Goal: Task Accomplishment & Management: Manage account settings

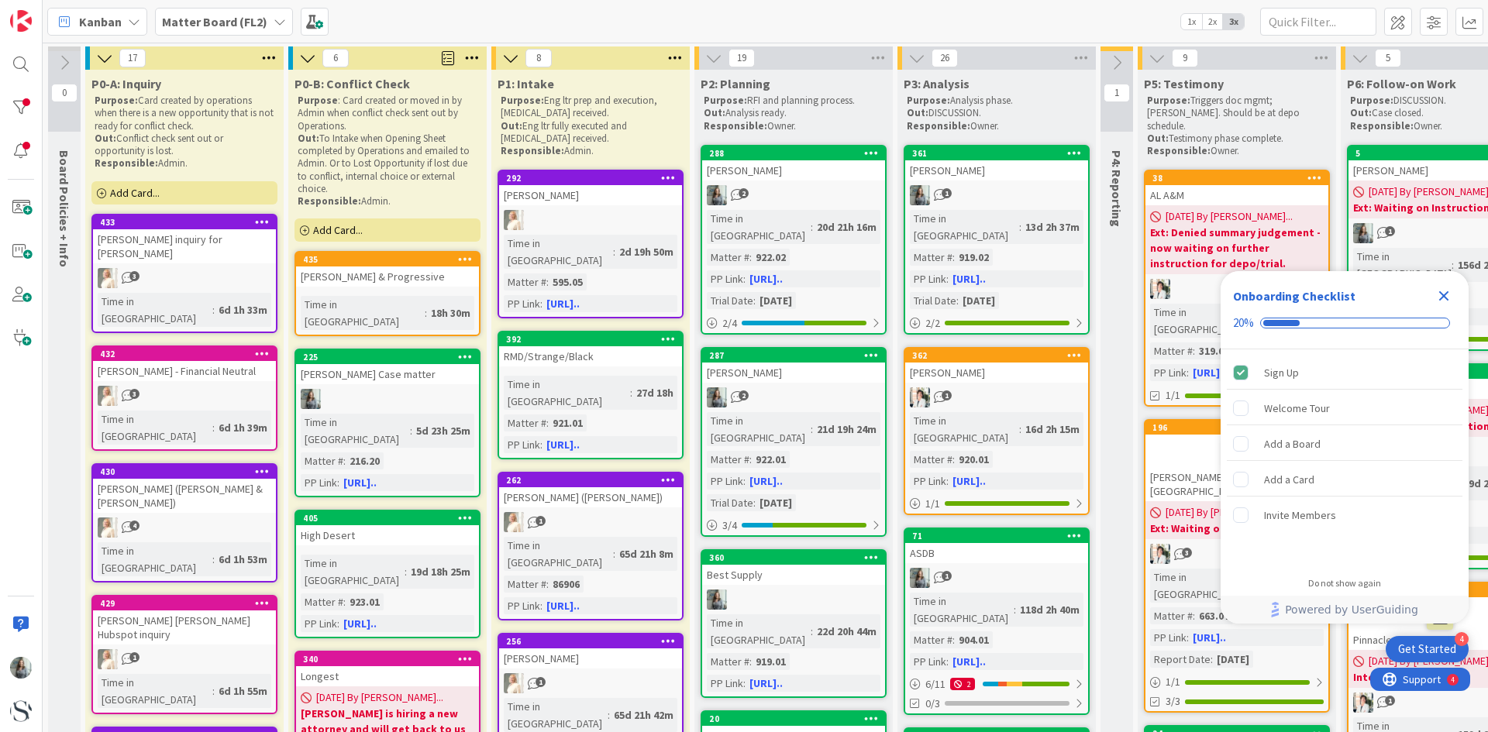
click at [1449, 298] on icon "Close Checklist" at bounding box center [1444, 296] width 19 height 19
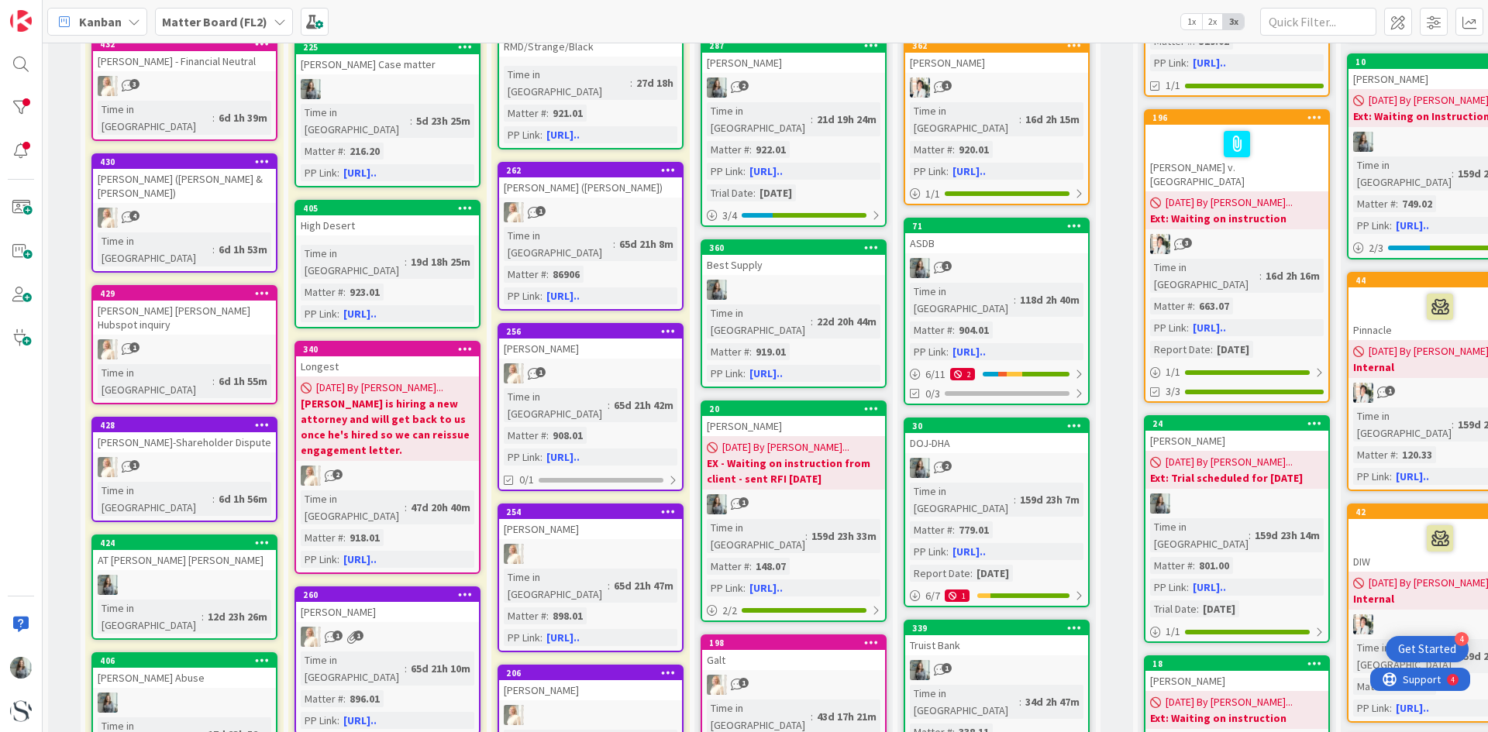
scroll to position [465, 0]
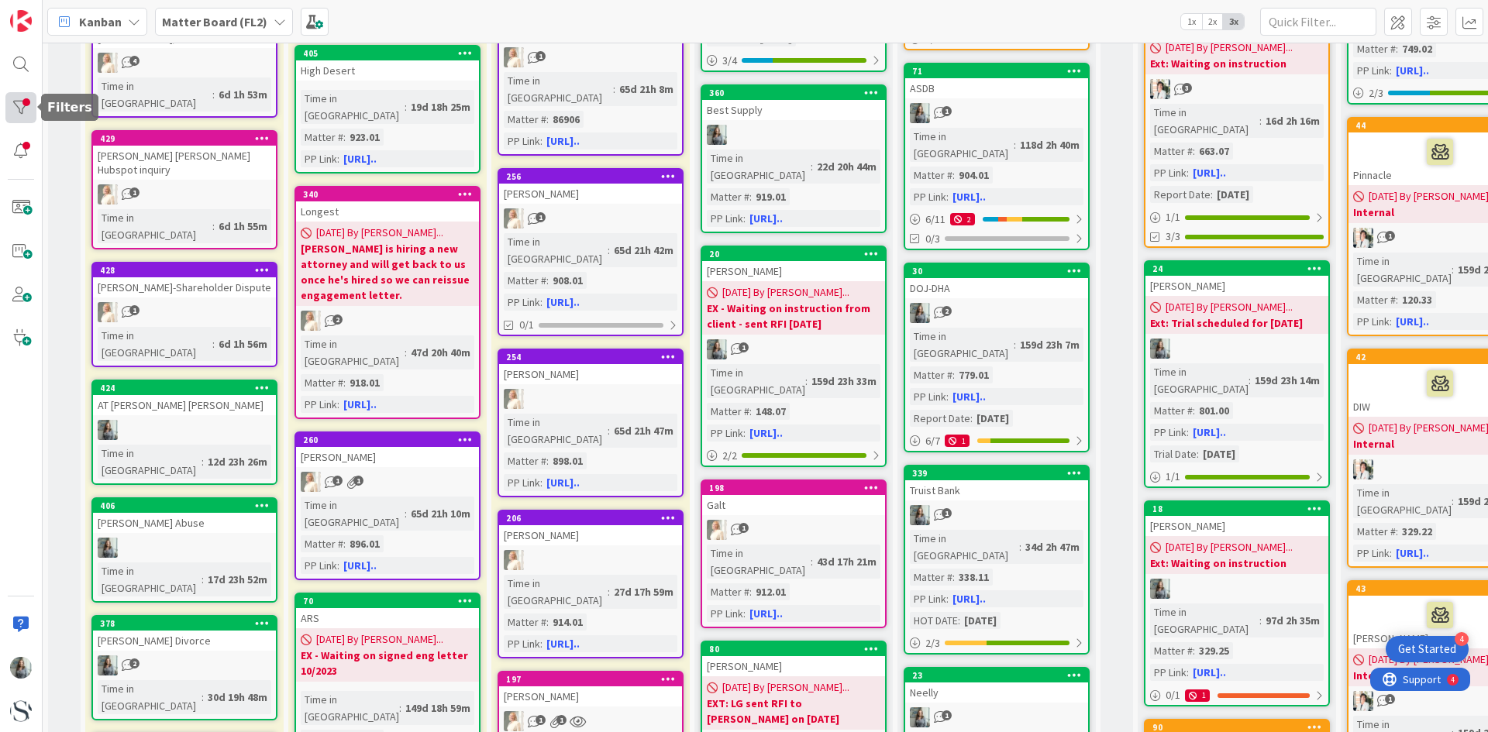
click at [27, 110] on div at bounding box center [20, 107] width 31 height 31
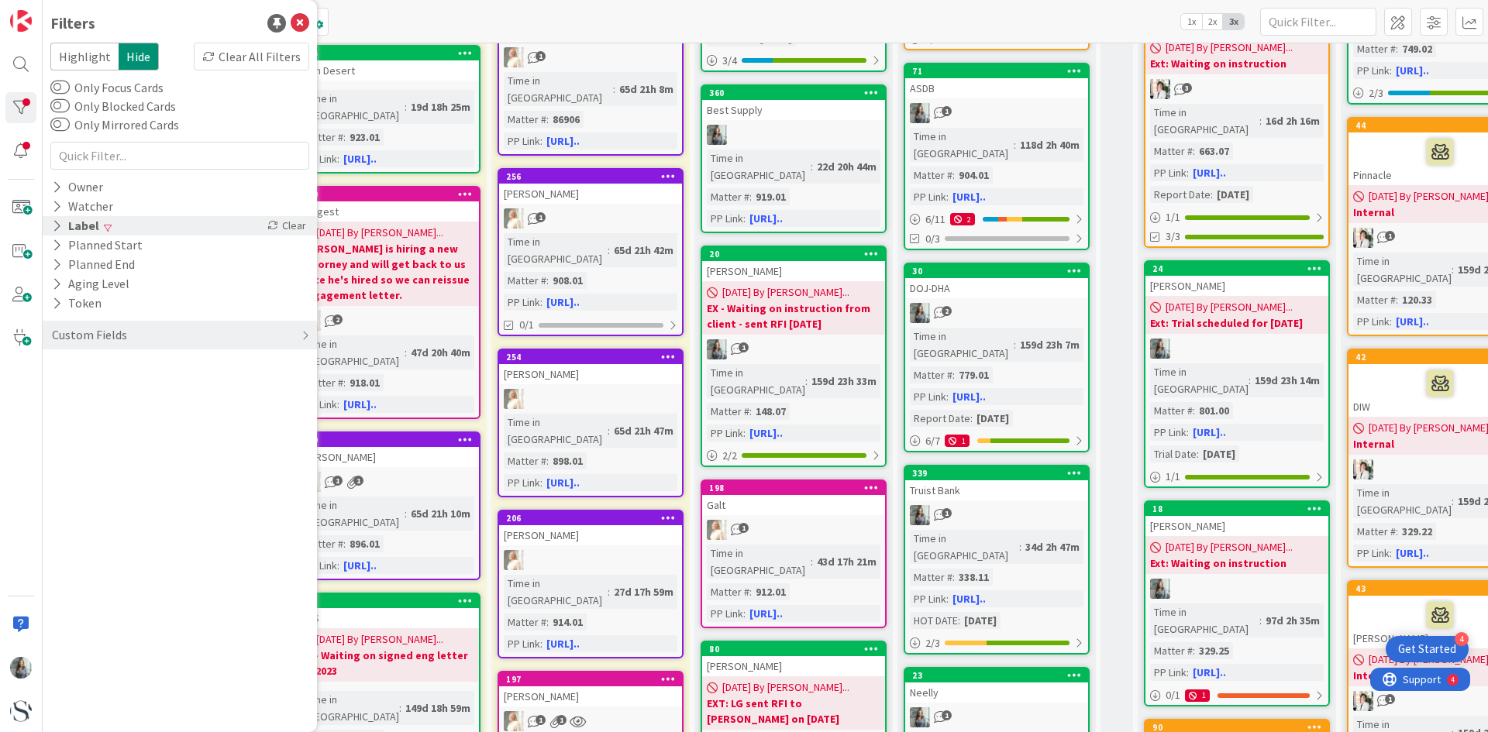
click at [59, 225] on icon at bounding box center [57, 225] width 10 height 13
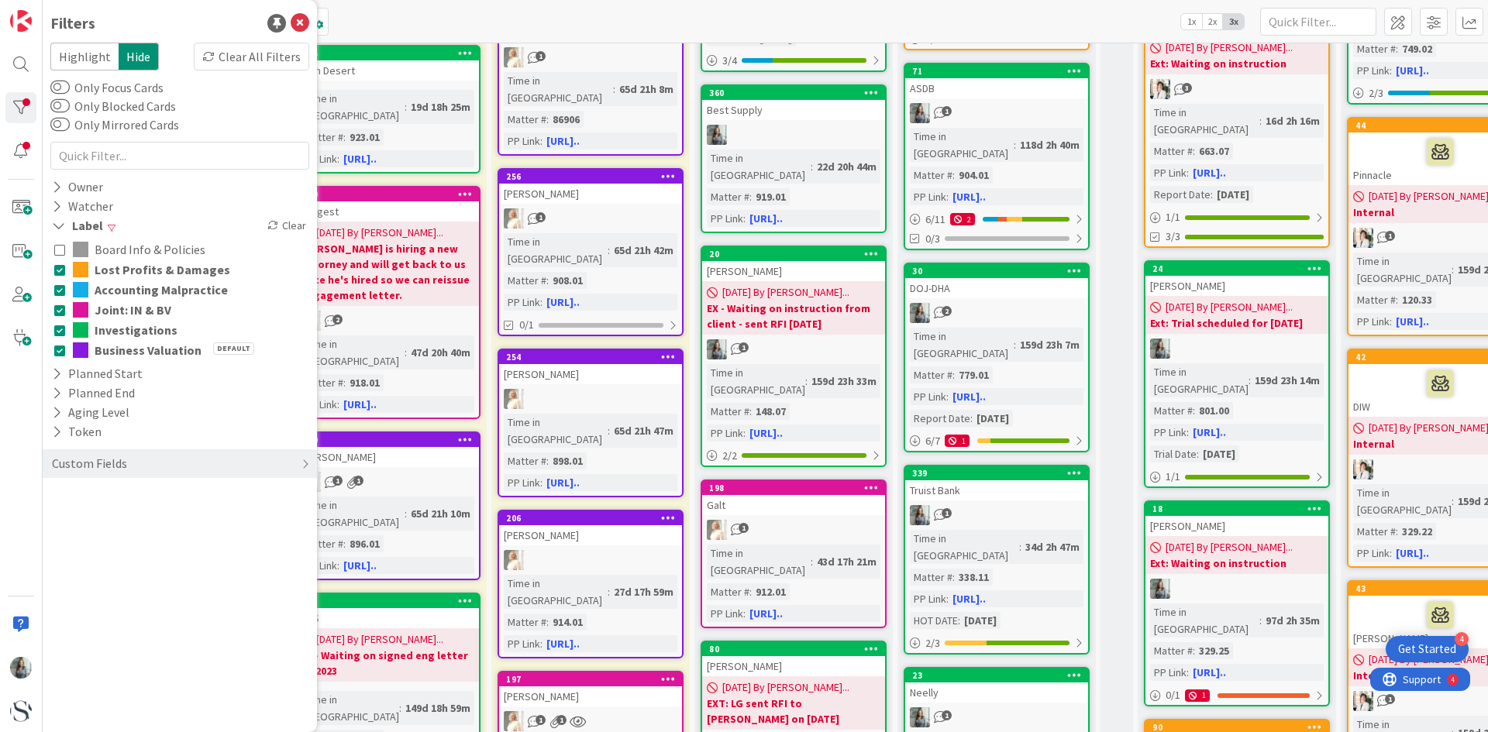
click at [60, 271] on icon at bounding box center [59, 269] width 11 height 11
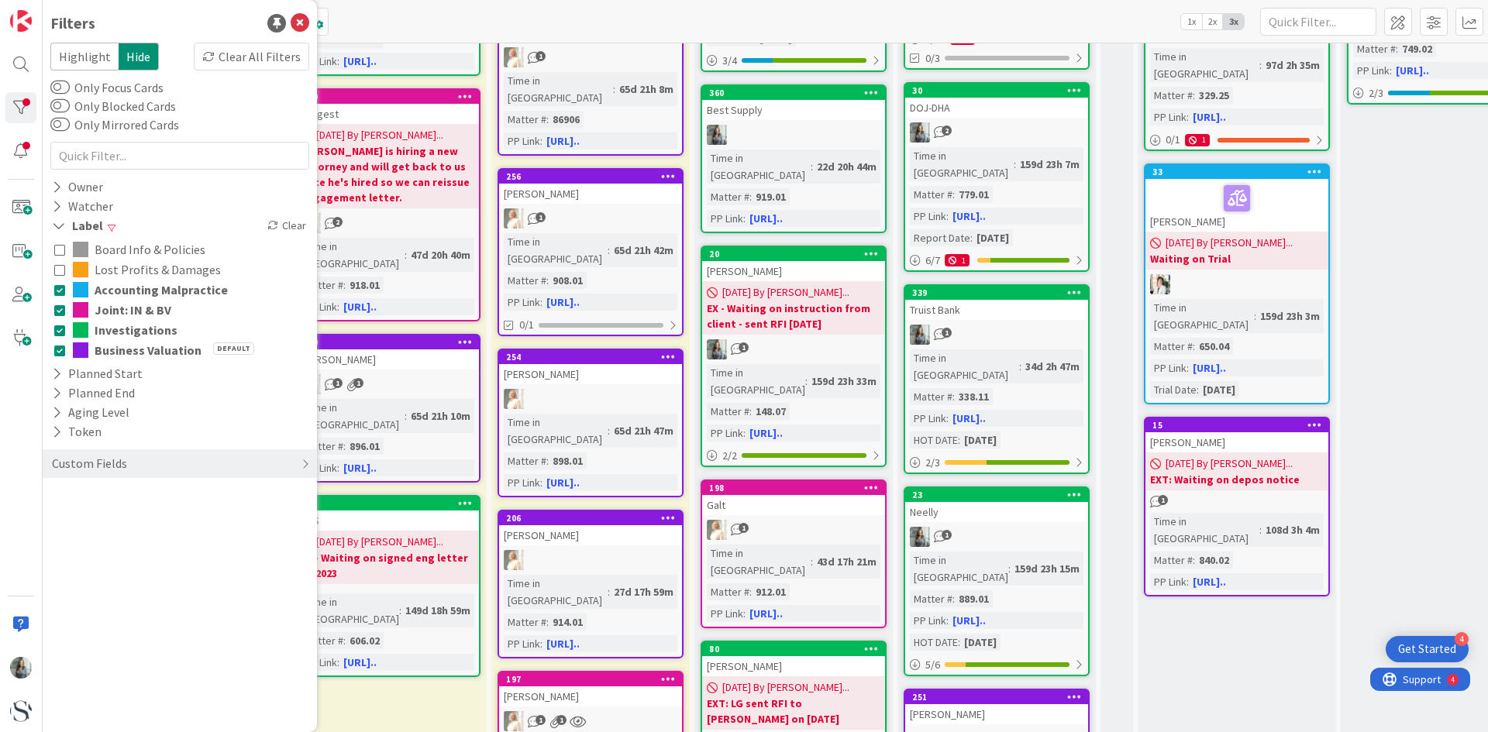
click at [57, 297] on button "Accounting Malpractice" at bounding box center [179, 290] width 251 height 20
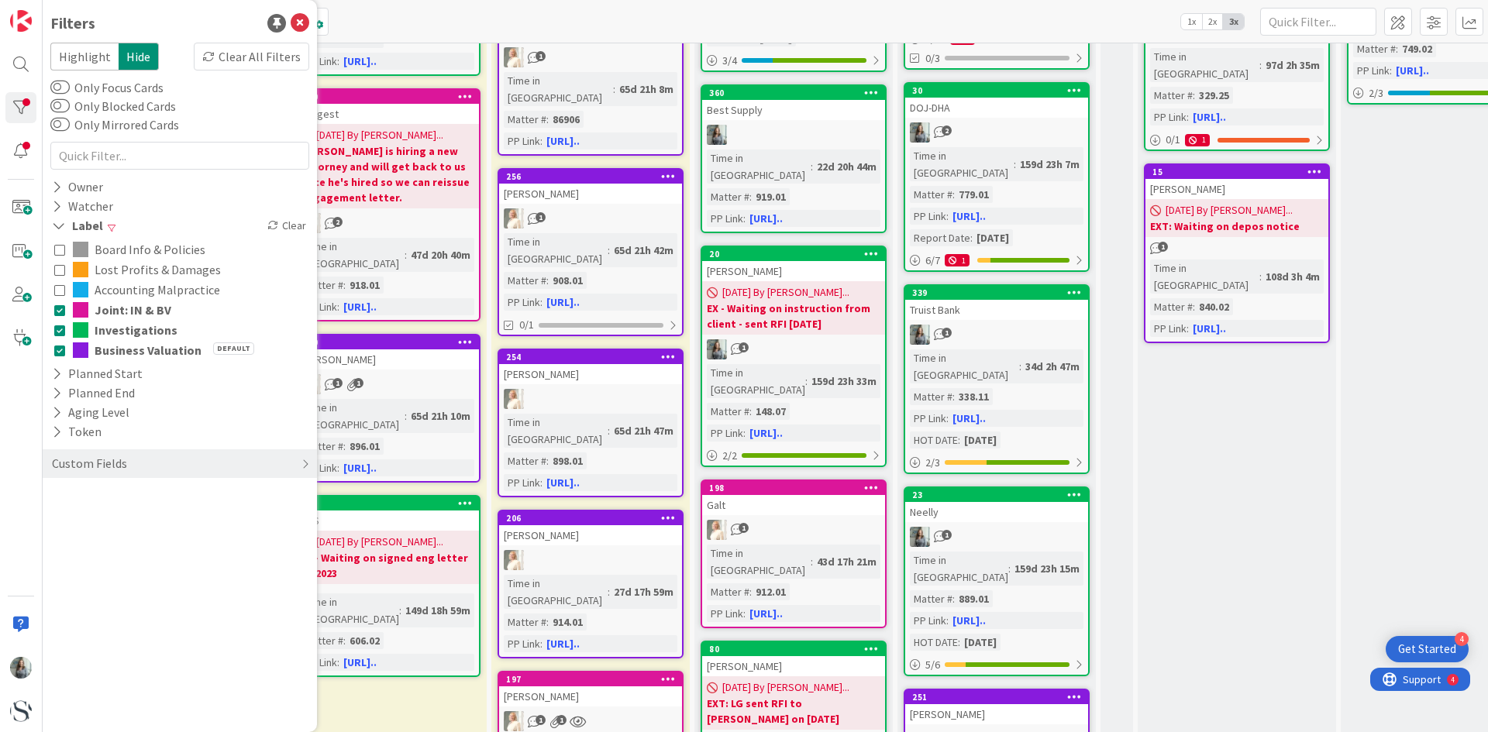
click at [57, 314] on icon at bounding box center [59, 310] width 11 height 11
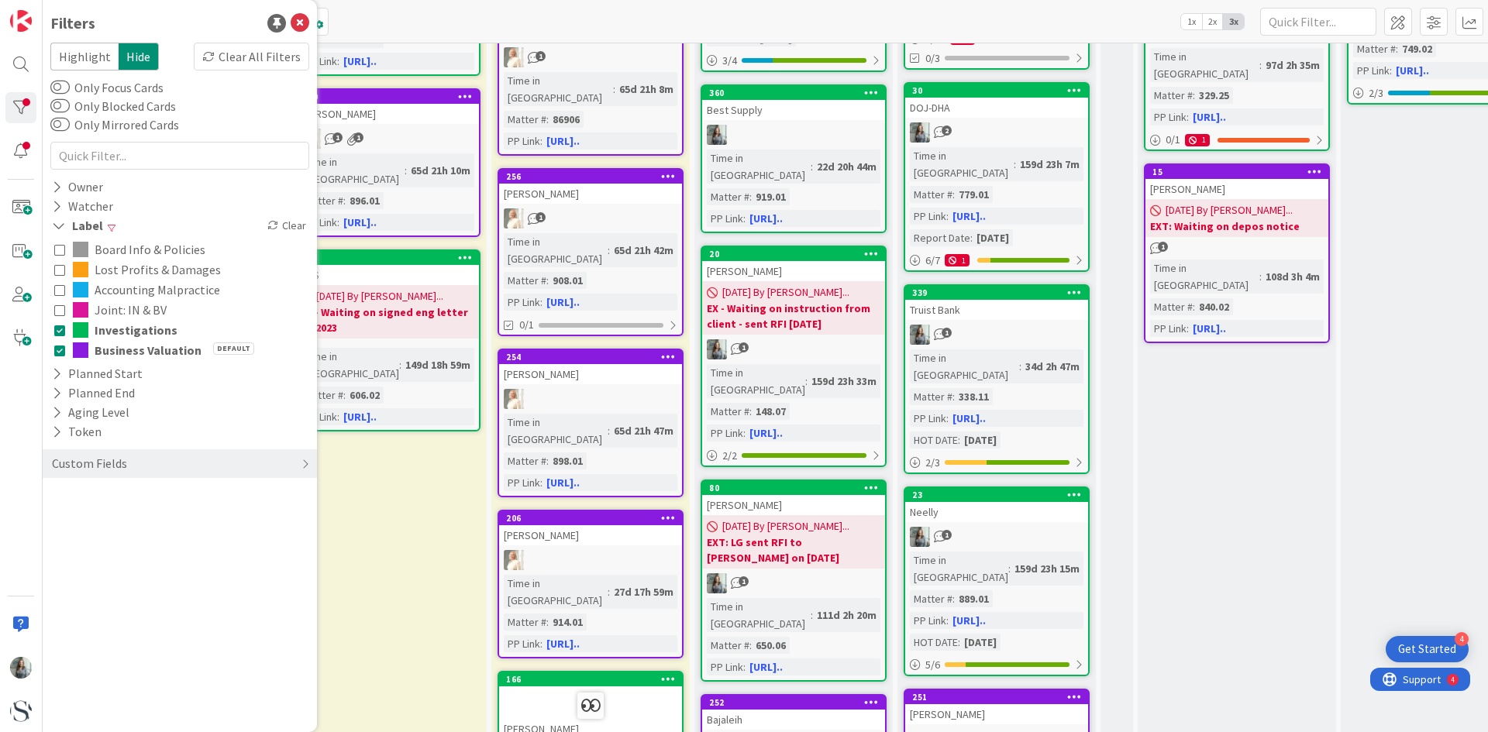
click at [53, 345] on div "Board Info & Policies Lost Profits & Damages Accounting Malpractice Joint: IN &…" at bounding box center [179, 300] width 259 height 129
click at [55, 353] on icon at bounding box center [59, 350] width 11 height 11
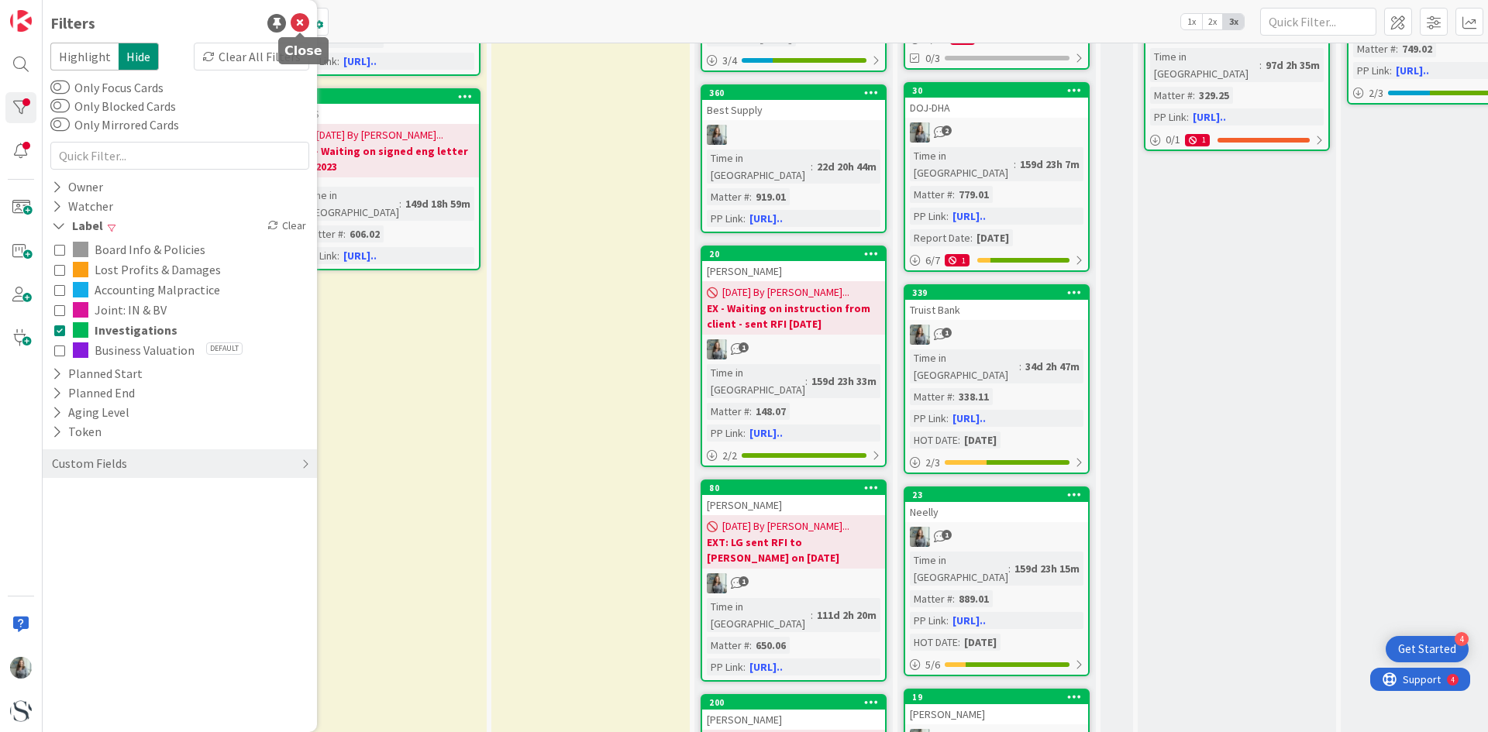
click at [301, 26] on icon at bounding box center [300, 23] width 19 height 19
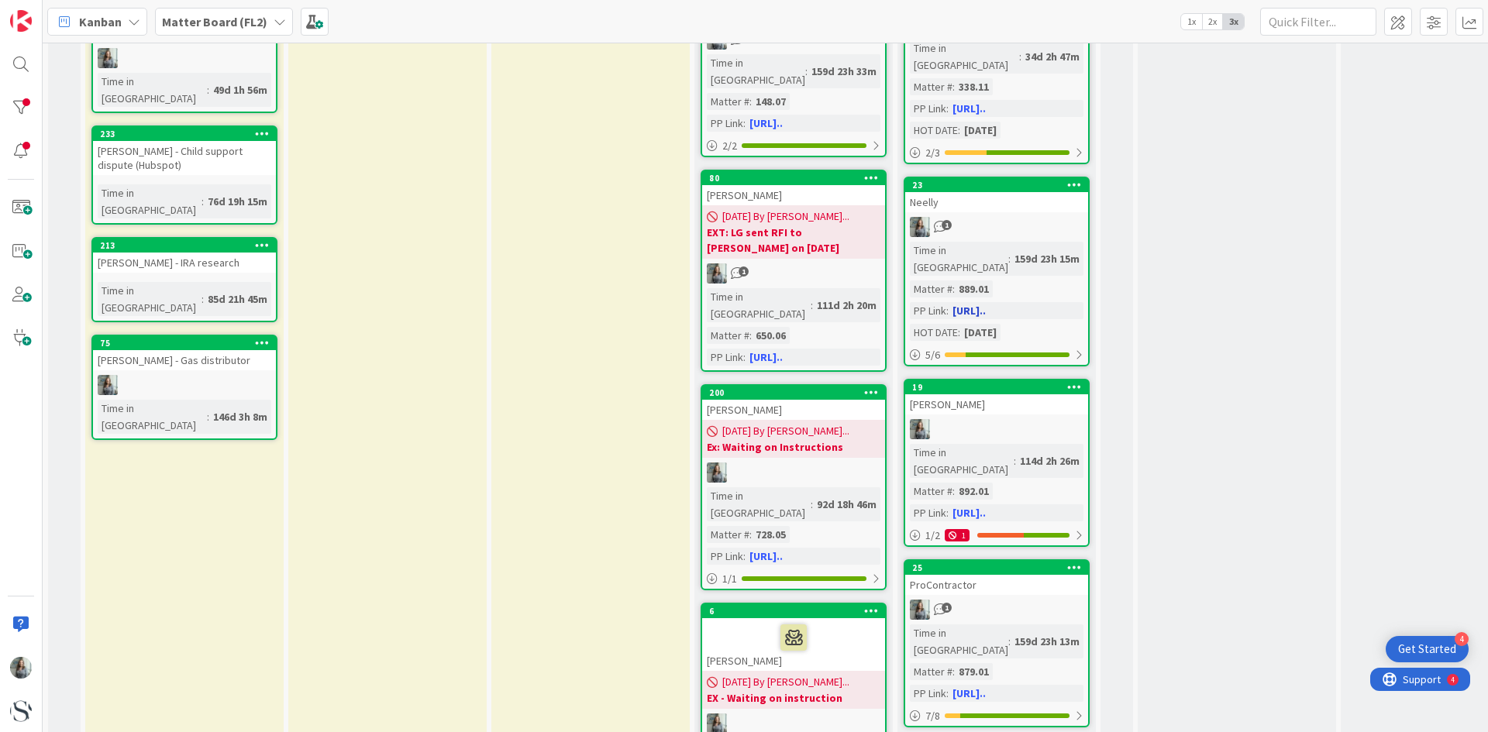
scroll to position [853, 0]
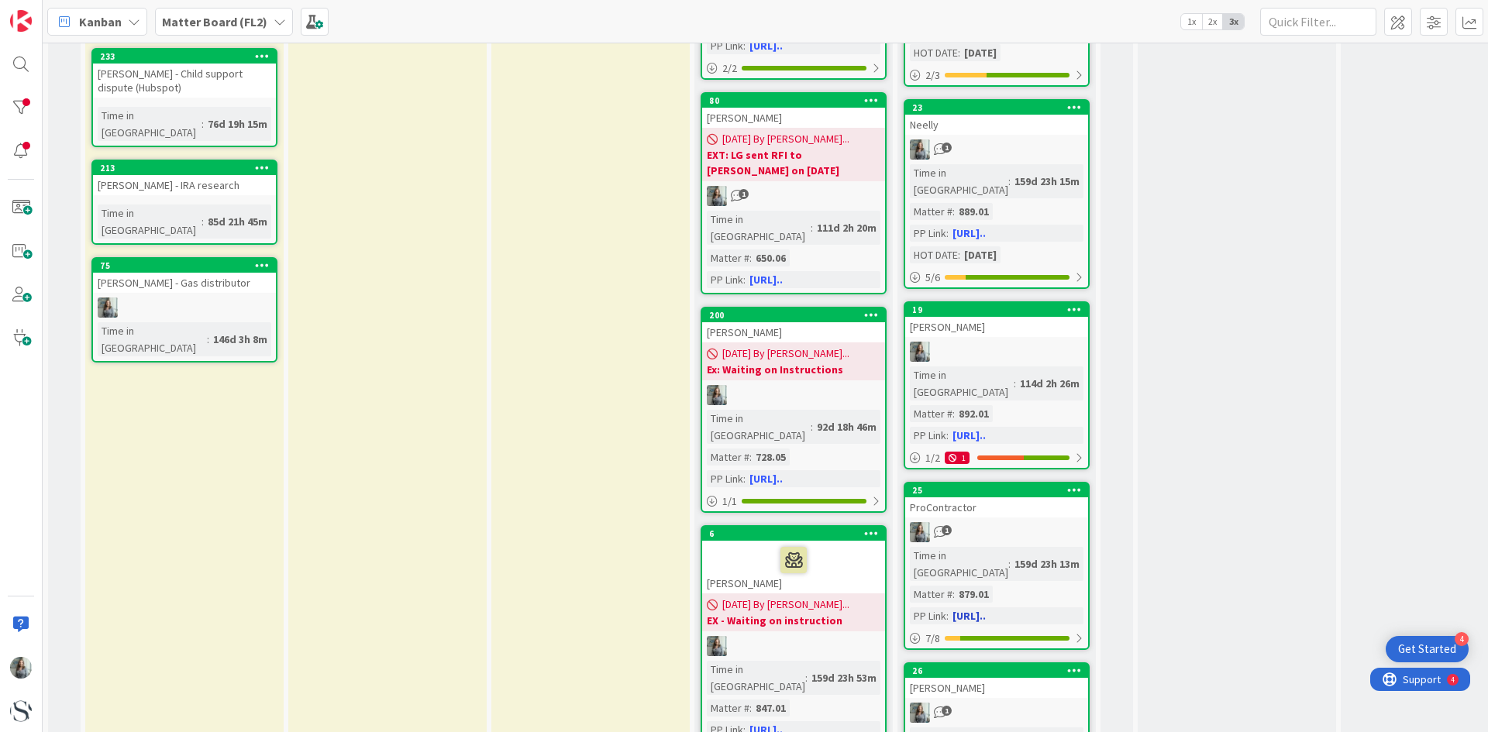
click at [1035, 498] on div "ProContractor" at bounding box center [996, 508] width 183 height 20
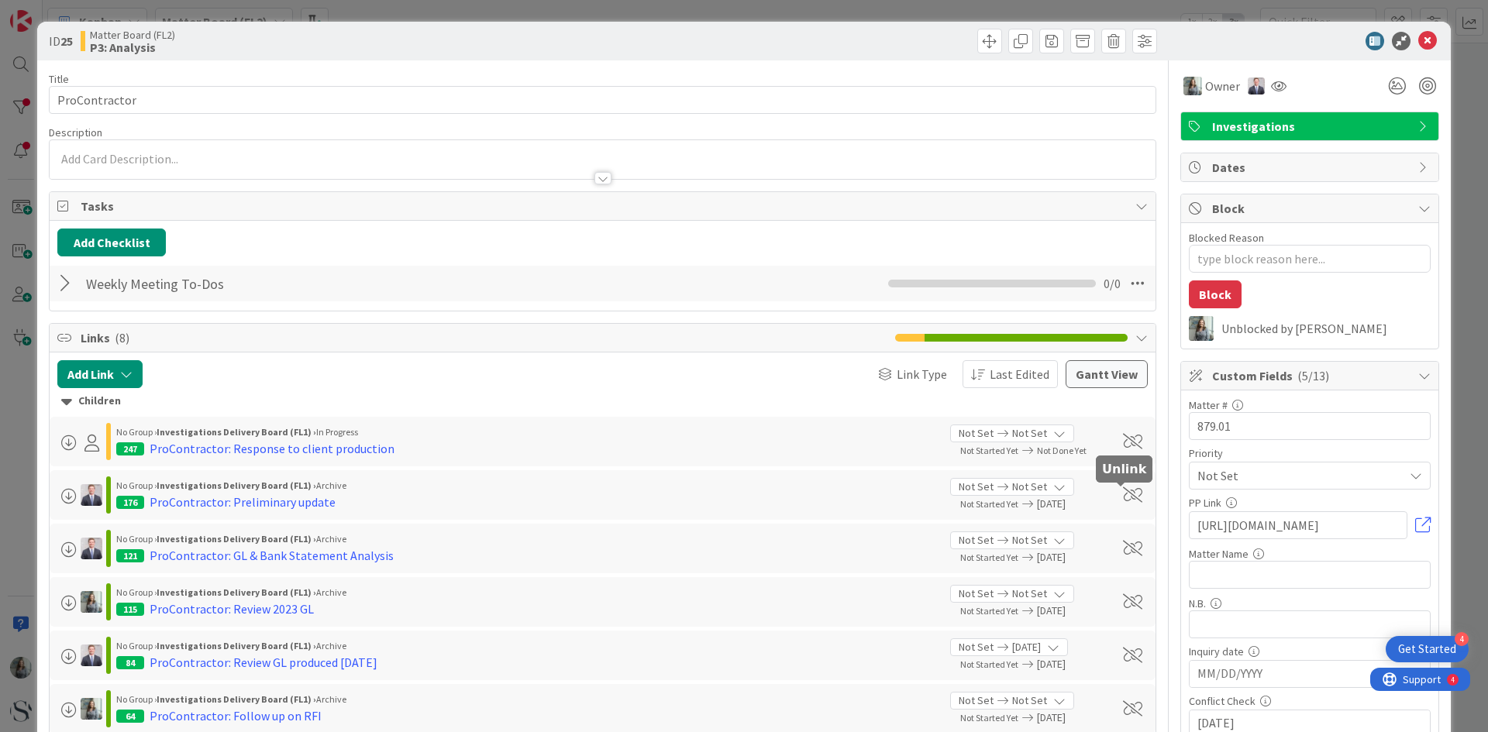
type textarea "x"
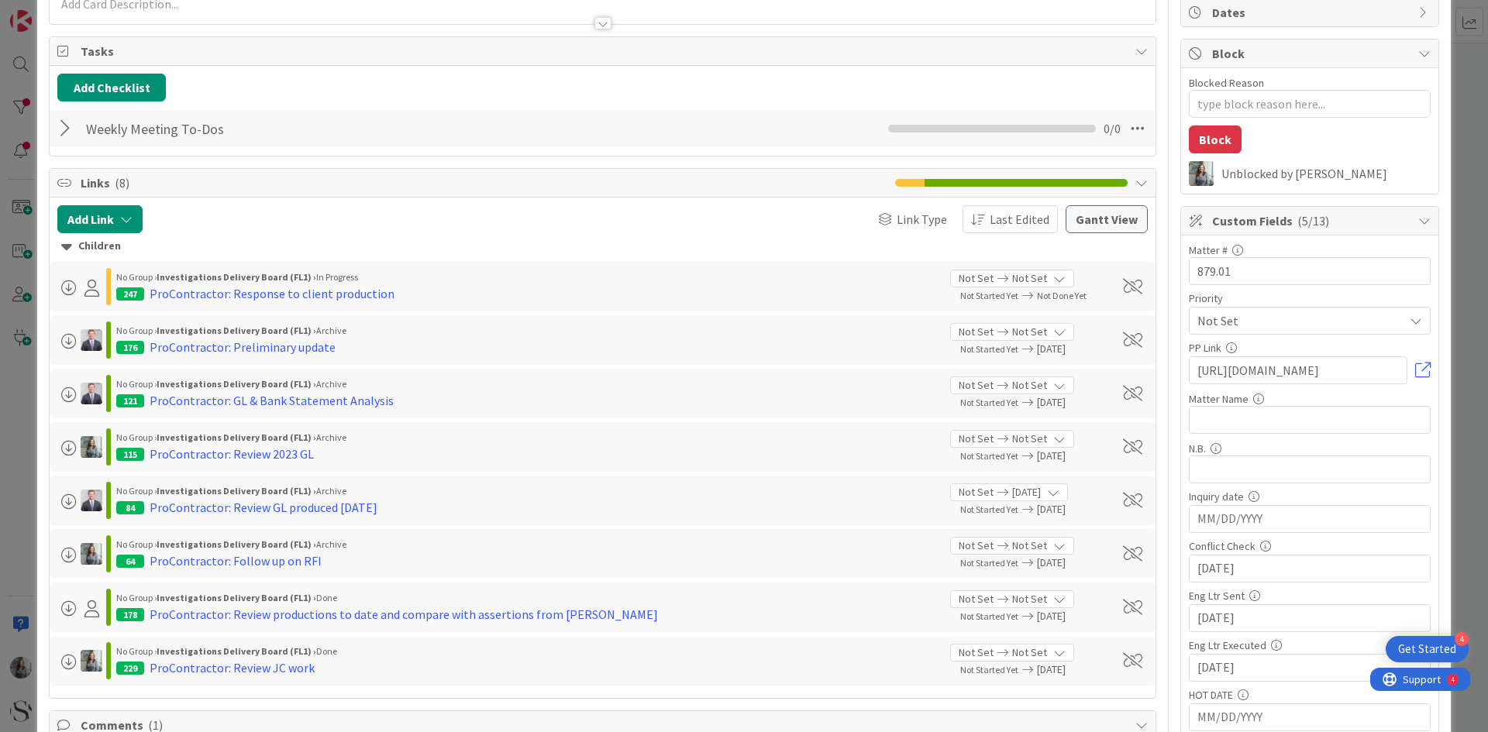
scroll to position [310, 0]
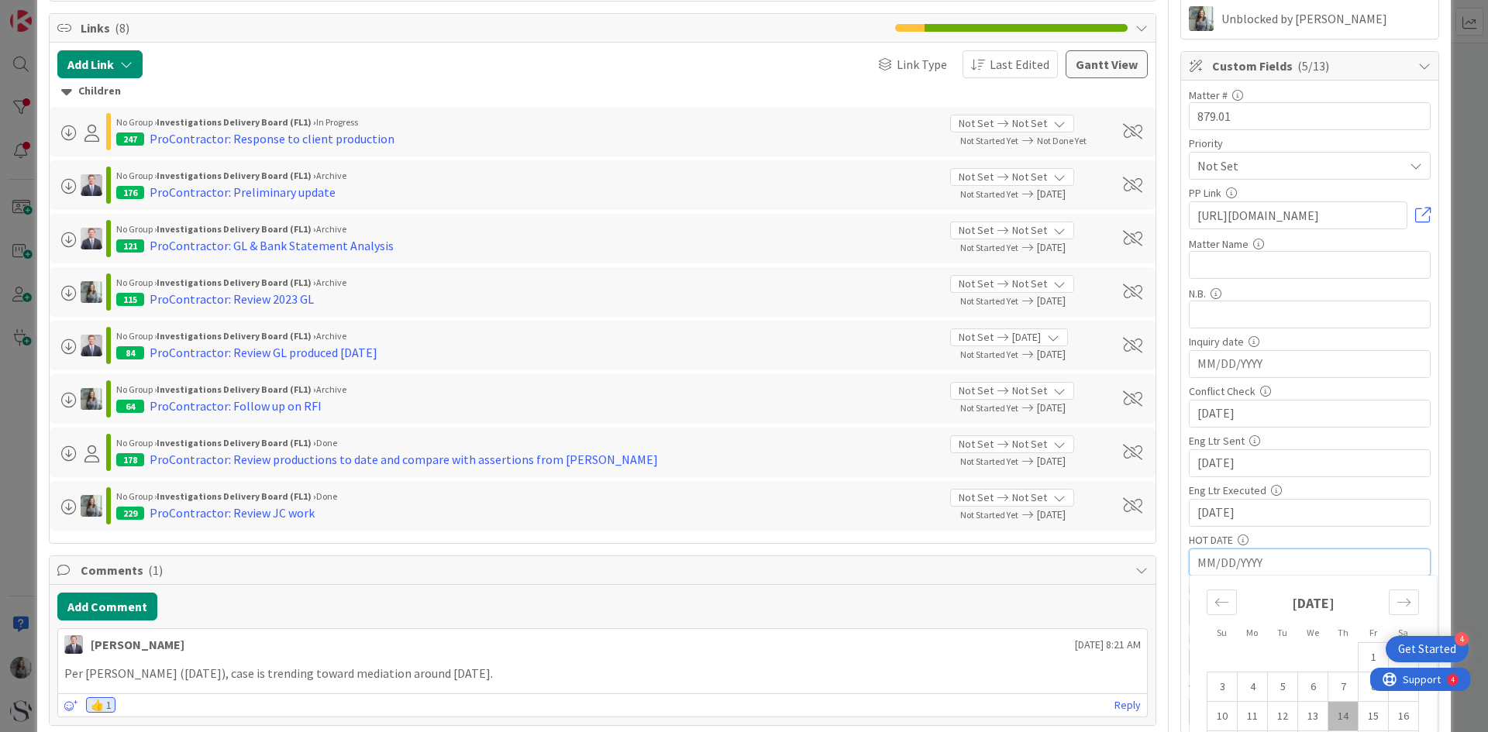
click at [1223, 565] on input "MM/DD/YYYY" at bounding box center [1310, 563] width 225 height 26
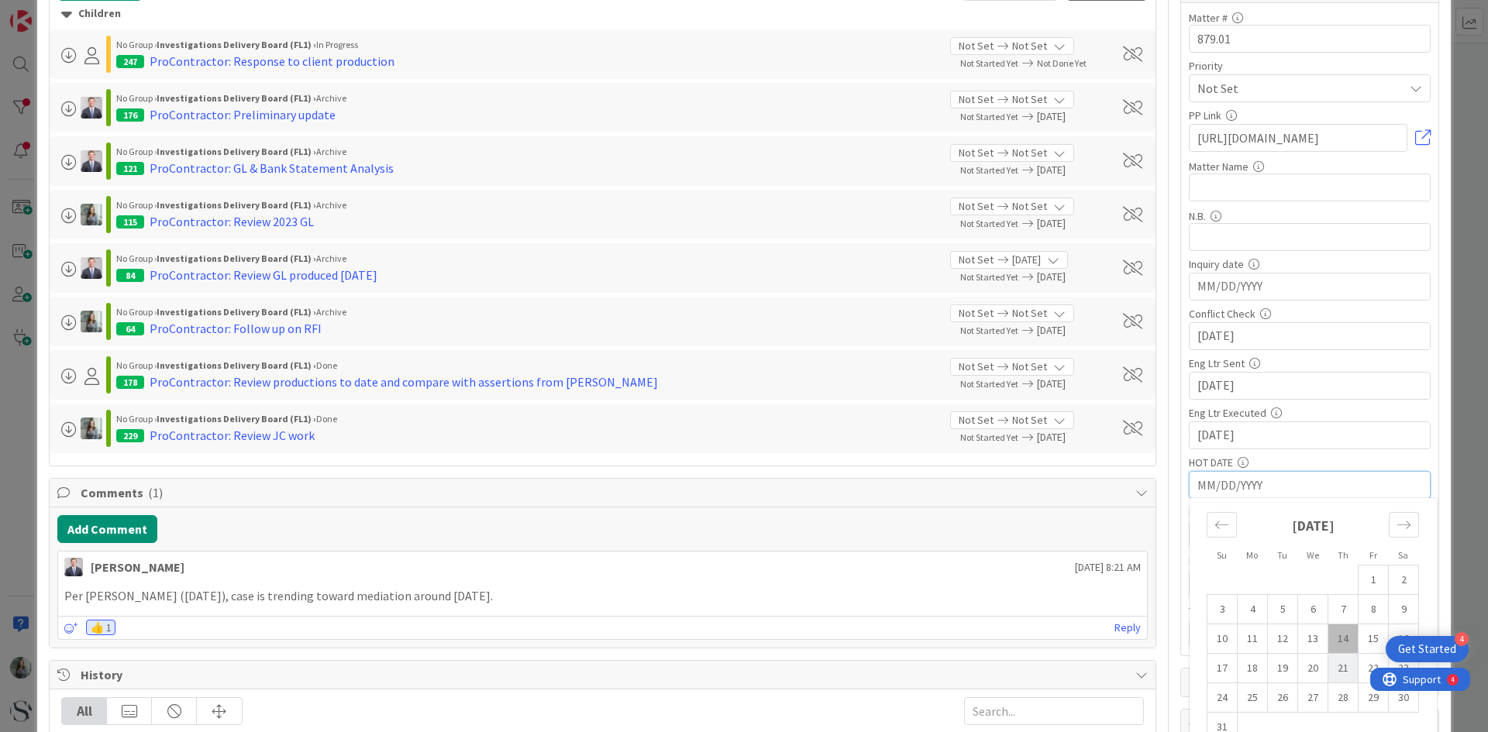
click at [1339, 675] on td "21" at bounding box center [1344, 668] width 30 height 29
type input "08/21/2025"
type textarea "x"
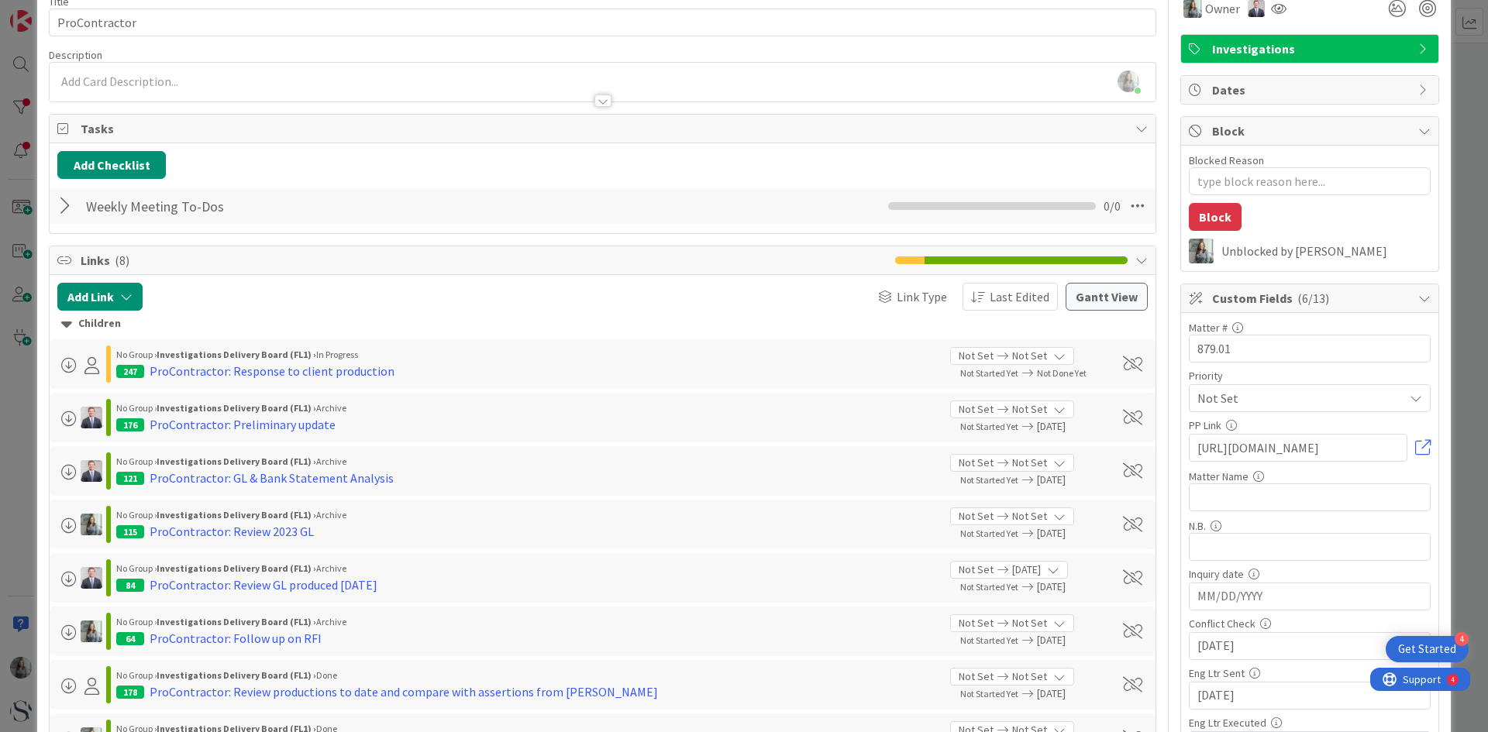
scroll to position [0, 0]
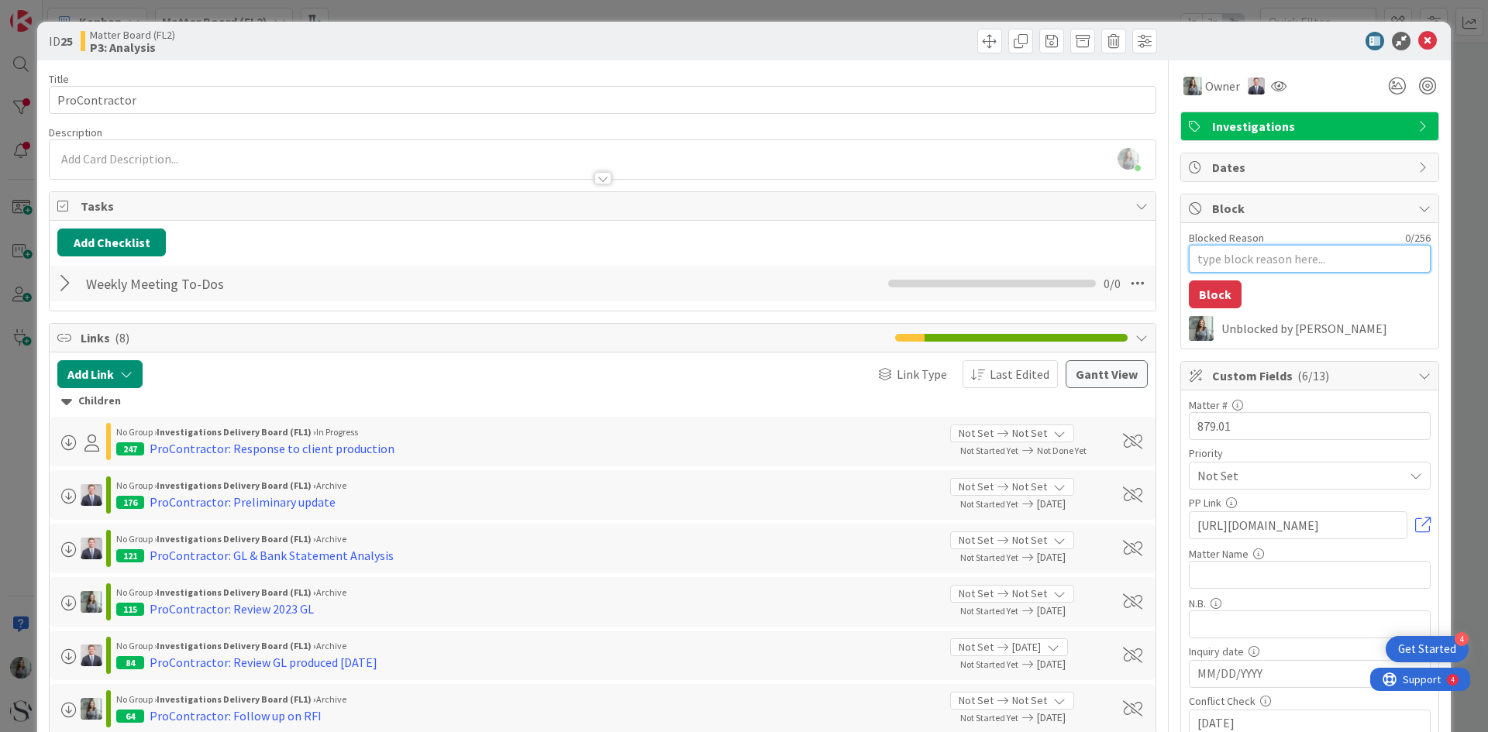
click at [1246, 259] on textarea "Blocked Reason" at bounding box center [1310, 259] width 242 height 28
type textarea "E"
type textarea "x"
type textarea "Ex"
type textarea "x"
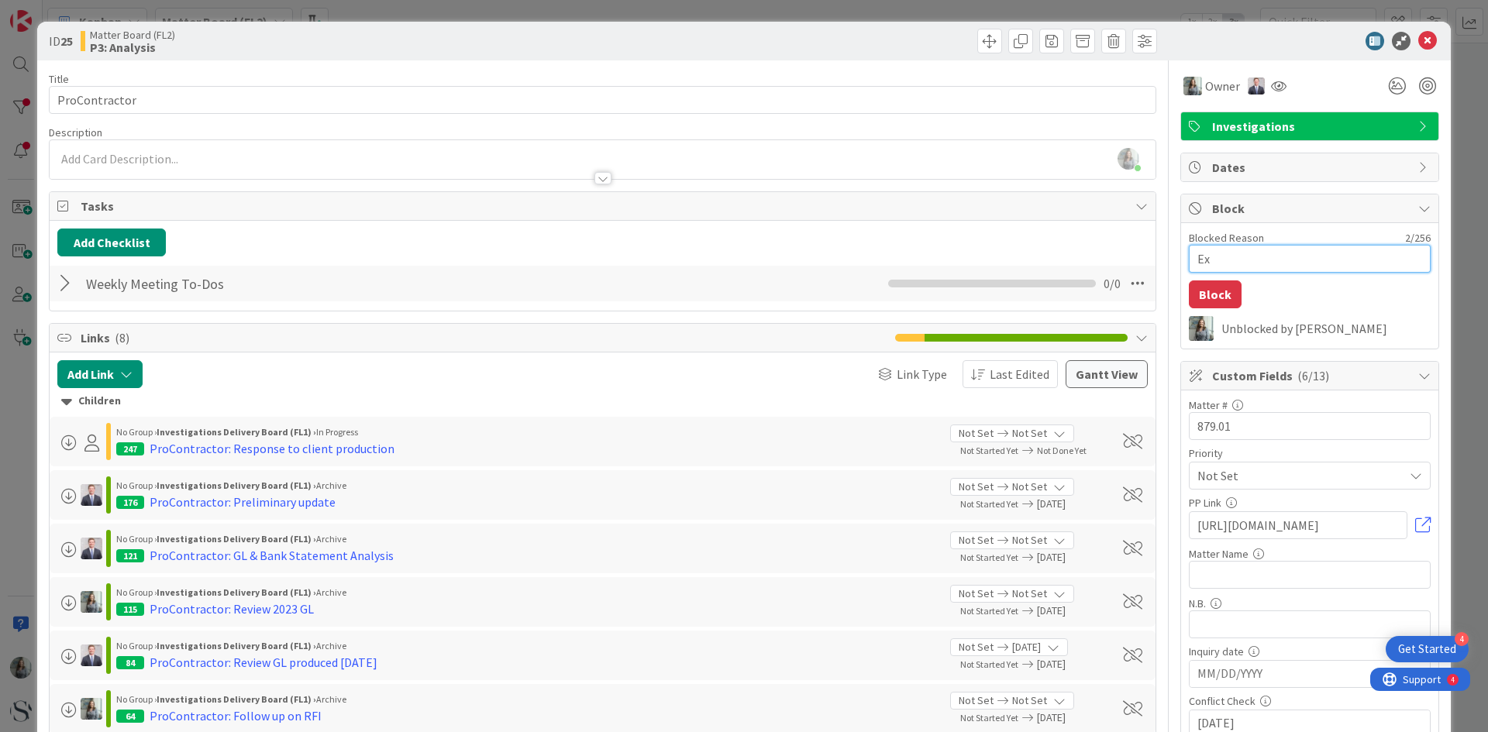
type textarea "Ext"
type textarea "x"
type textarea "Ext:"
type textarea "x"
type textarea "Ext:"
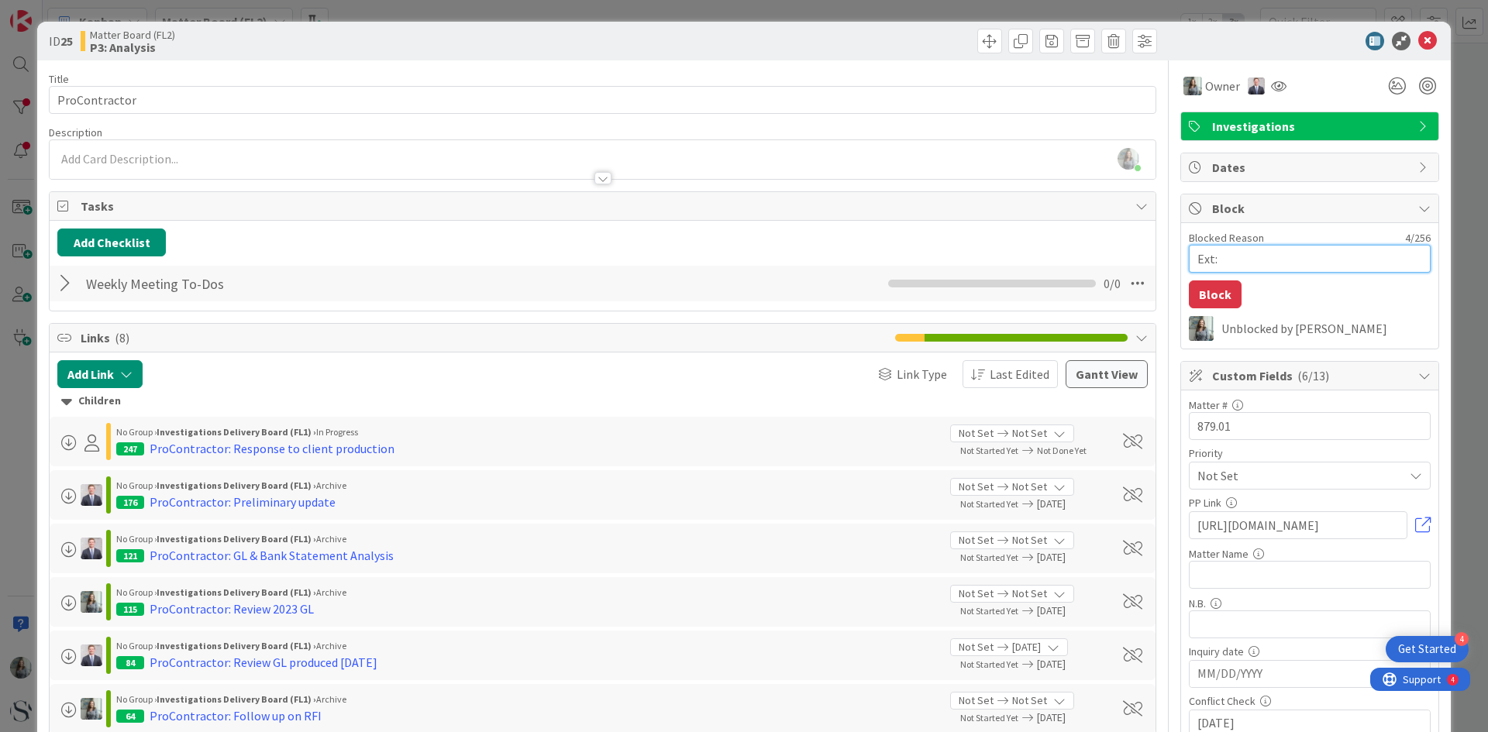
type textarea "x"
type textarea "Ext: W"
type textarea "x"
type textarea "Ext: Wa"
type textarea "x"
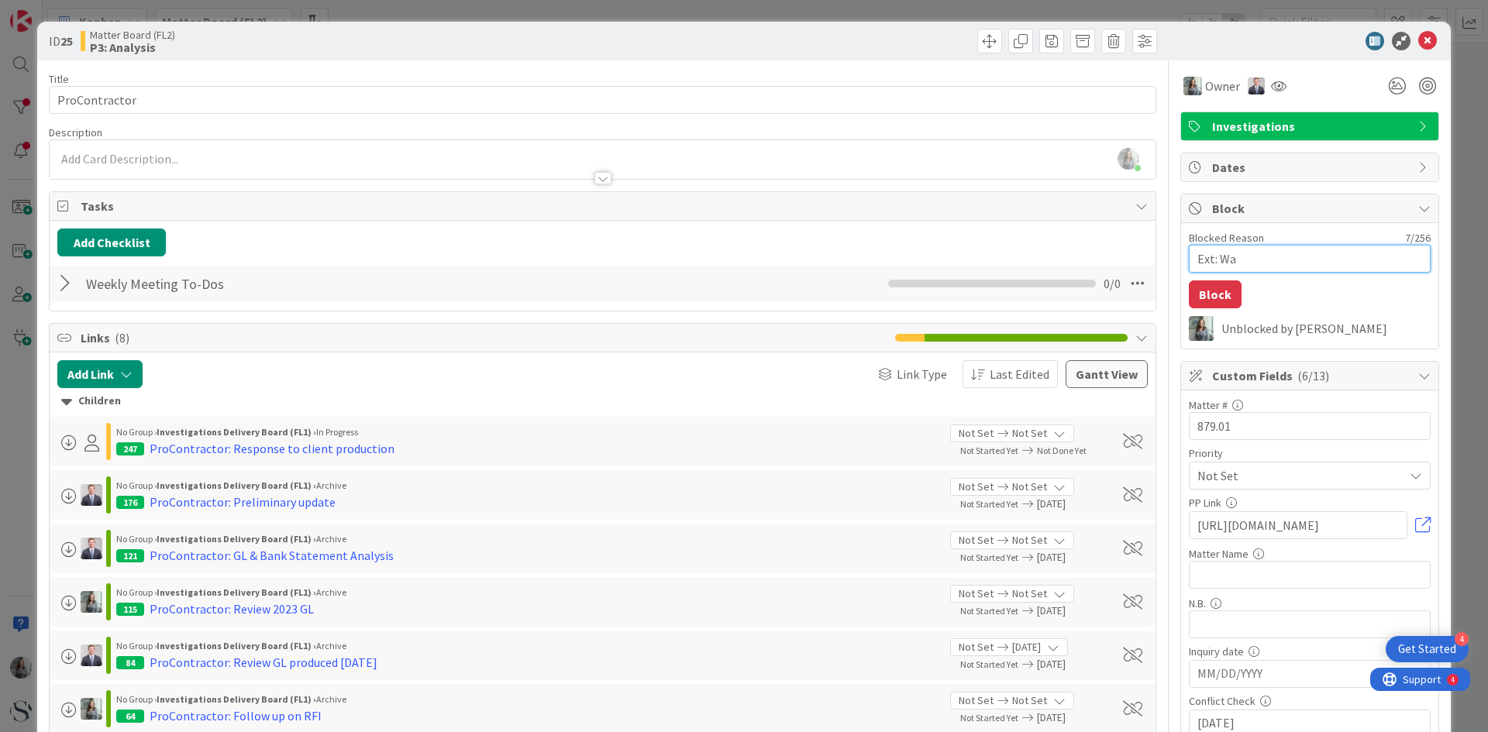
type textarea "Ext: Wai"
type textarea "x"
type textarea "Ext: Wait"
type textarea "x"
type textarea "Ext: Waiti"
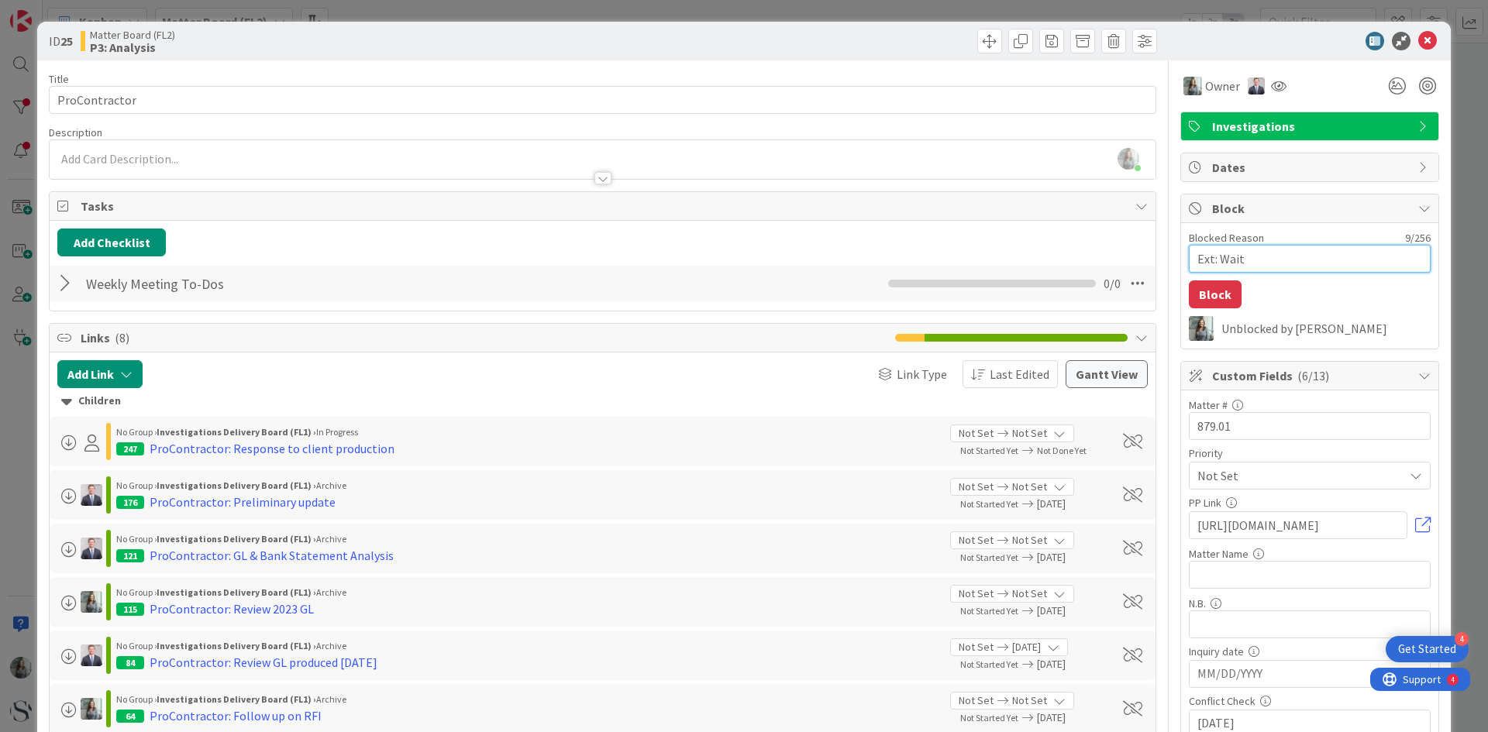
type textarea "x"
type textarea "Ext: Waitin"
type textarea "x"
type textarea "Ext: Waiting"
type textarea "x"
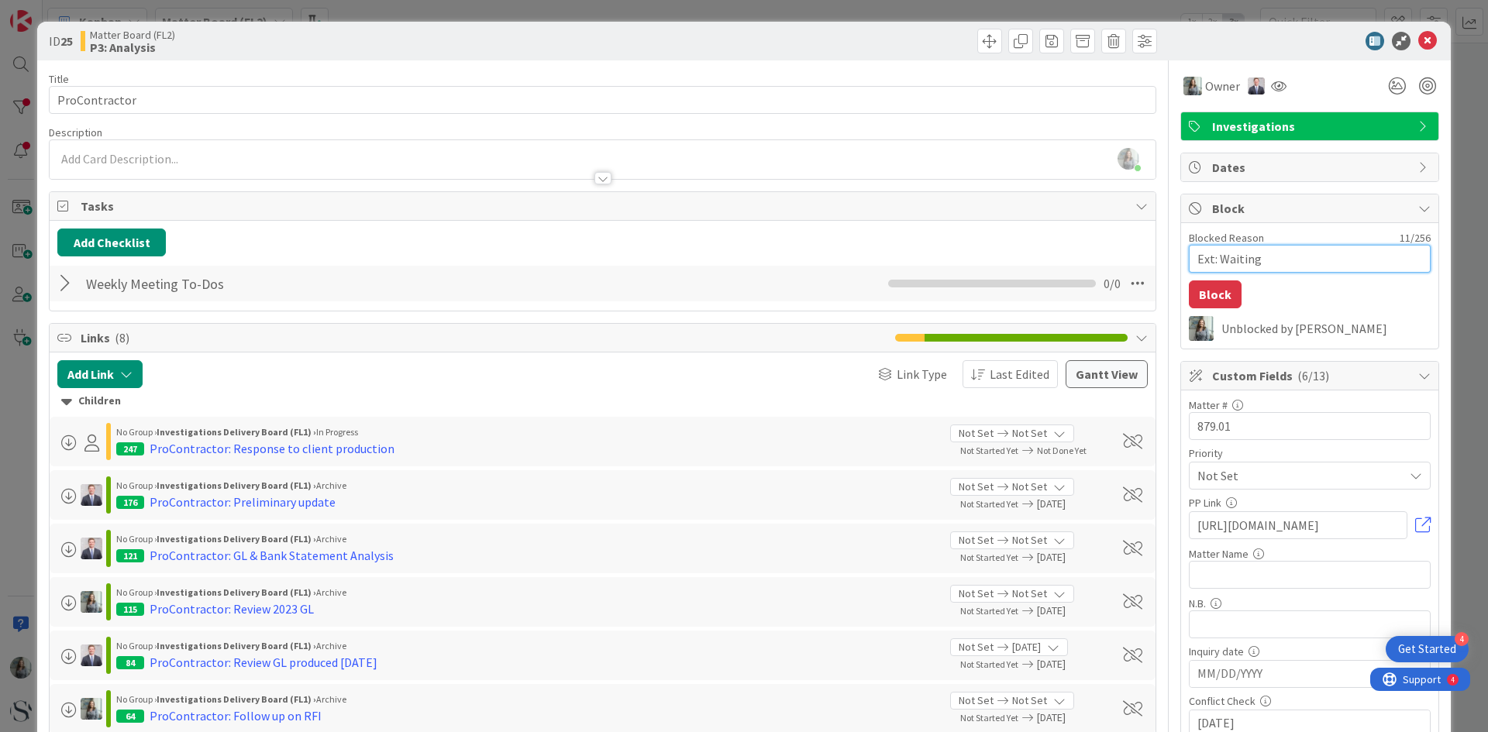
type textarea "Ext: Waiting"
type textarea "x"
type textarea "Ext: Waiting o"
type textarea "x"
type textarea "Ext: Waiting on"
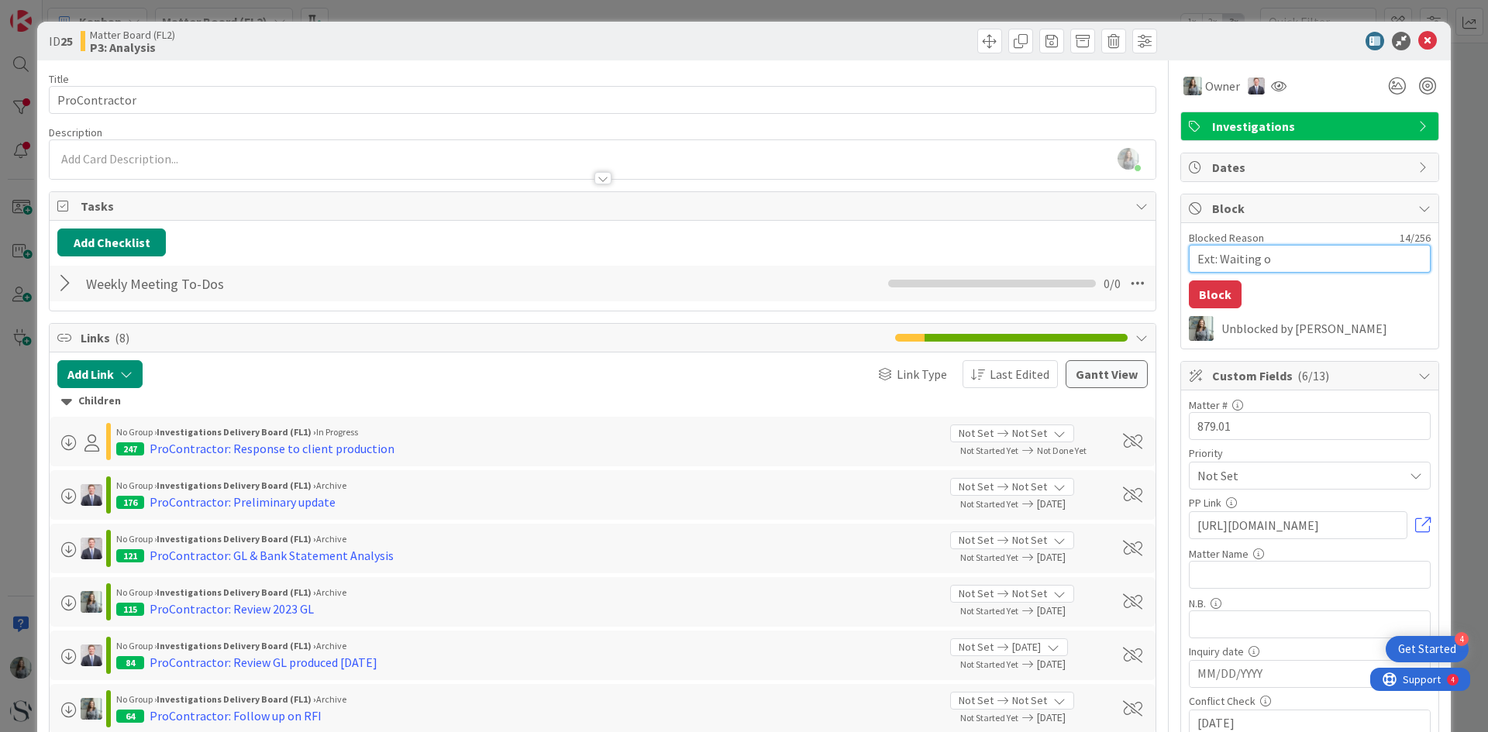
type textarea "x"
type textarea "Ext: Waiting on"
type textarea "x"
type textarea "Ext: Waiting on r"
type textarea "x"
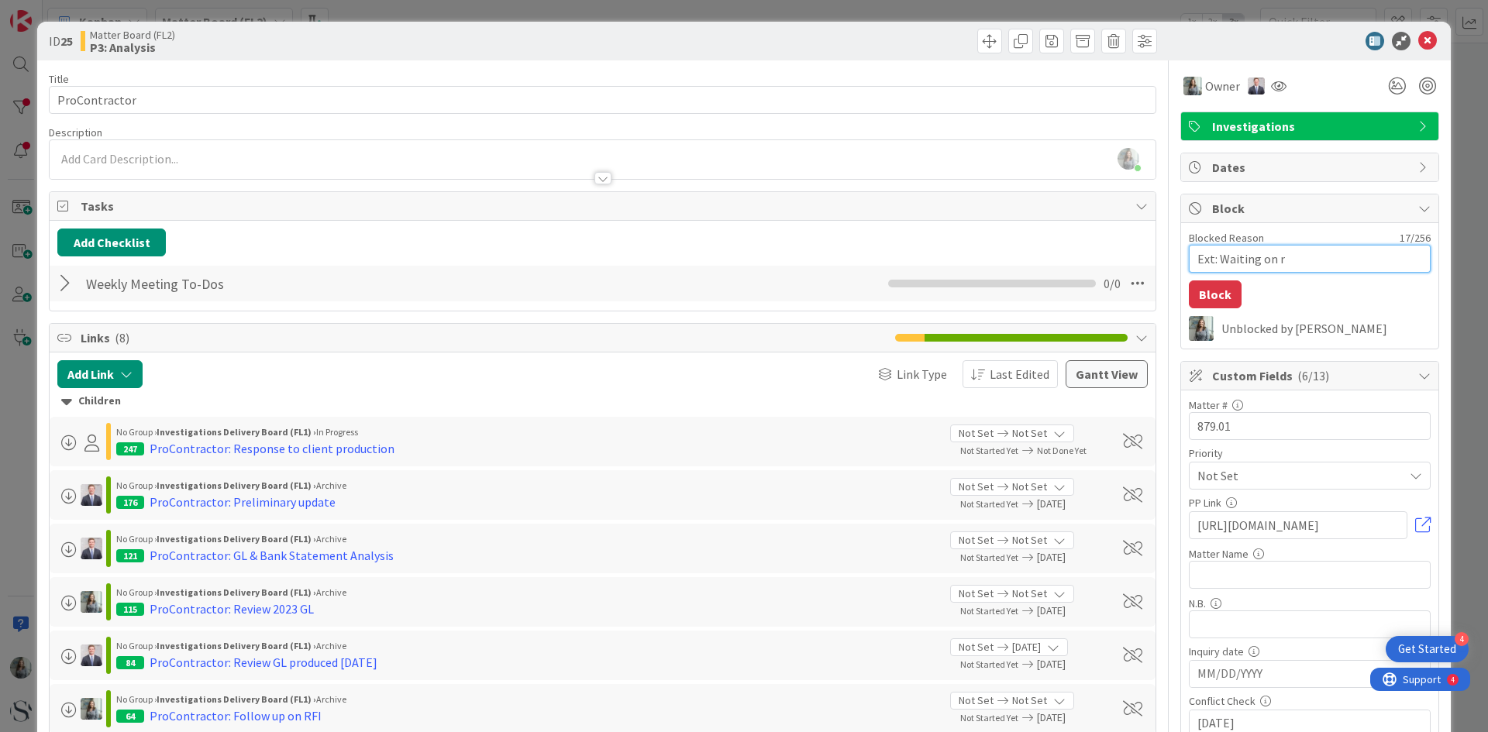
type textarea "Ext: Waiting on re"
type textarea "x"
type textarea "Ext: Waiting on res"
type textarea "x"
type textarea "Ext: Waiting on resu"
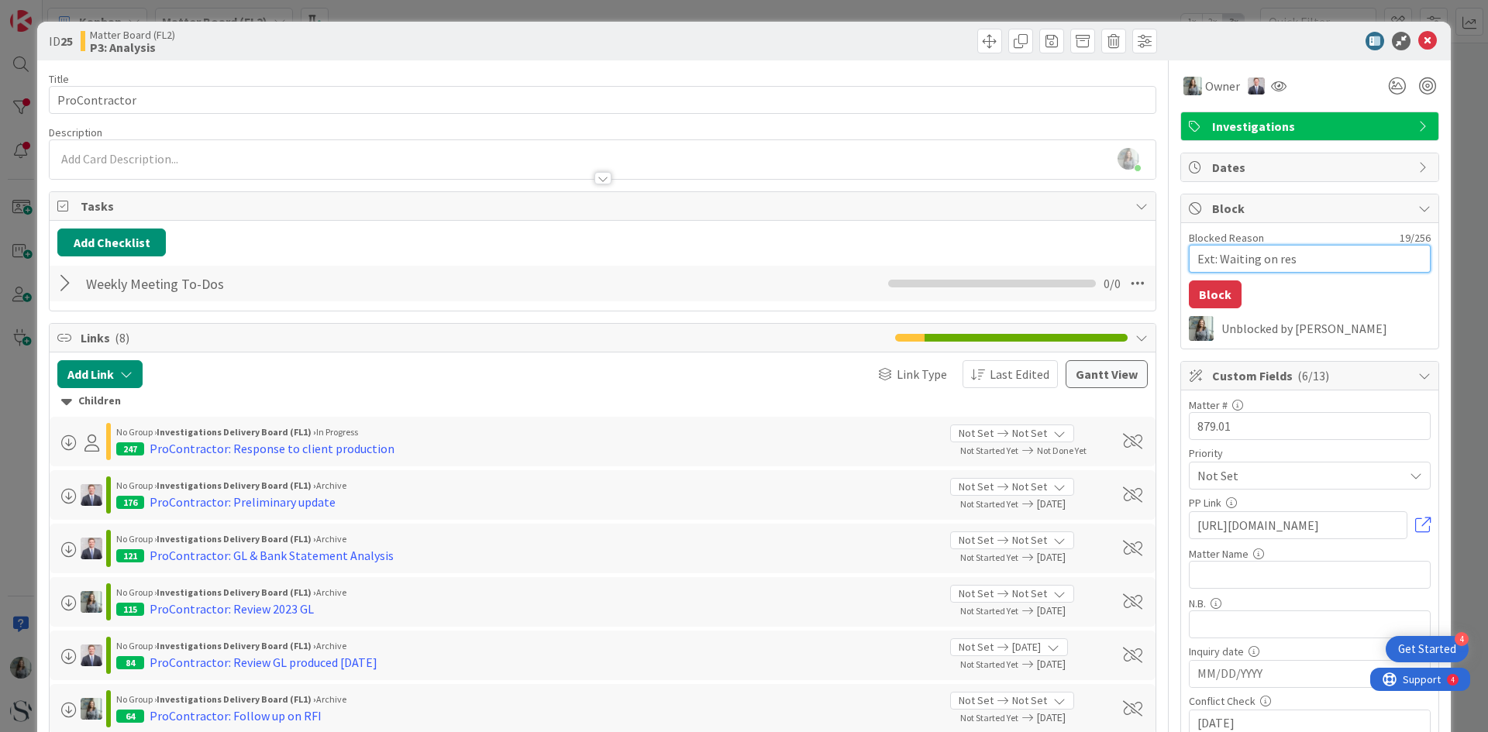
type textarea "x"
type textarea "Ext: Waiting on resul"
type textarea "x"
type textarea "Ext: Waiting on result"
type textarea "x"
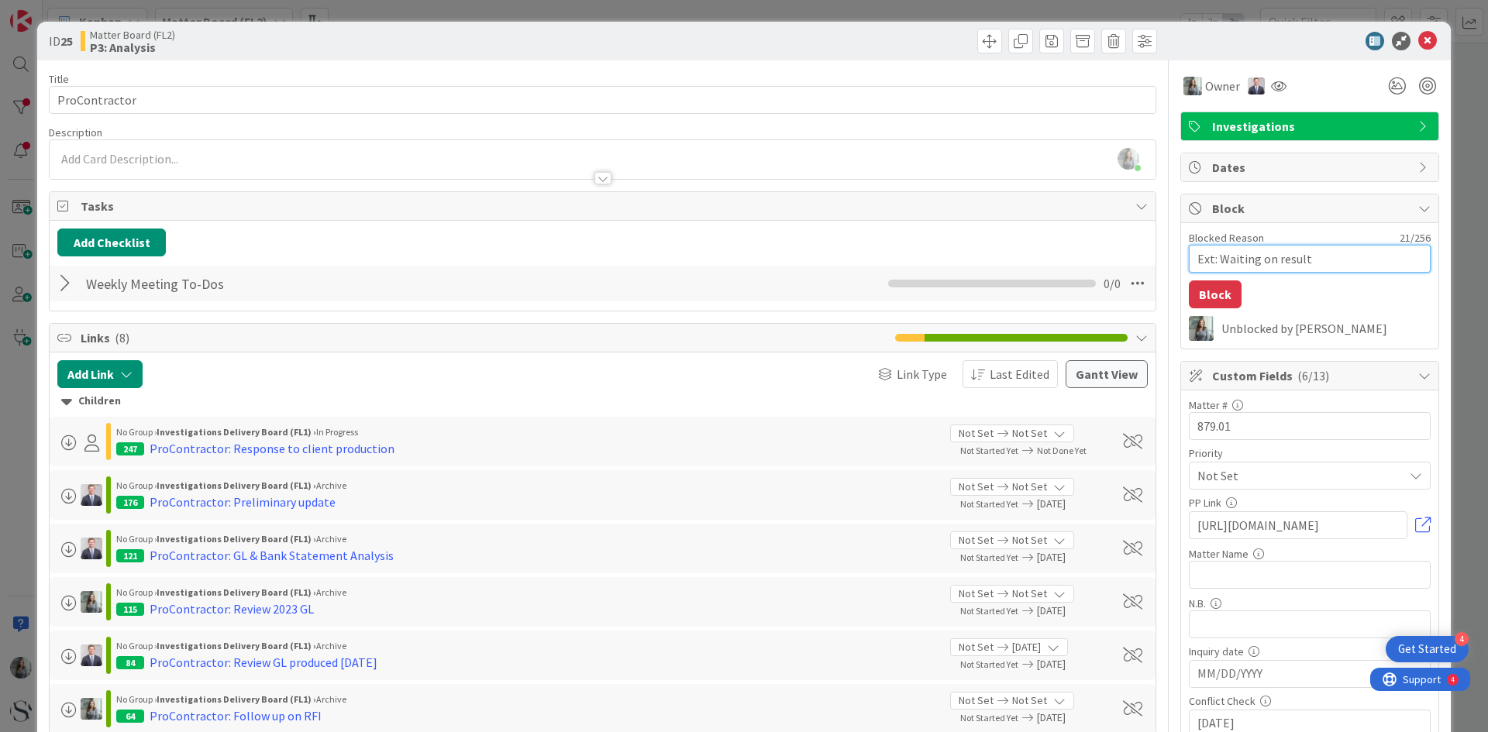
type textarea "Ext: Waiting on results"
type textarea "x"
type textarea "Ext: Waiting on results"
type textarea "x"
type textarea "Ext: Waiting on results o"
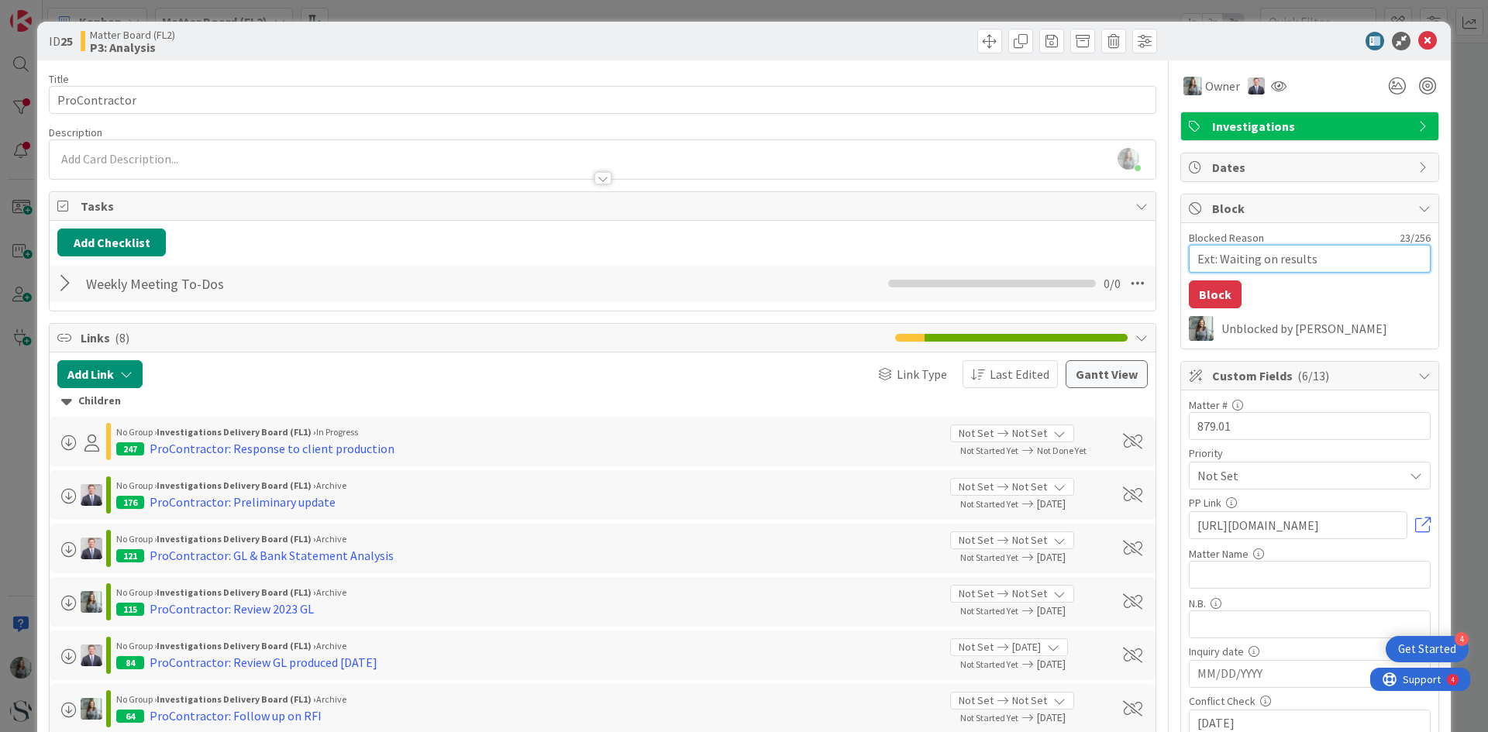
type textarea "x"
type textarea "Ext: Waiting on results of"
type textarea "x"
type textarea "Ext: Waiting on results of"
type textarea "x"
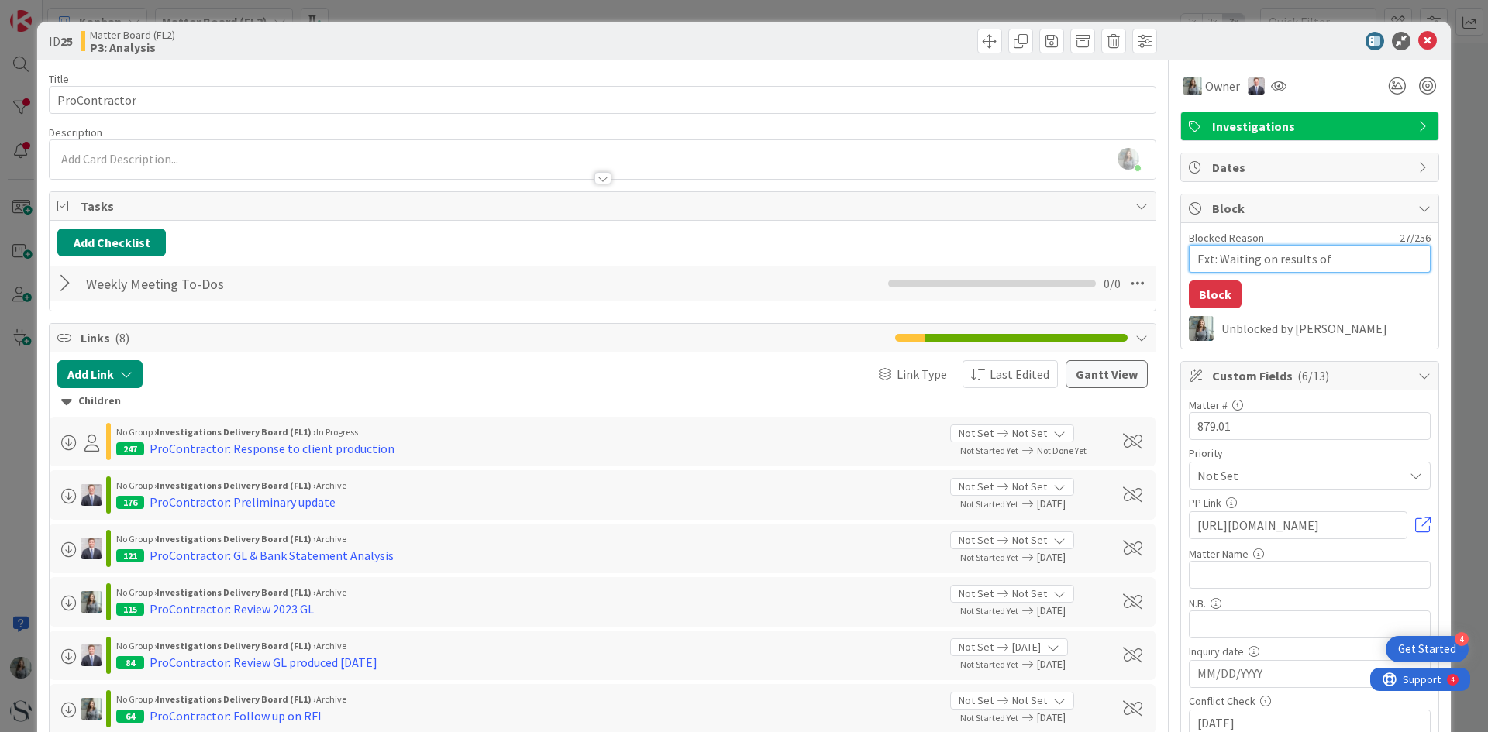
type textarea "Ext: Waiting on results of m"
type textarea "x"
type textarea "Ext: Waiting on results of me"
type textarea "x"
type textarea "Ext: Waiting on results of med"
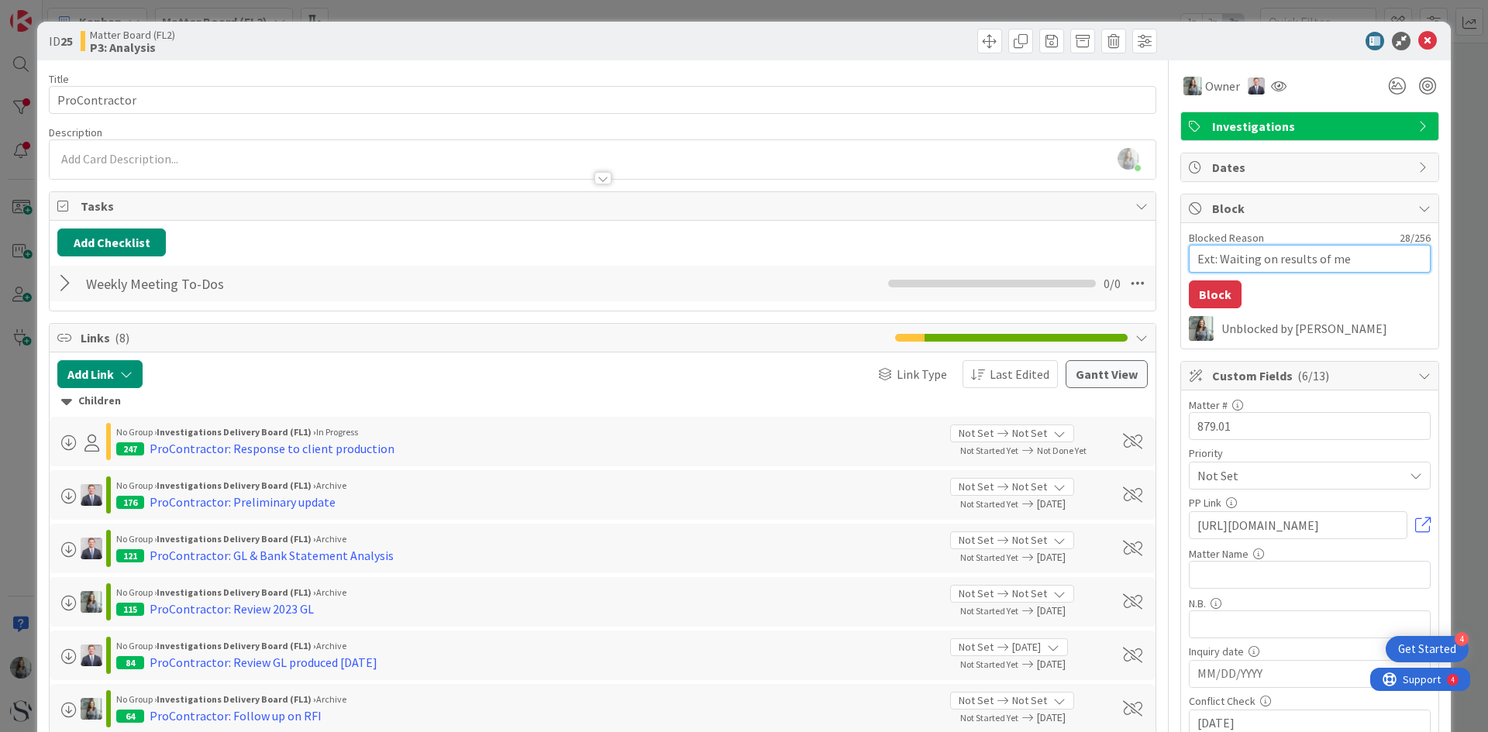
type textarea "x"
type textarea "Ext: Waiting on results of medi"
type textarea "x"
type textarea "Ext: Waiting on results of media"
type textarea "x"
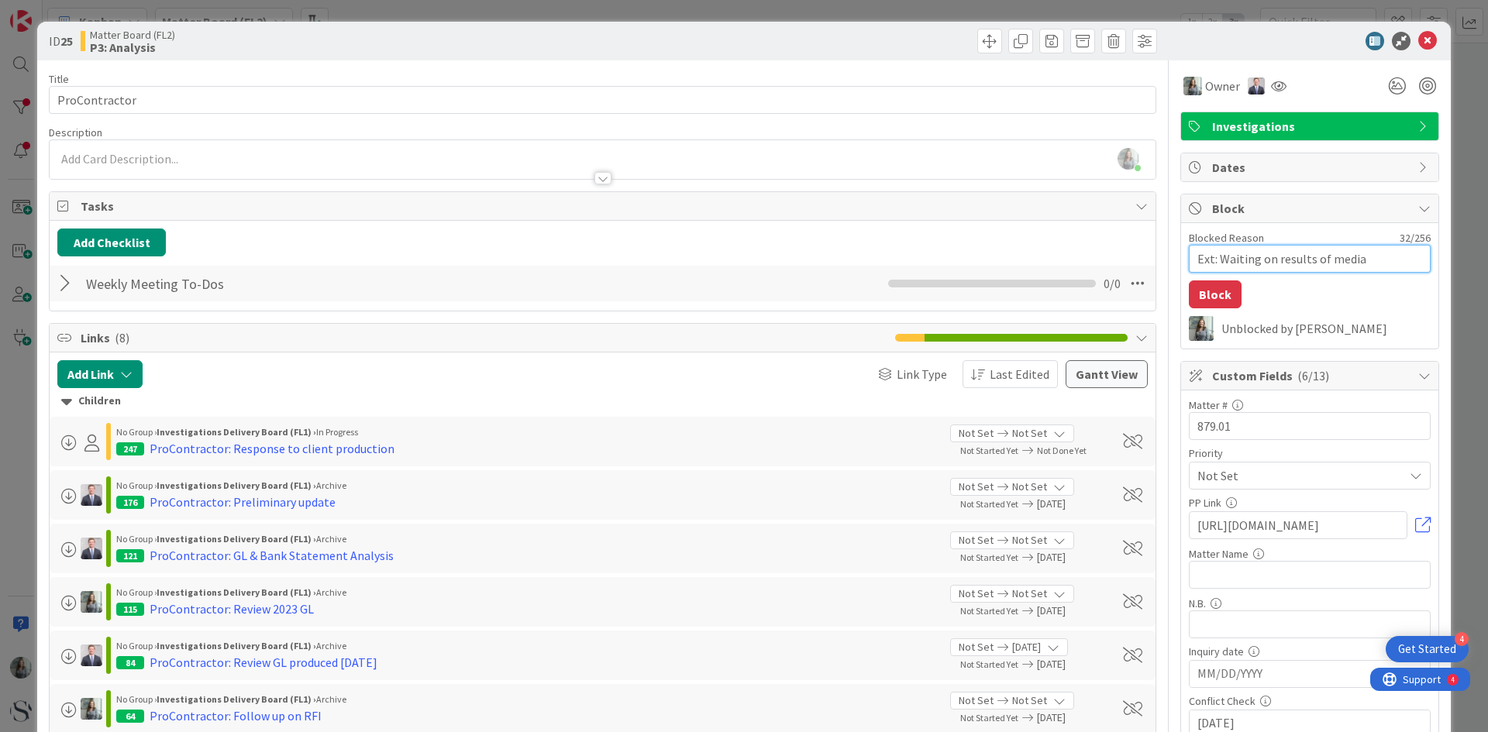
type textarea "Ext: Waiting on results of mediat"
type textarea "x"
type textarea "Ext: Waiting on results of mediati"
type textarea "x"
type textarea "Ext: Waiting on results of mediatio"
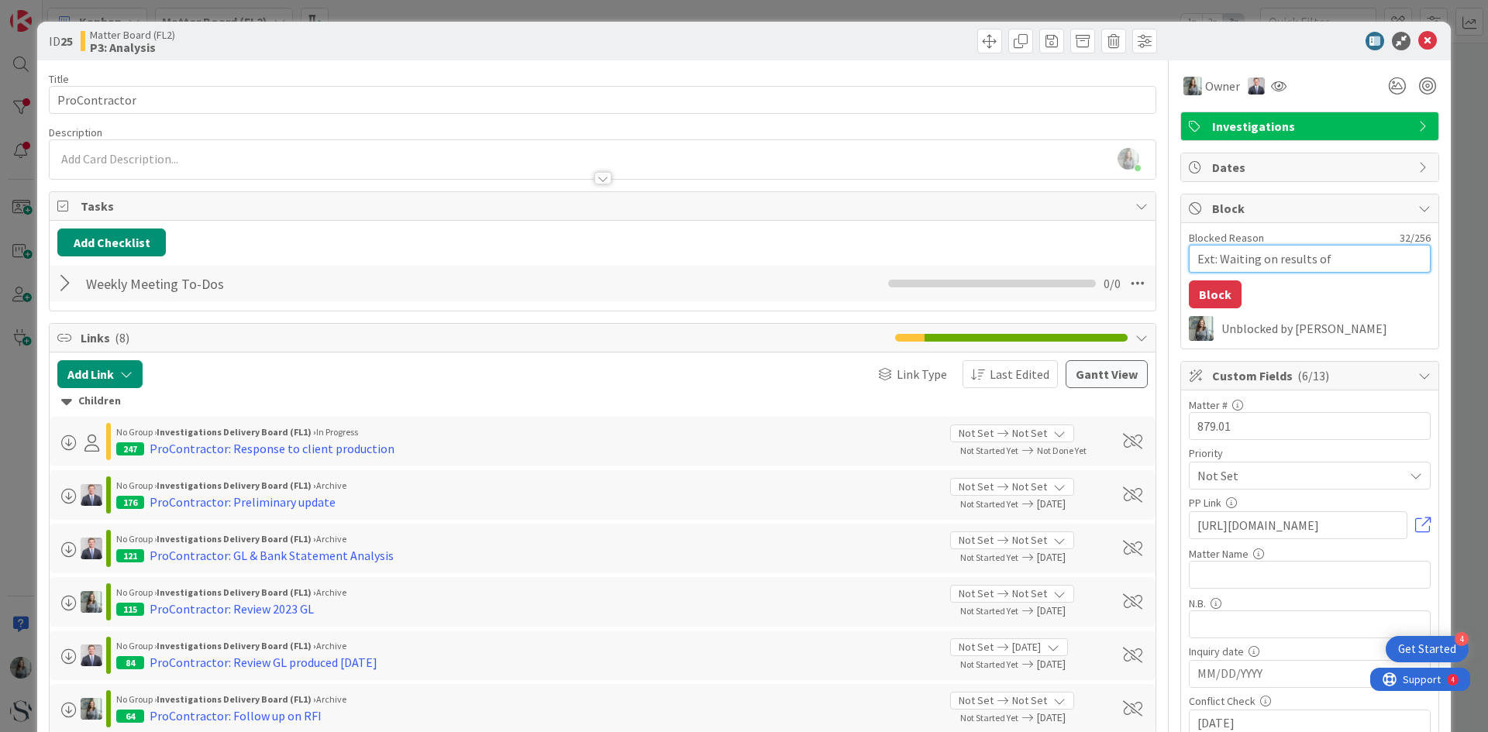
type textarea "x"
type textarea "Ext: Waiting on results of mediation"
type textarea "x"
type textarea "Ext: Waiting on results of mediation"
click at [1210, 292] on button "Block" at bounding box center [1215, 295] width 53 height 28
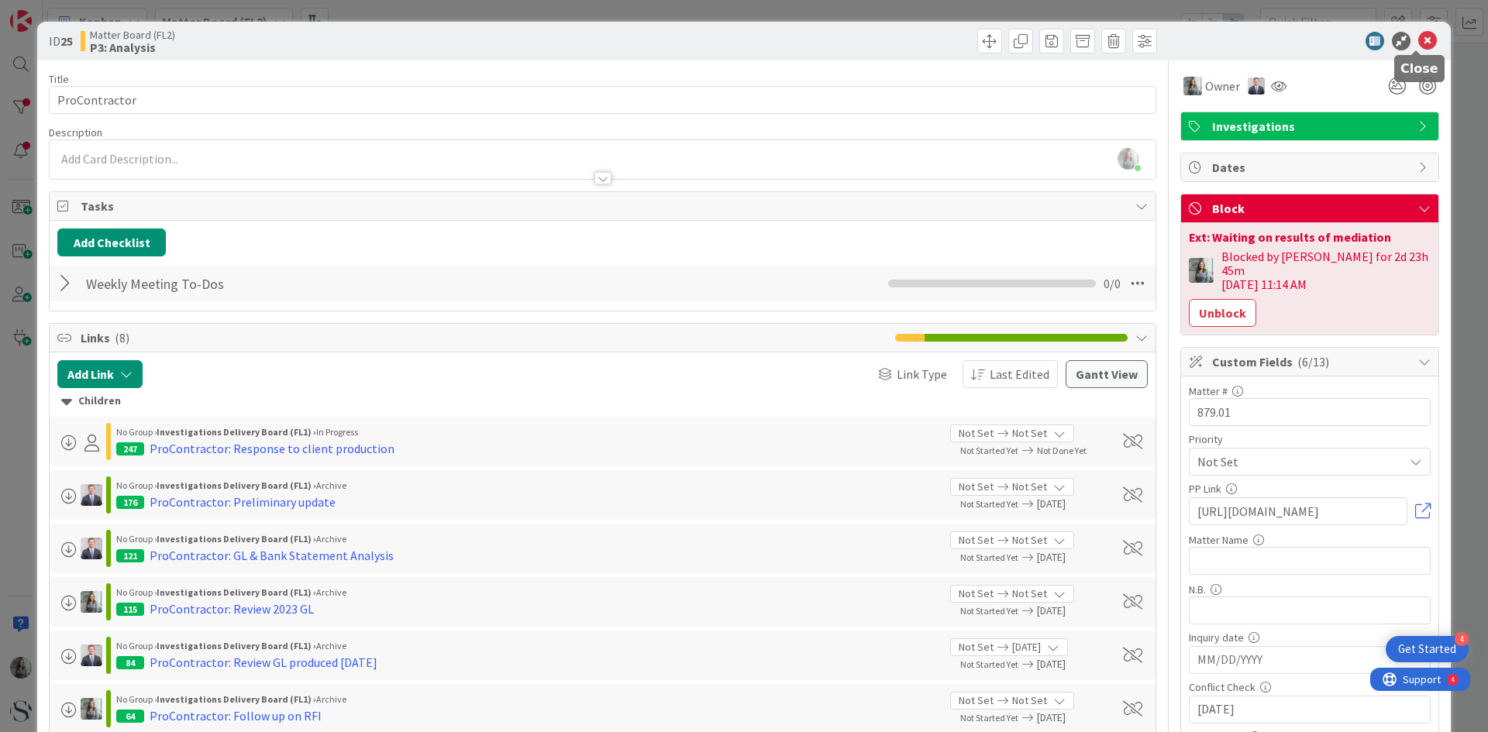
click at [1422, 36] on icon at bounding box center [1427, 41] width 19 height 19
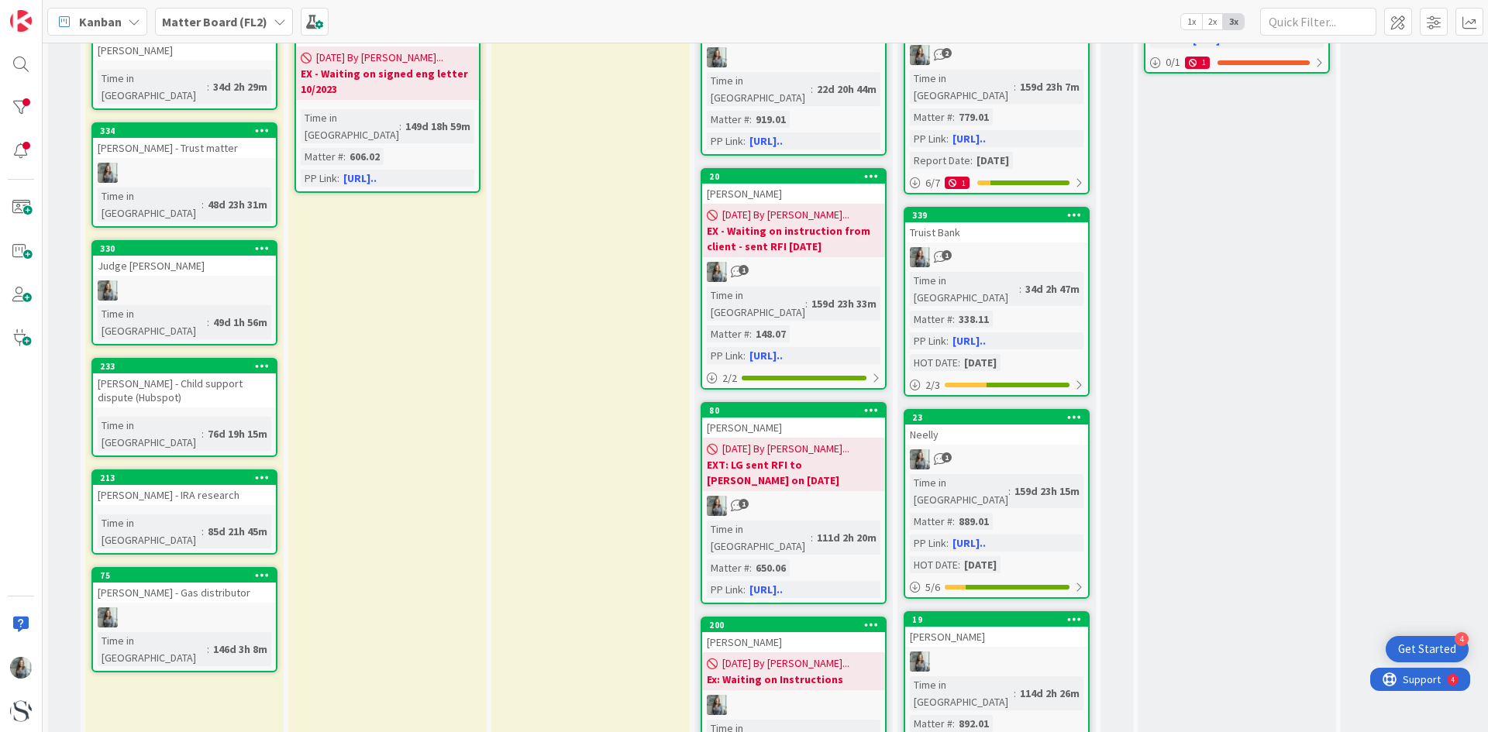
scroll to position [620, 0]
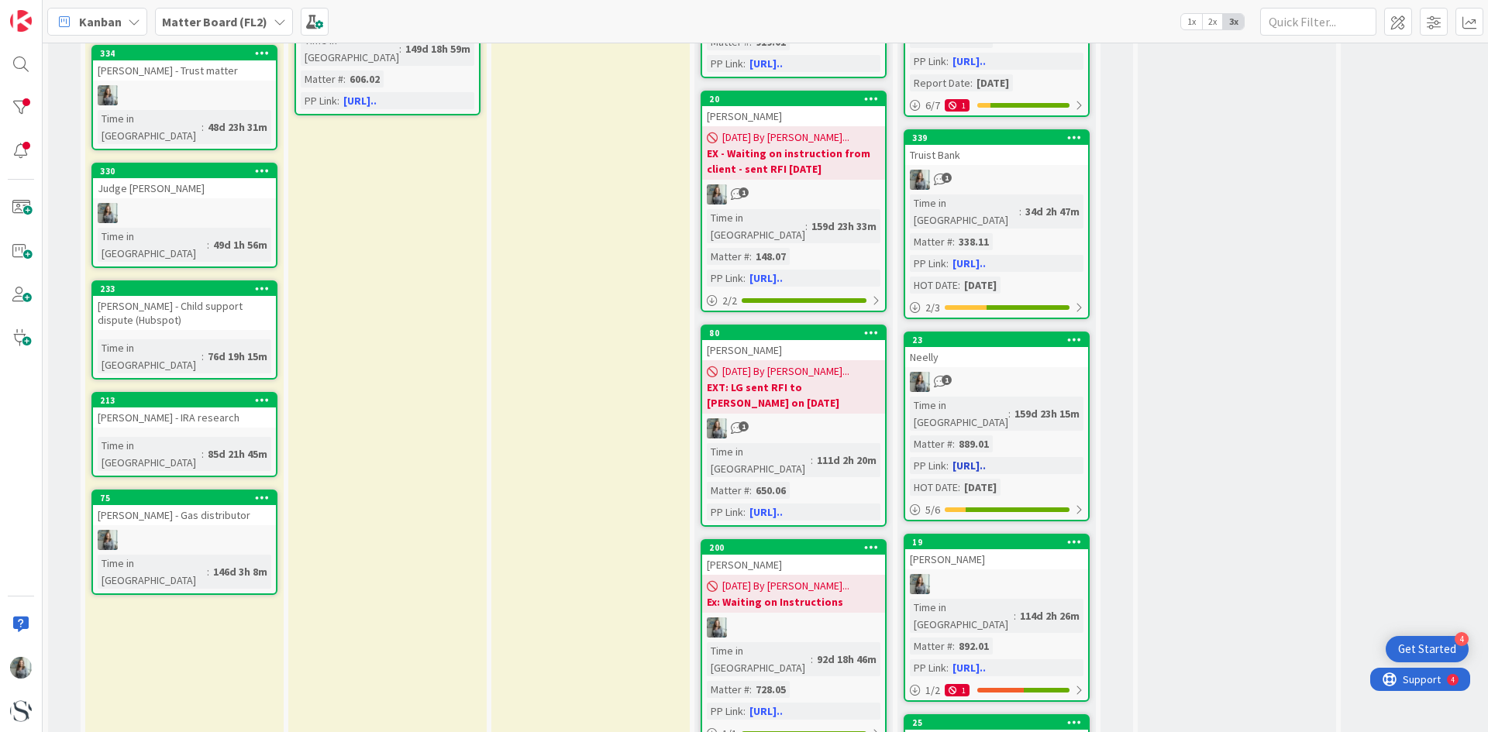
click at [1019, 347] on div "Neelly" at bounding box center [996, 357] width 183 height 20
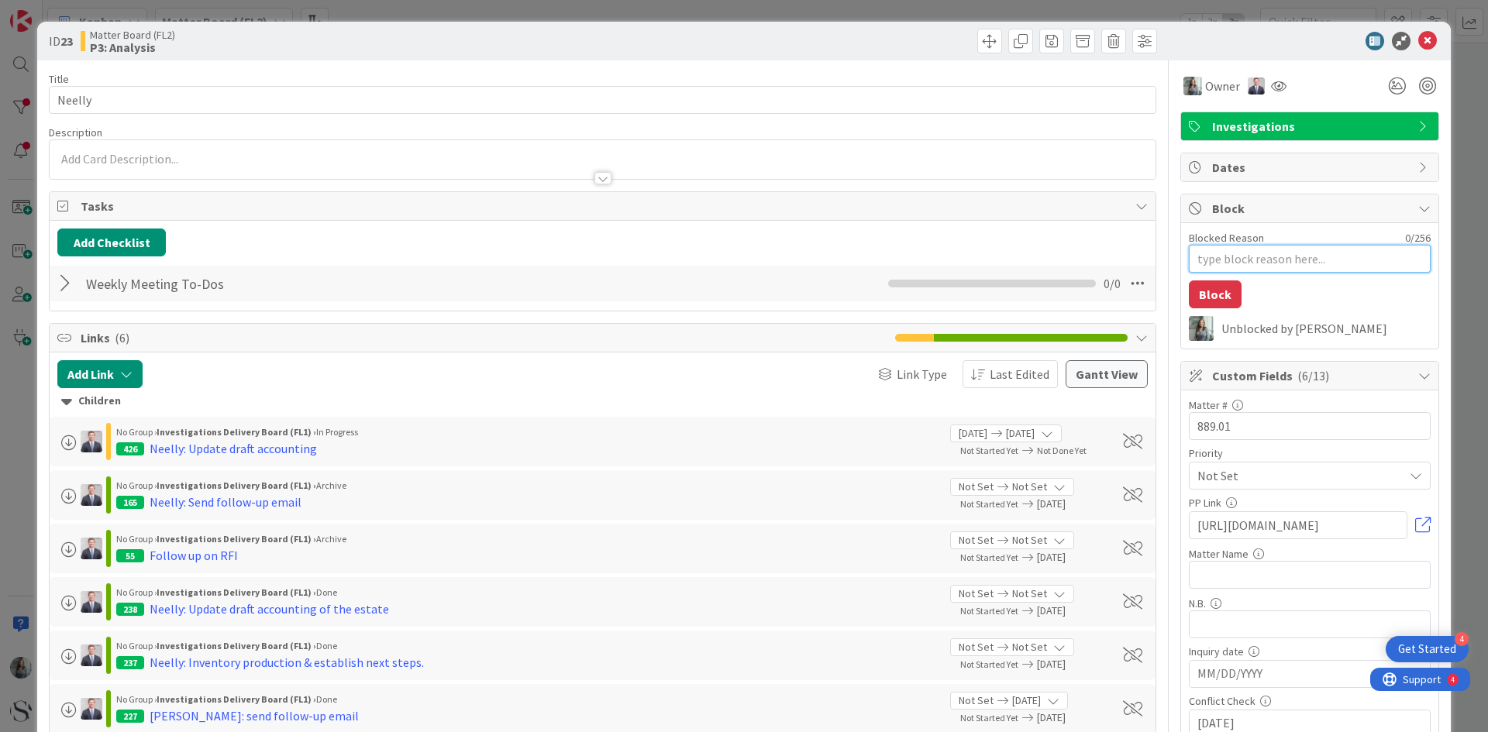
click at [1221, 267] on textarea "Blocked Reason" at bounding box center [1310, 259] width 242 height 28
type textarea "x"
type textarea "E"
type textarea "x"
type textarea "Ex"
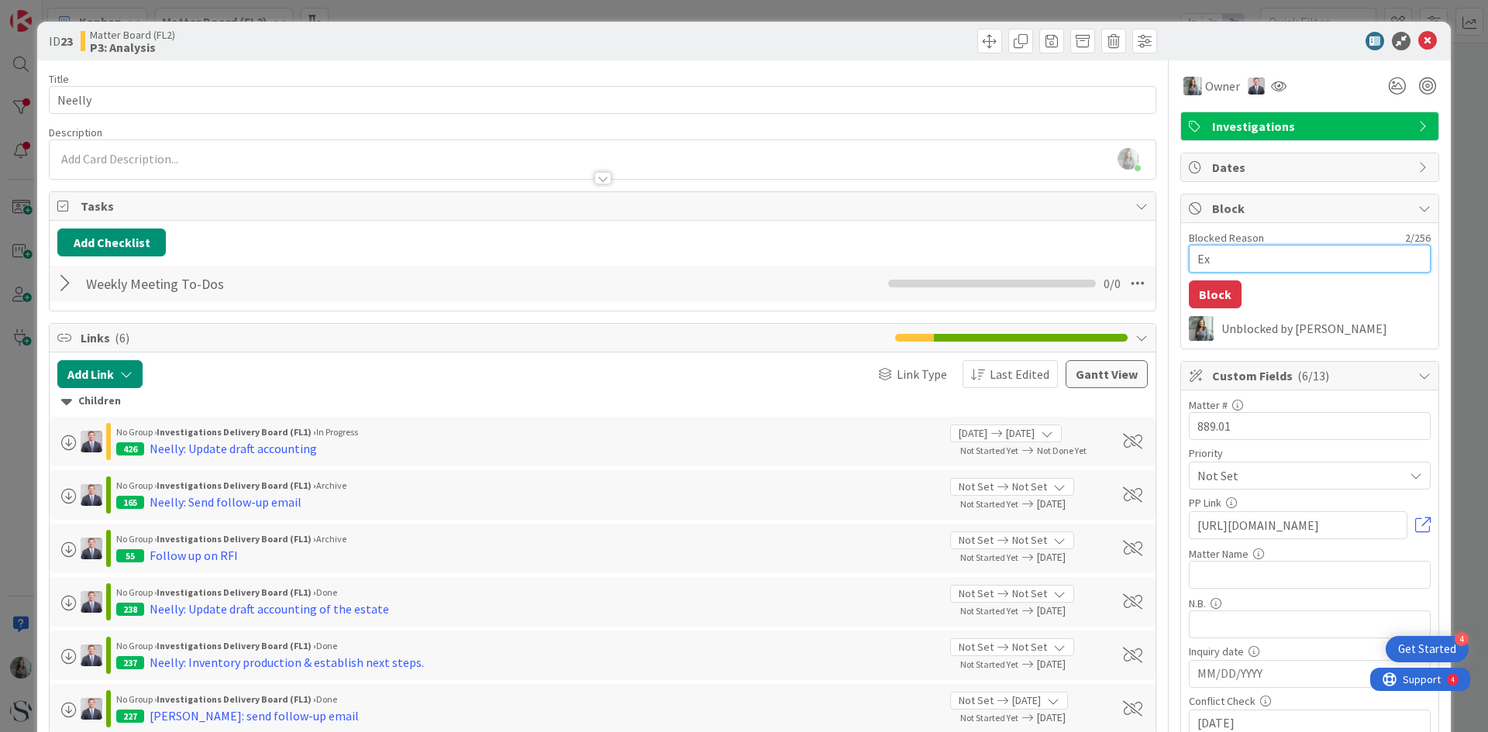
type textarea "x"
type textarea "Ext"
type textarea "x"
type textarea "Ext:"
type textarea "x"
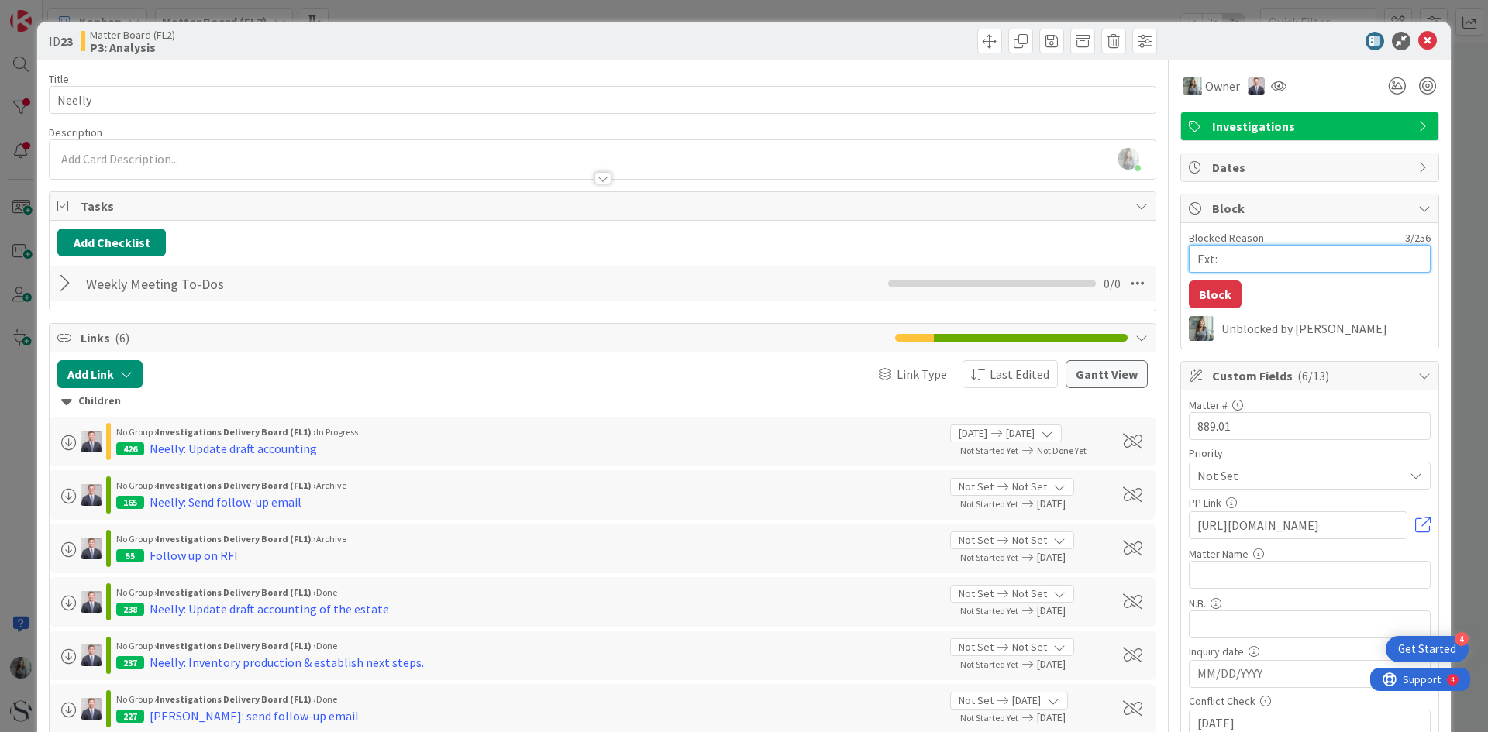
type textarea "Ext:"
type textarea "x"
type textarea "Ext: W"
type textarea "x"
type textarea "Ext: Wa"
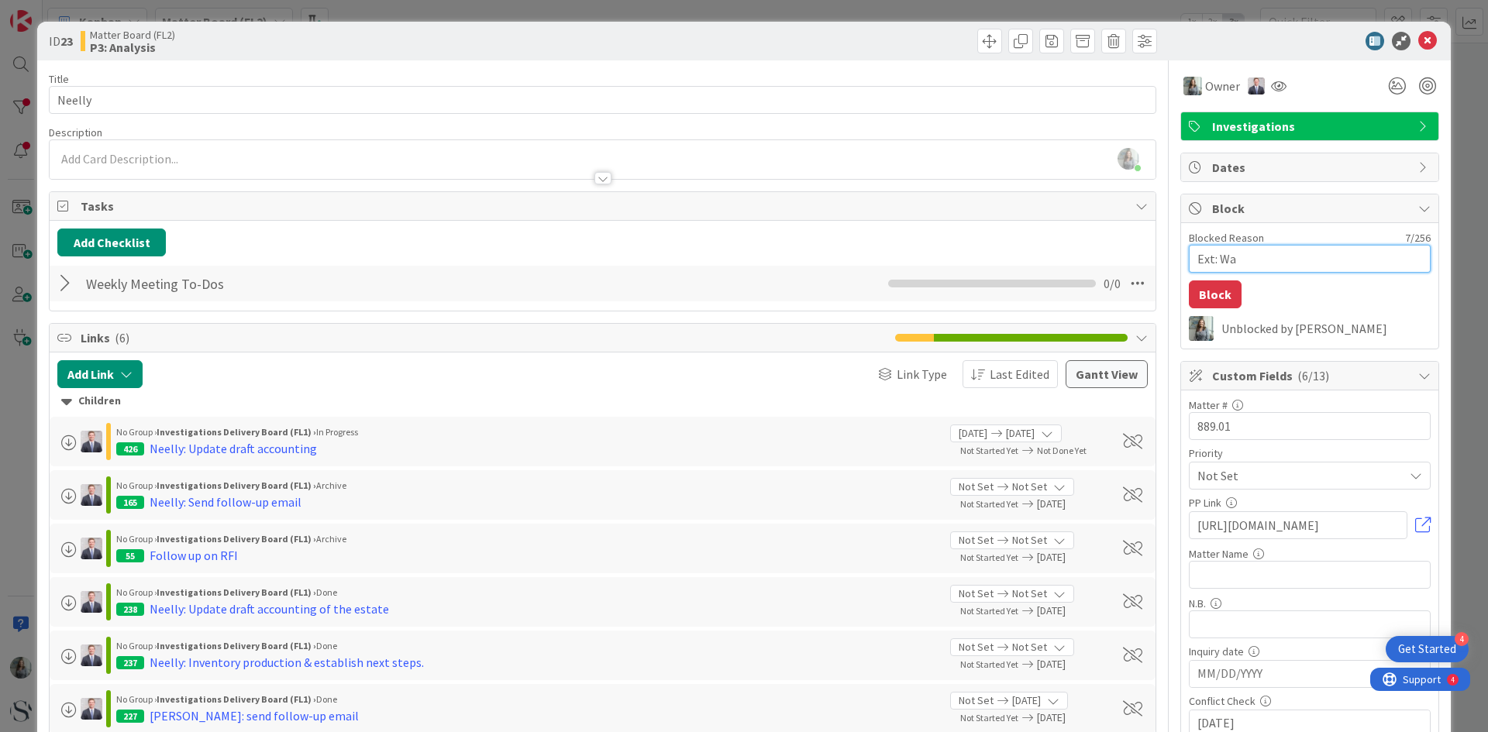
type textarea "x"
type textarea "Ext: Wai"
type textarea "x"
type textarea "Ext: Wait"
type textarea "x"
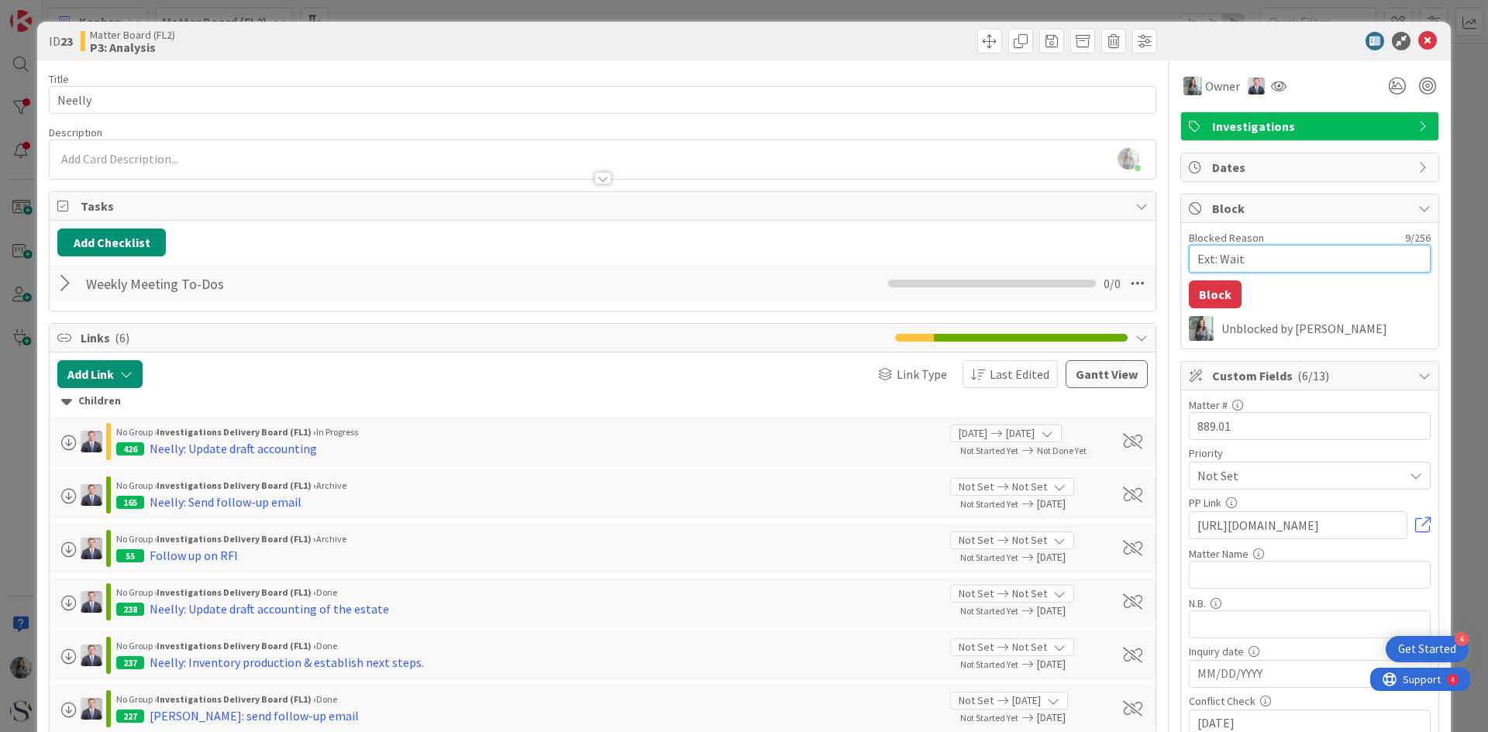
type textarea "Ext: Waiti"
type textarea "x"
type textarea "Ext: Waitin"
type textarea "x"
type textarea "Ext: Waiting"
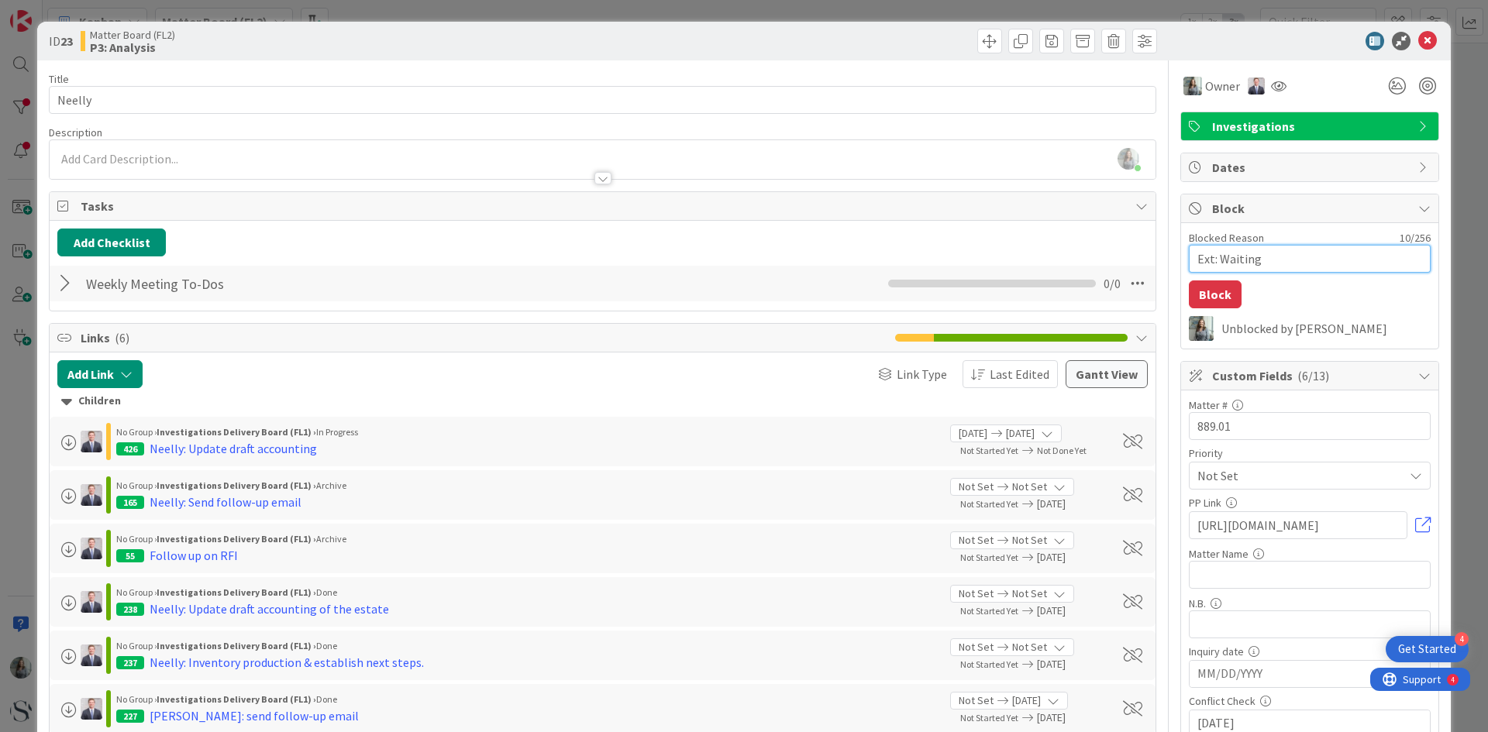
type textarea "x"
type textarea "Ext: Waiting"
type textarea "x"
type textarea "Ext: Waiting o"
type textarea "x"
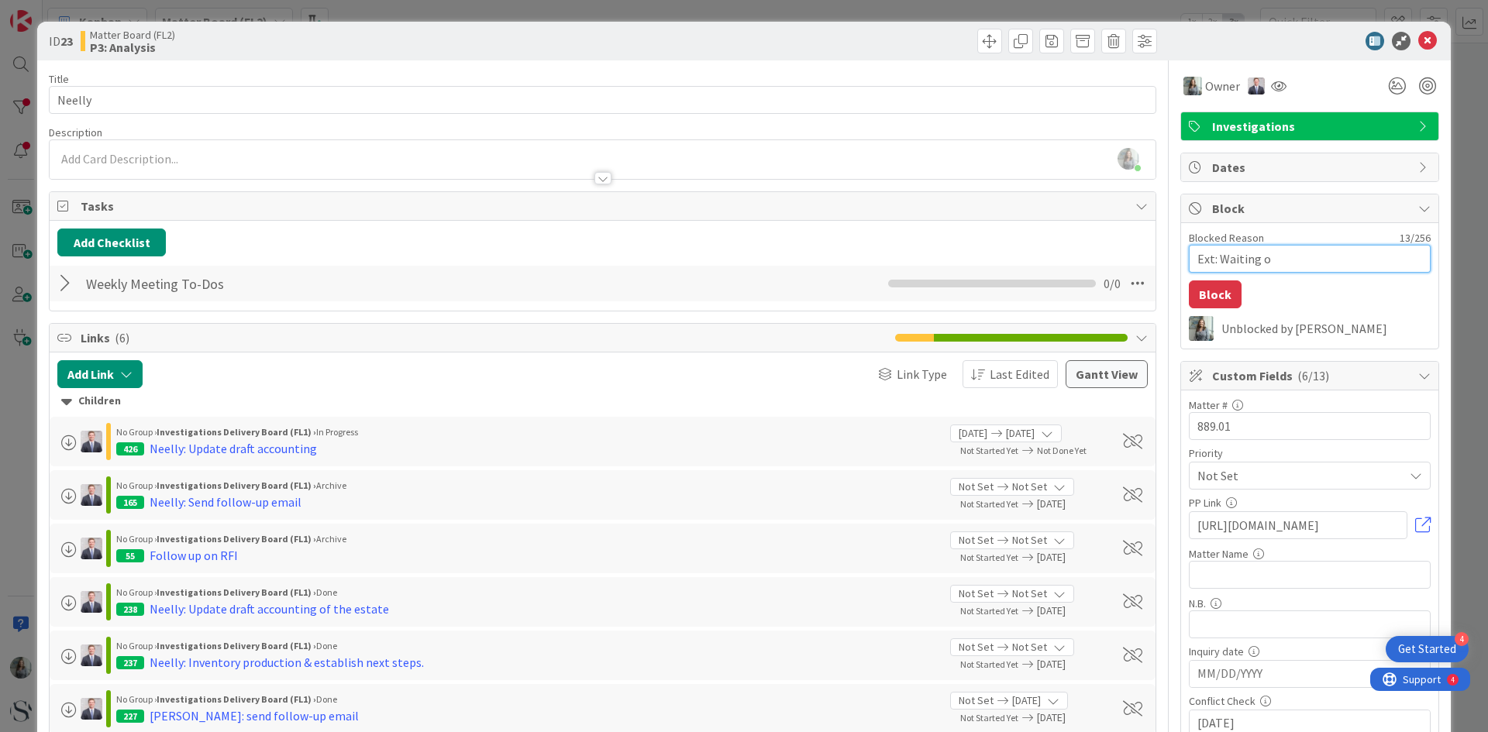
type textarea "Ext: Waiting on"
type textarea "x"
type textarea "Ext: Waiting on"
type textarea "x"
type textarea "Ext: Waiting on r"
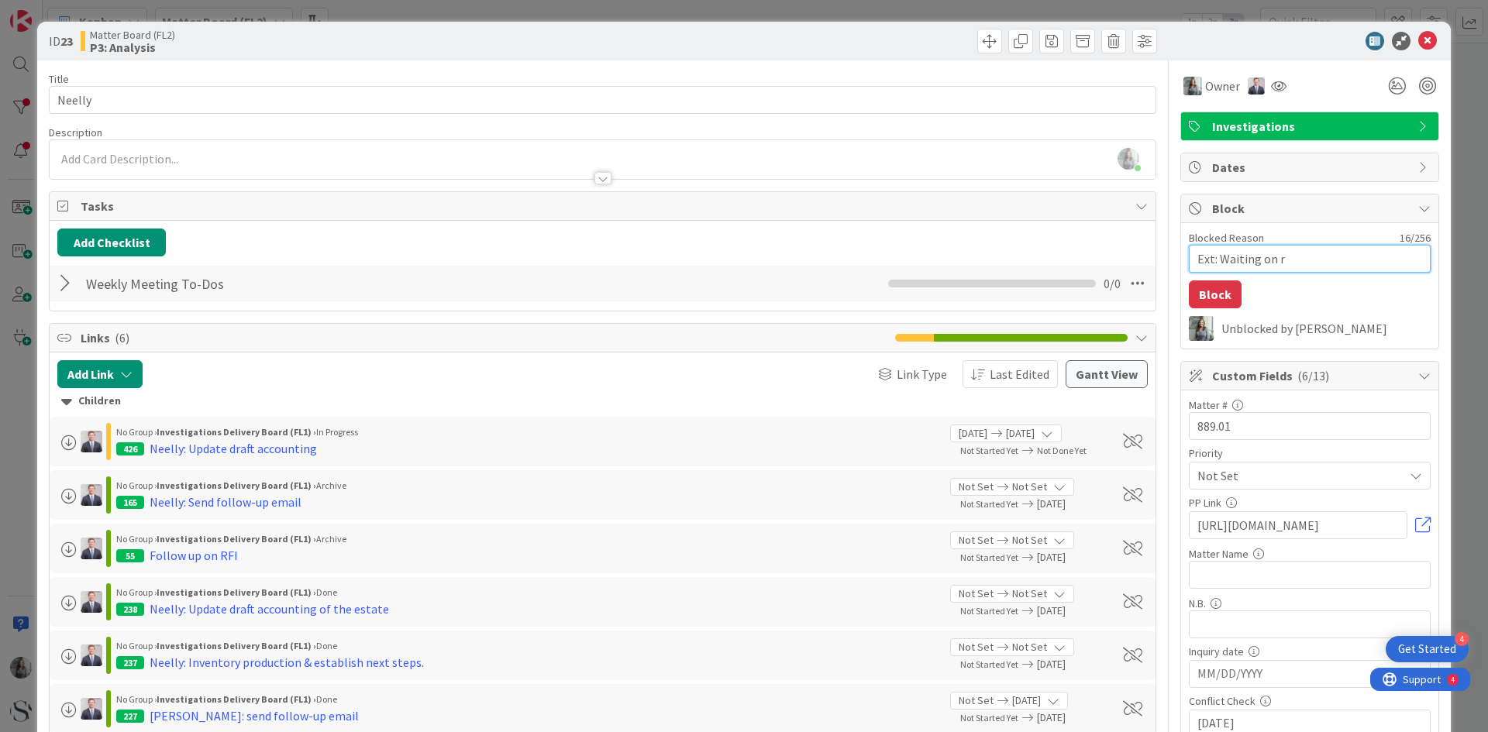
type textarea "x"
type textarea "Ext: Waiting on re"
type textarea "x"
type textarea "Ext: Waiting on res"
type textarea "x"
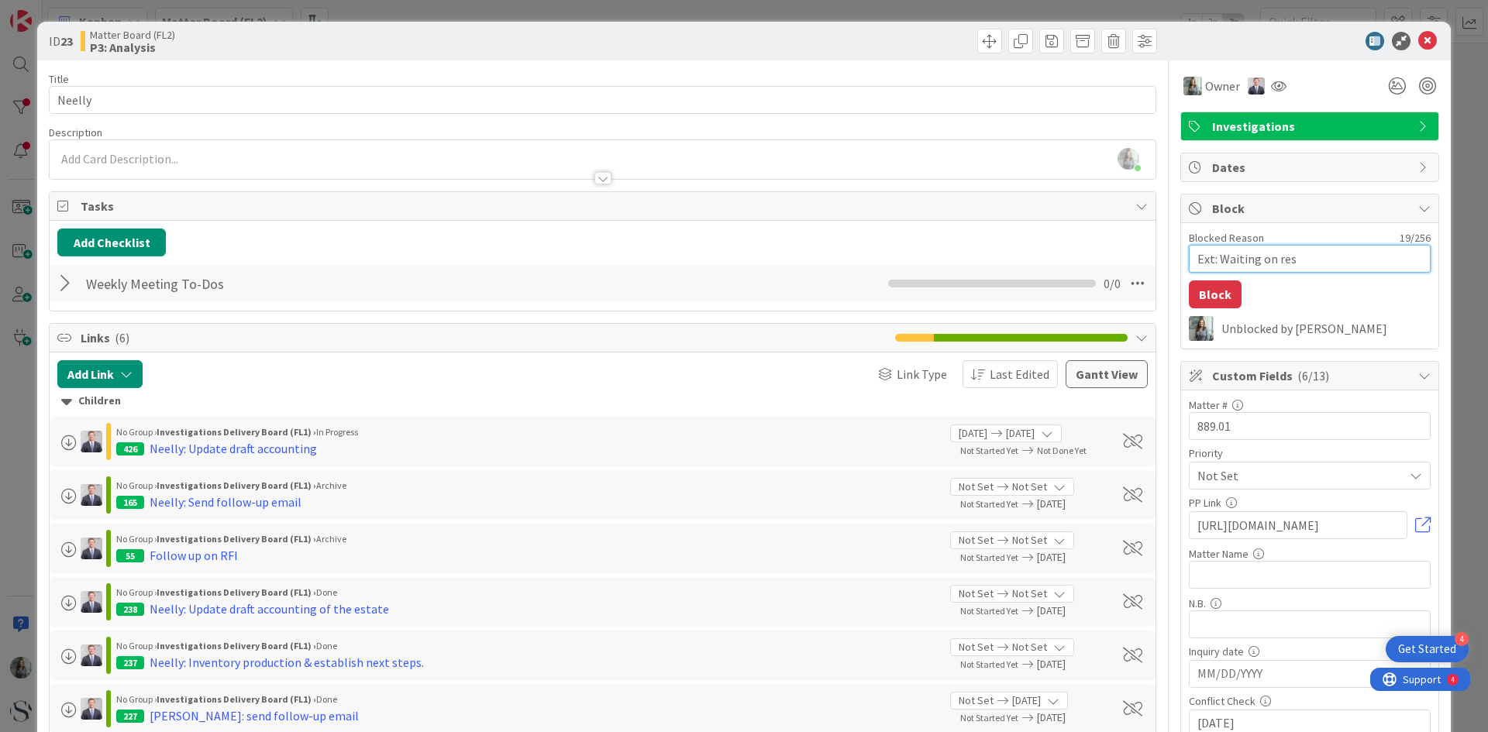
type textarea "Ext: Waiting on resp"
type textarea "x"
type textarea "Ext: Waiting on respo"
type textarea "x"
type textarea "Ext: Waiting on respon"
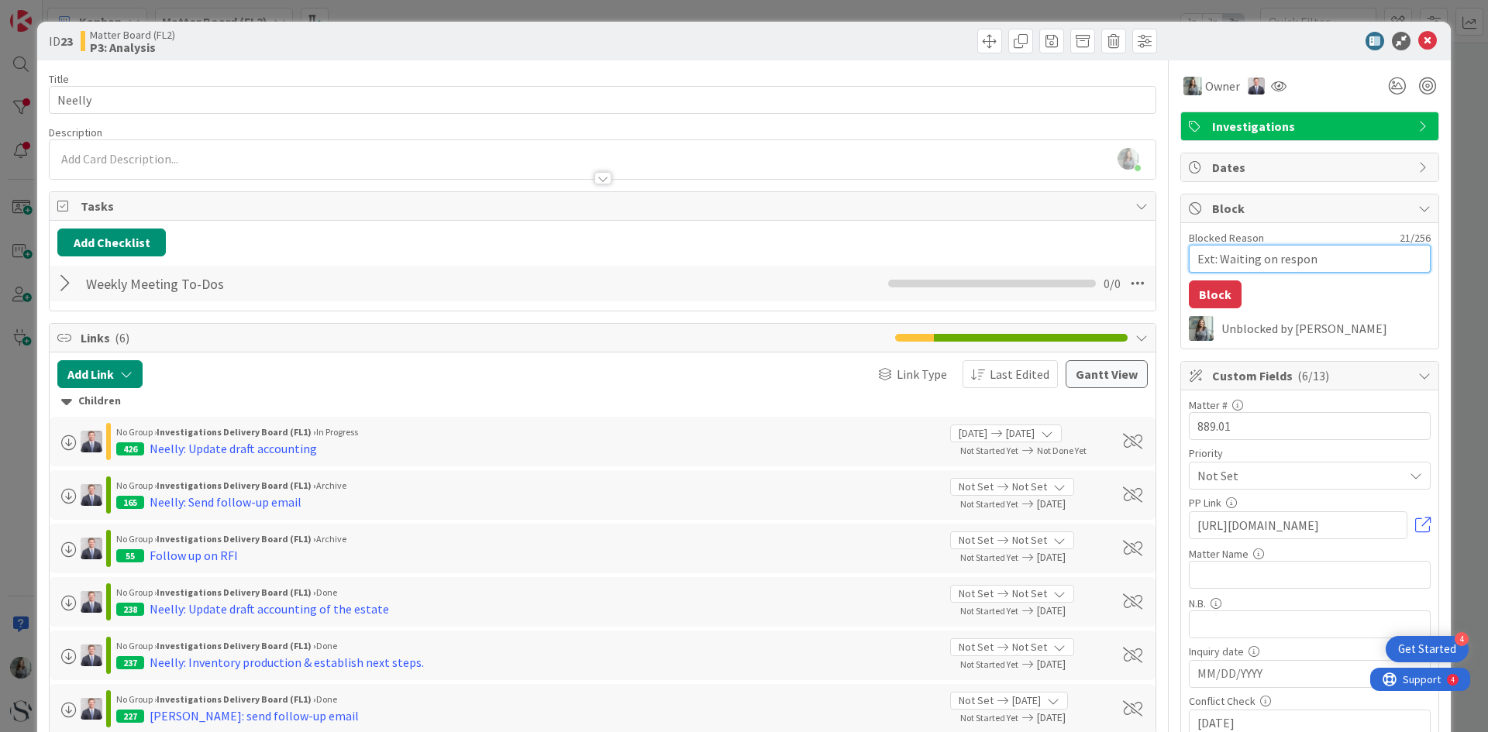
type textarea "x"
type textarea "Ext: Waiting on respons"
type textarea "x"
type textarea "Ext: Waiting on response"
type textarea "x"
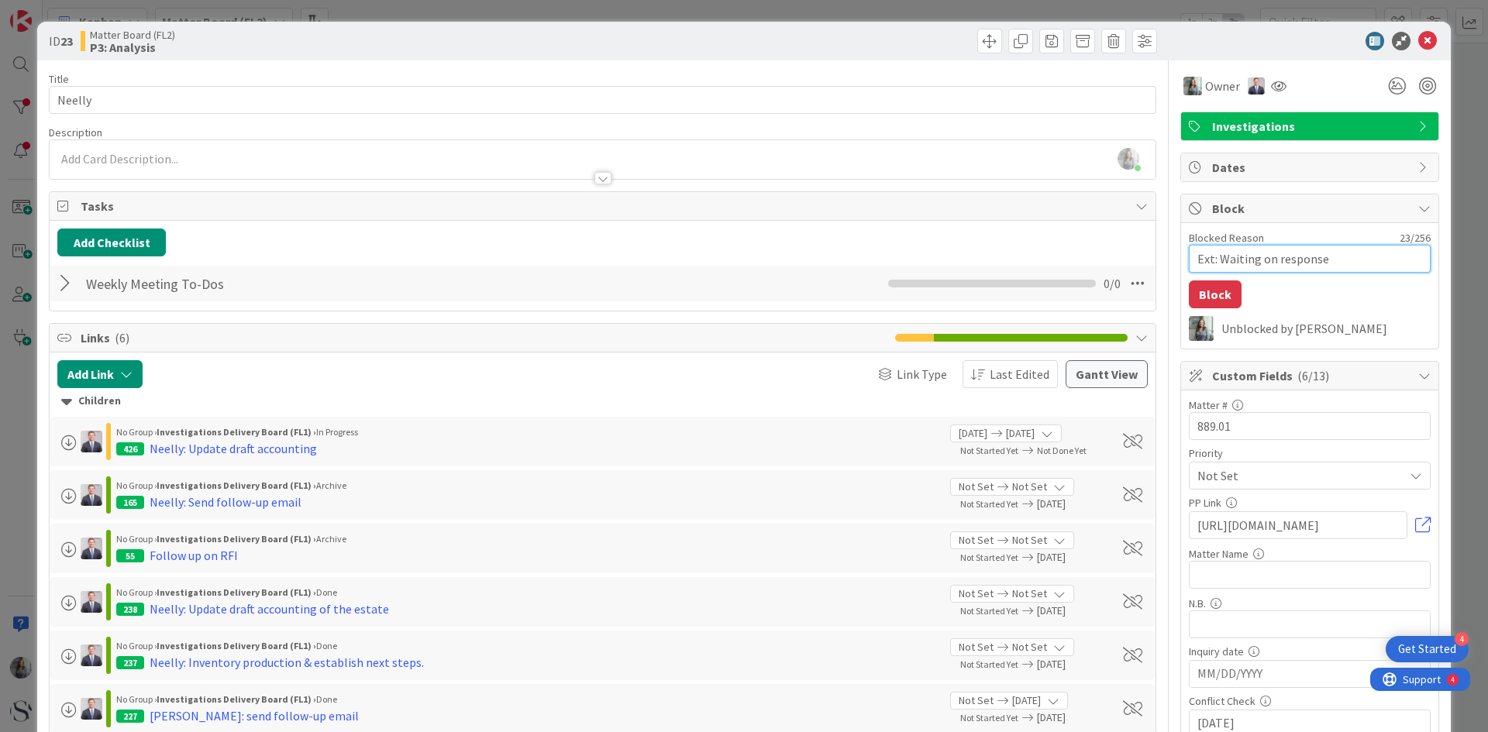
type textarea "Ext: Waiting on response"
type textarea "x"
type textarea "Ext: Waiting on response t"
type textarea "x"
type textarea "Ext: Waiting on response to"
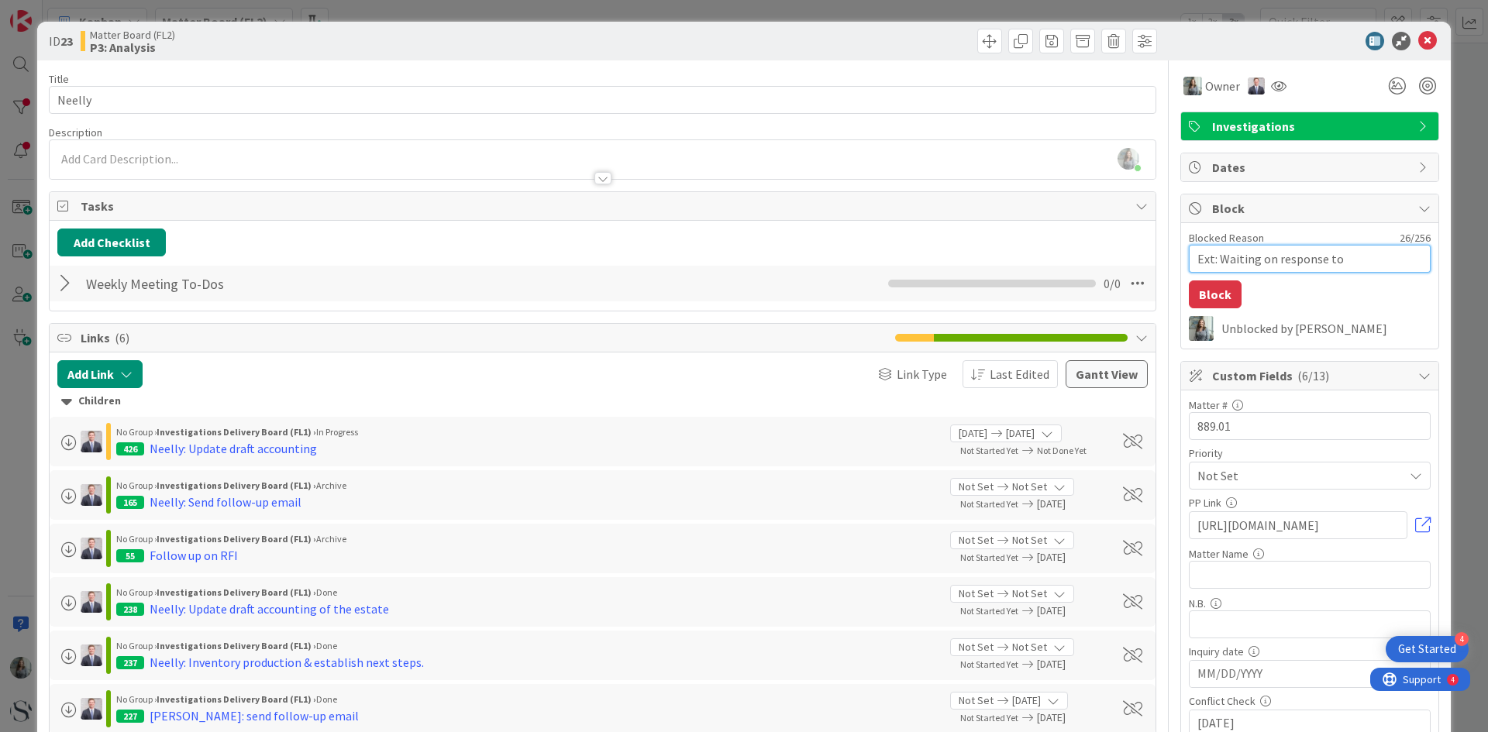
type textarea "x"
type textarea "Ext: Waiting on response to"
type textarea "x"
type textarea "Ext: Waiting on response to p"
type textarea "x"
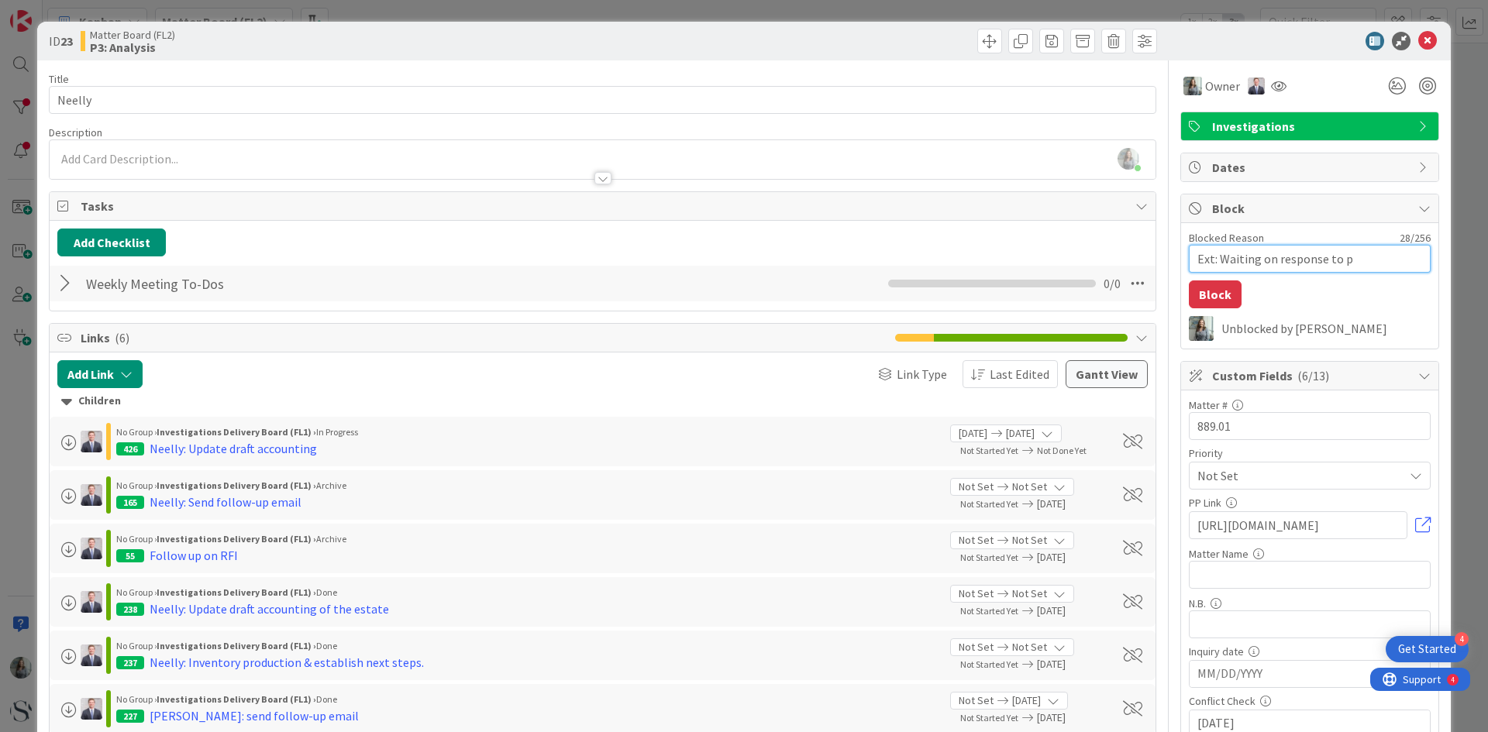
type textarea "Ext: Waiting on response to pr"
type textarea "x"
type textarea "Ext: Waiting on response to pro"
type textarea "x"
type textarea "Ext: Waiting on response to prod"
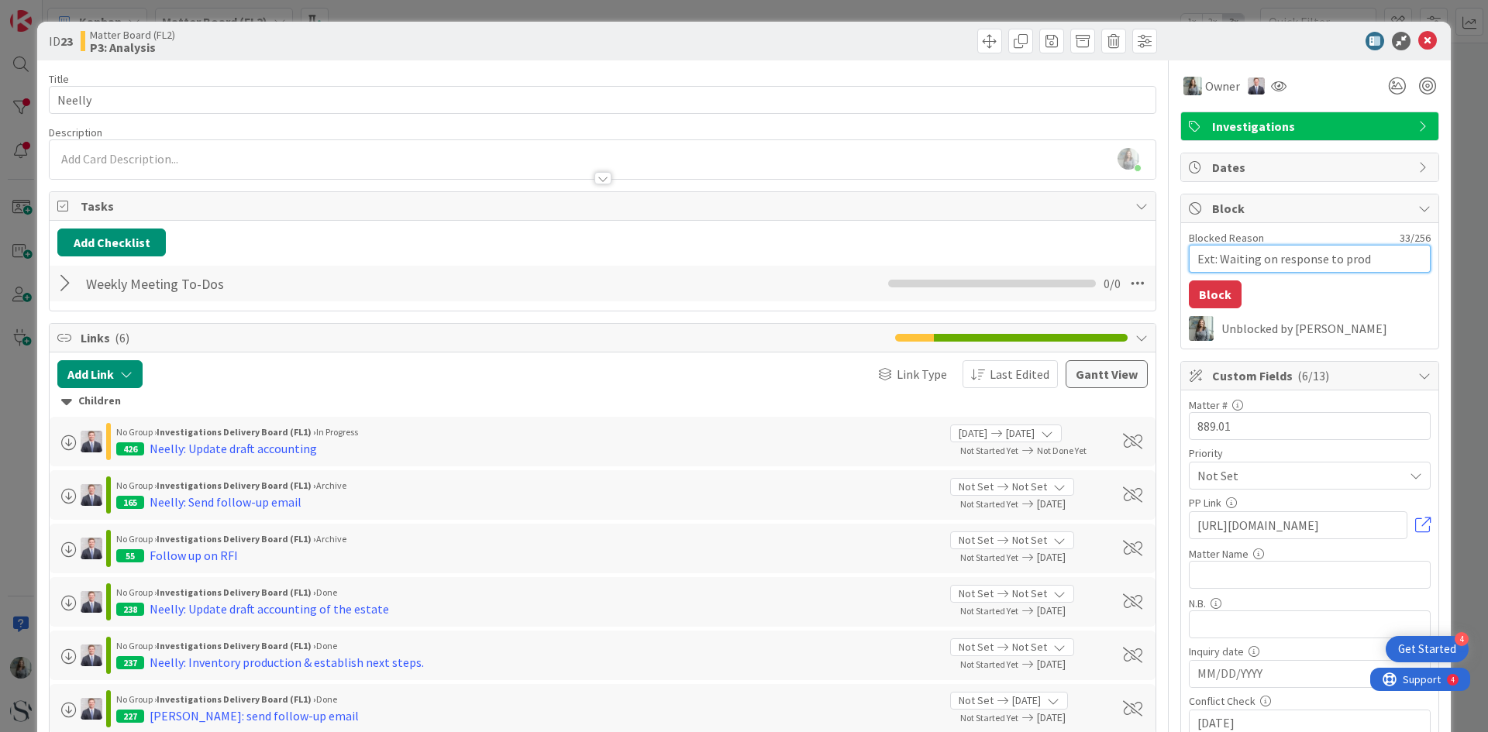
type textarea "x"
type textarea "Ext: Waiting on response to produ"
type textarea "x"
type textarea "Ext: Waiting on response to produc"
type textarea "x"
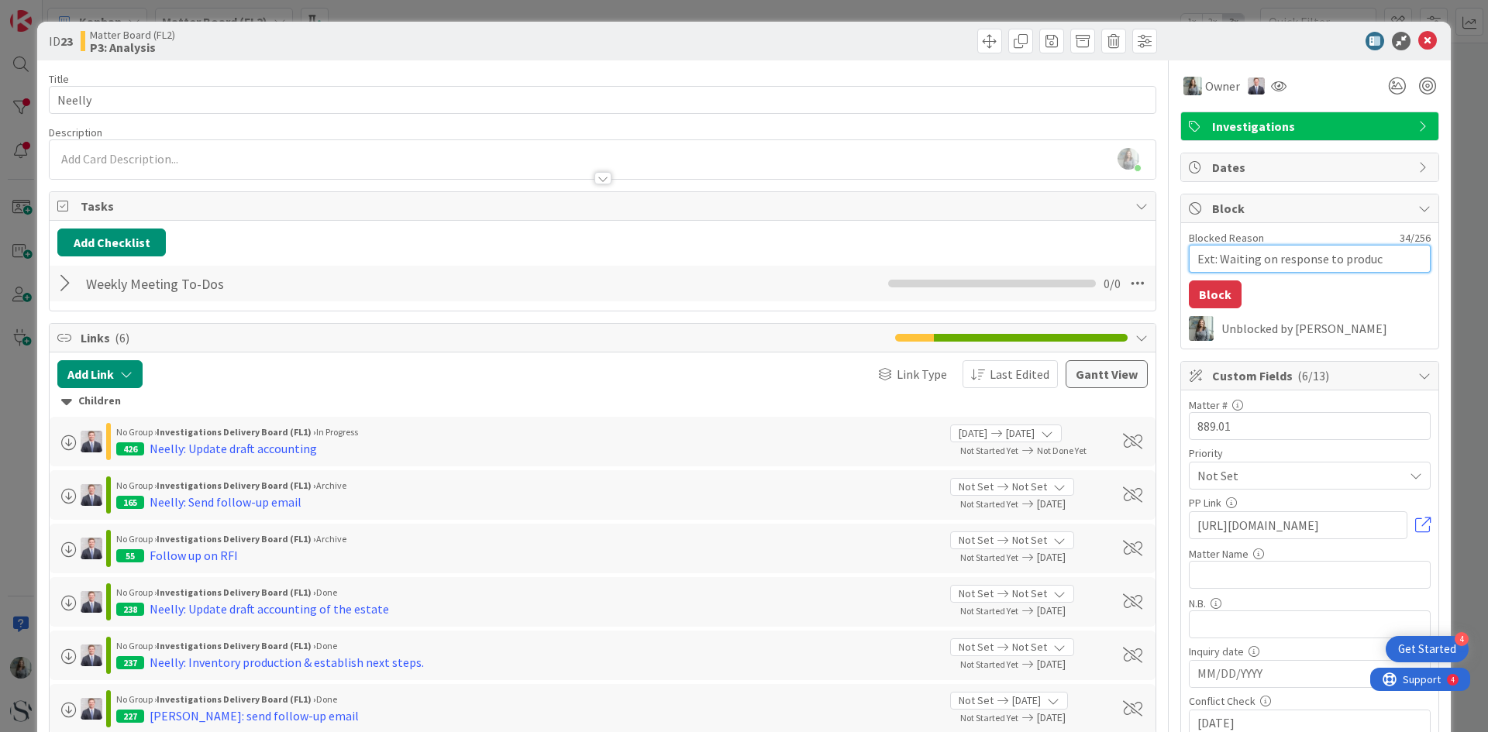
type textarea "Ext: Waiting on response to product"
type textarea "x"
type textarea "Ext: Waiting on response to producti"
type textarea "x"
type textarea "Ext: Waiting on response to productio"
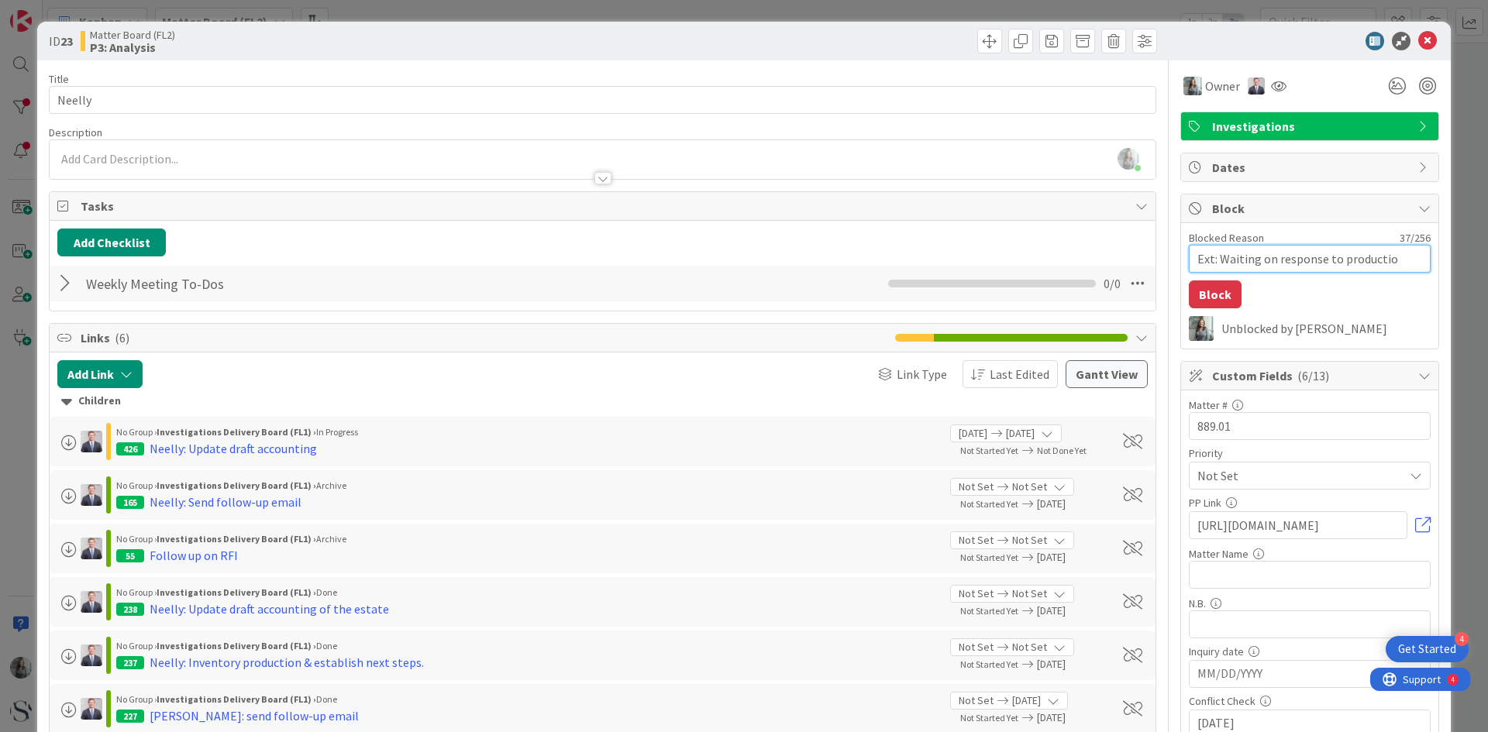
type textarea "x"
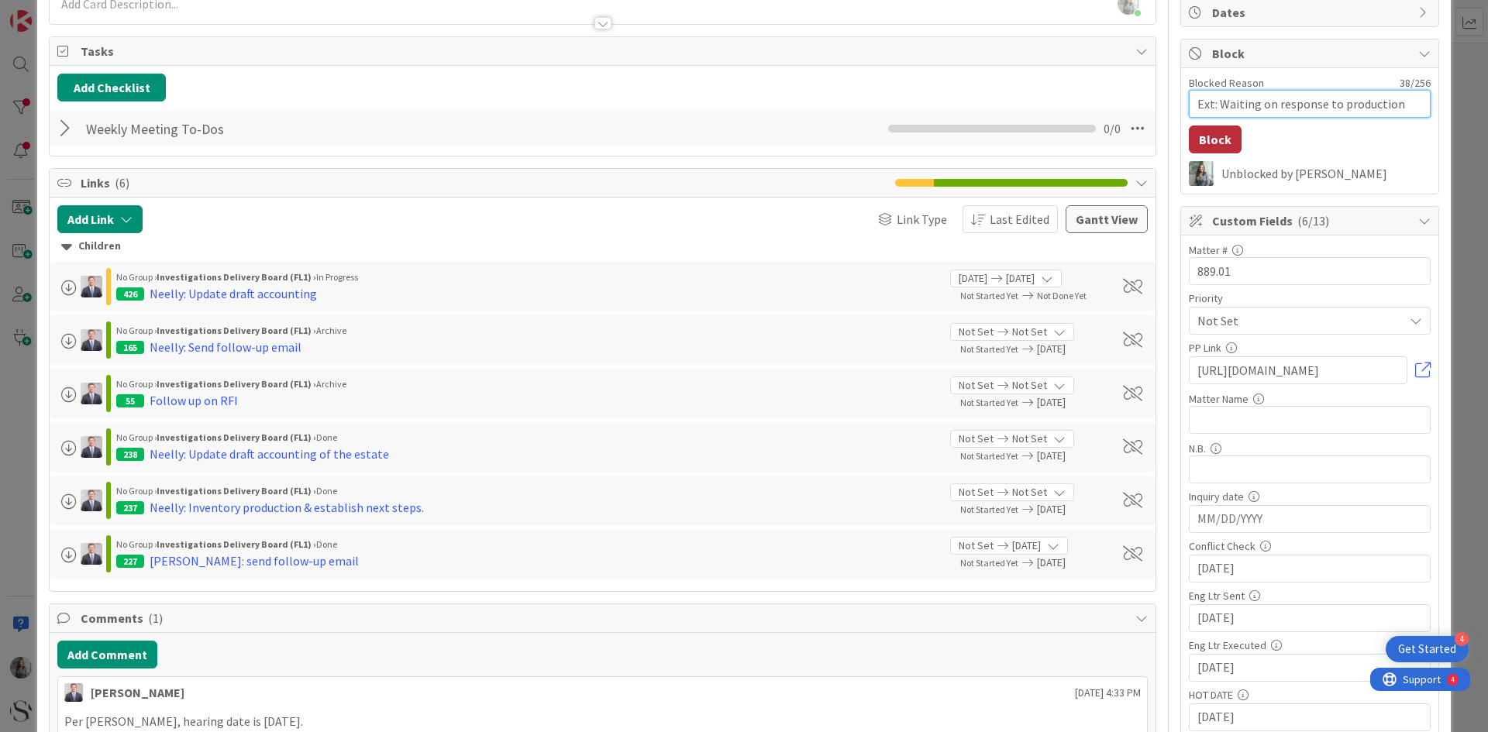
scroll to position [310, 0]
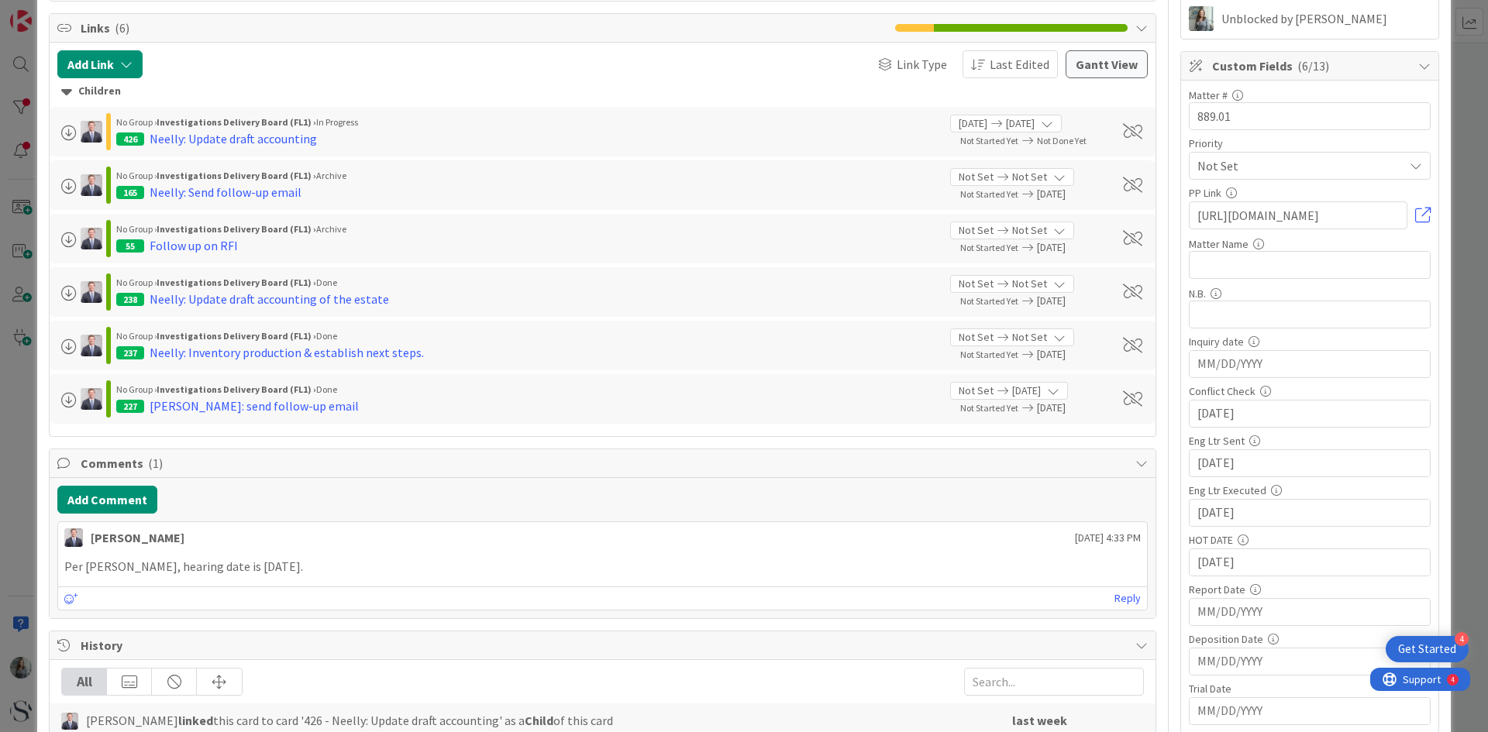
type textarea "Ext: Waiting on response to production"
click at [1216, 377] on input "08/14/2025" at bounding box center [1310, 364] width 225 height 26
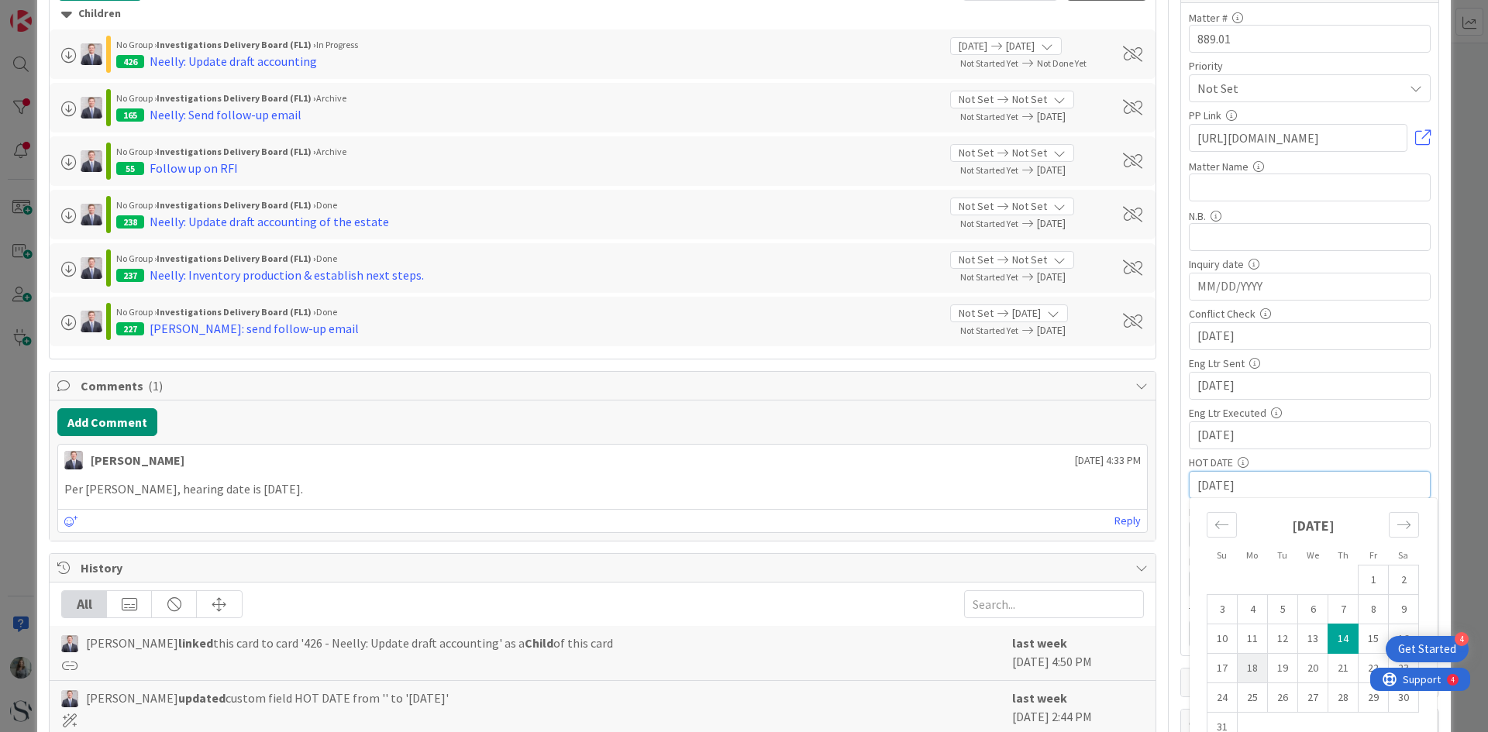
click at [1246, 673] on td "18" at bounding box center [1253, 668] width 30 height 29
type textarea "x"
type input "08/18/2025"
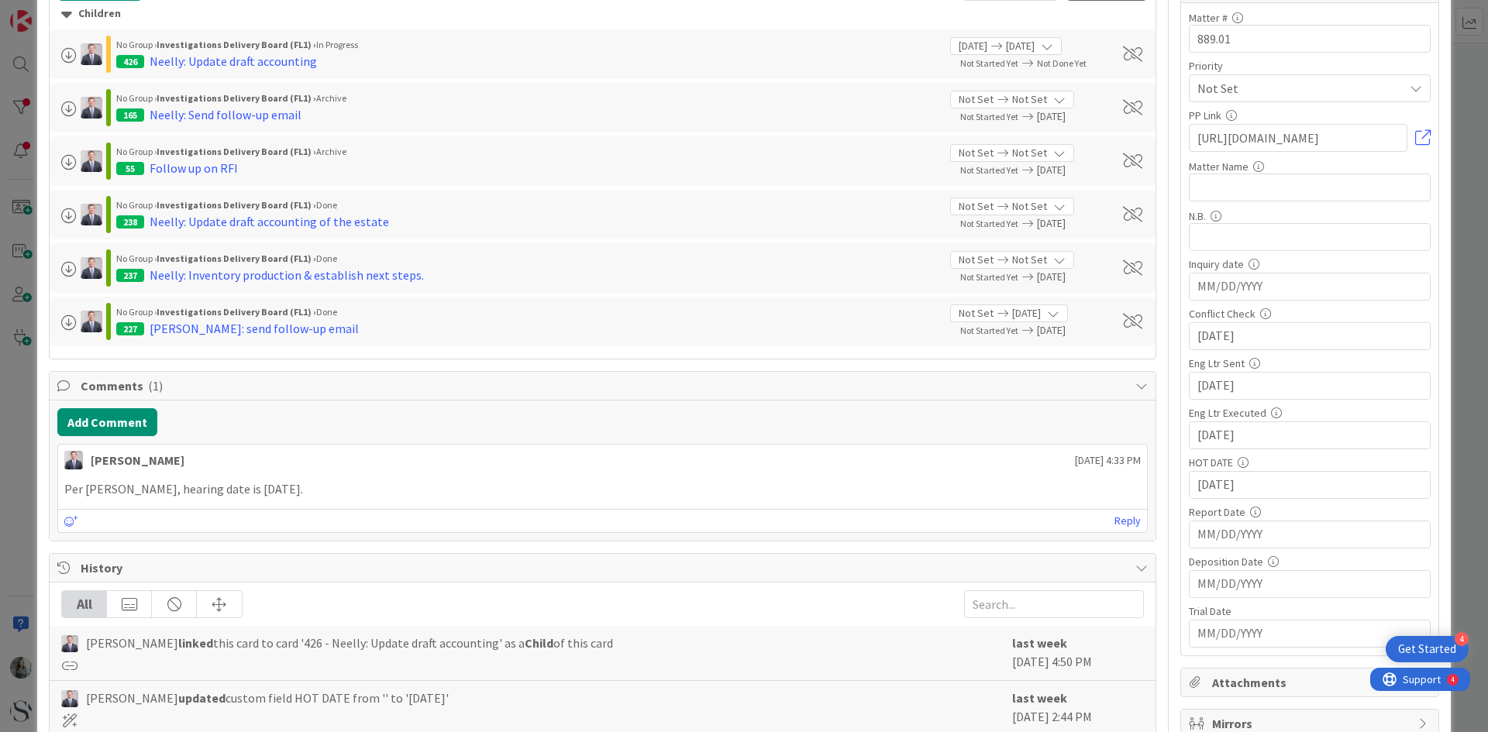
scroll to position [0, 0]
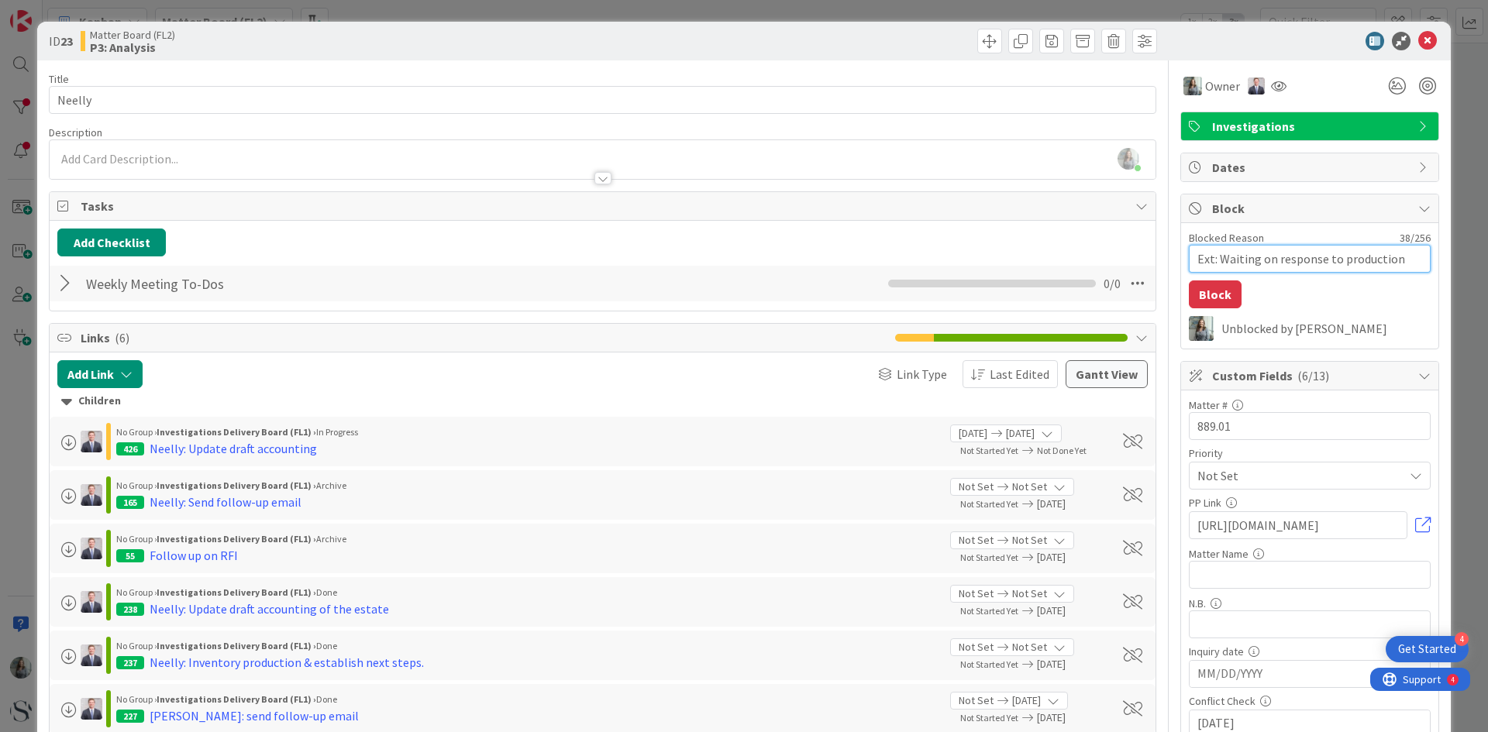
drag, startPoint x: 1252, startPoint y: 260, endPoint x: 1390, endPoint y: 258, distance: 138.0
click at [1390, 258] on textarea "Ext: Waiting on response to production" at bounding box center [1310, 259] width 242 height 28
type textarea "x"
type textarea "Ext: Waiting r"
type textarea "x"
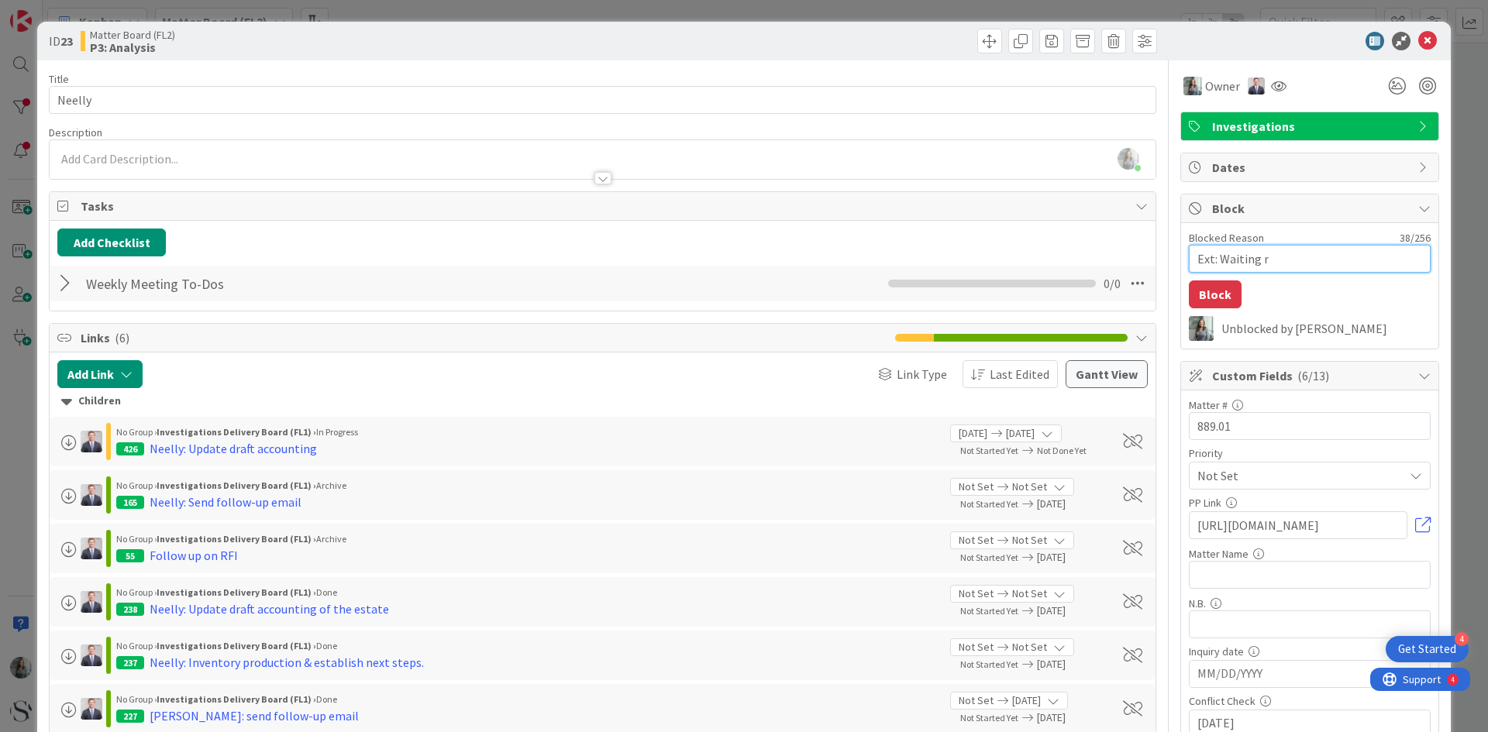
type textarea "Ext: Waiting re"
type textarea "x"
type textarea "Ext: Waiting res"
type textarea "x"
type textarea "Ext: Waiting resu"
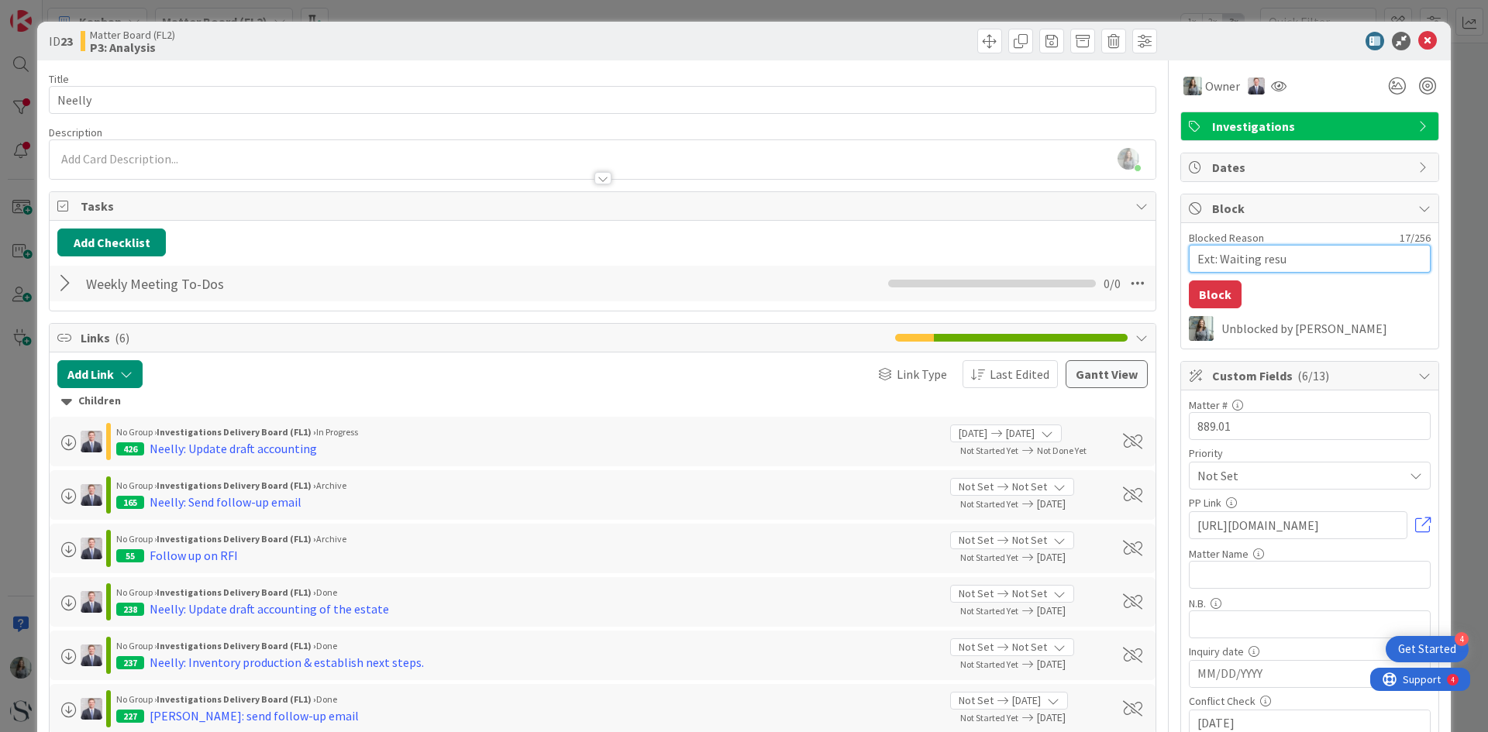
type textarea "x"
type textarea "Ext: Waiting resul"
type textarea "x"
type textarea "Ext: Waiting result"
type textarea "x"
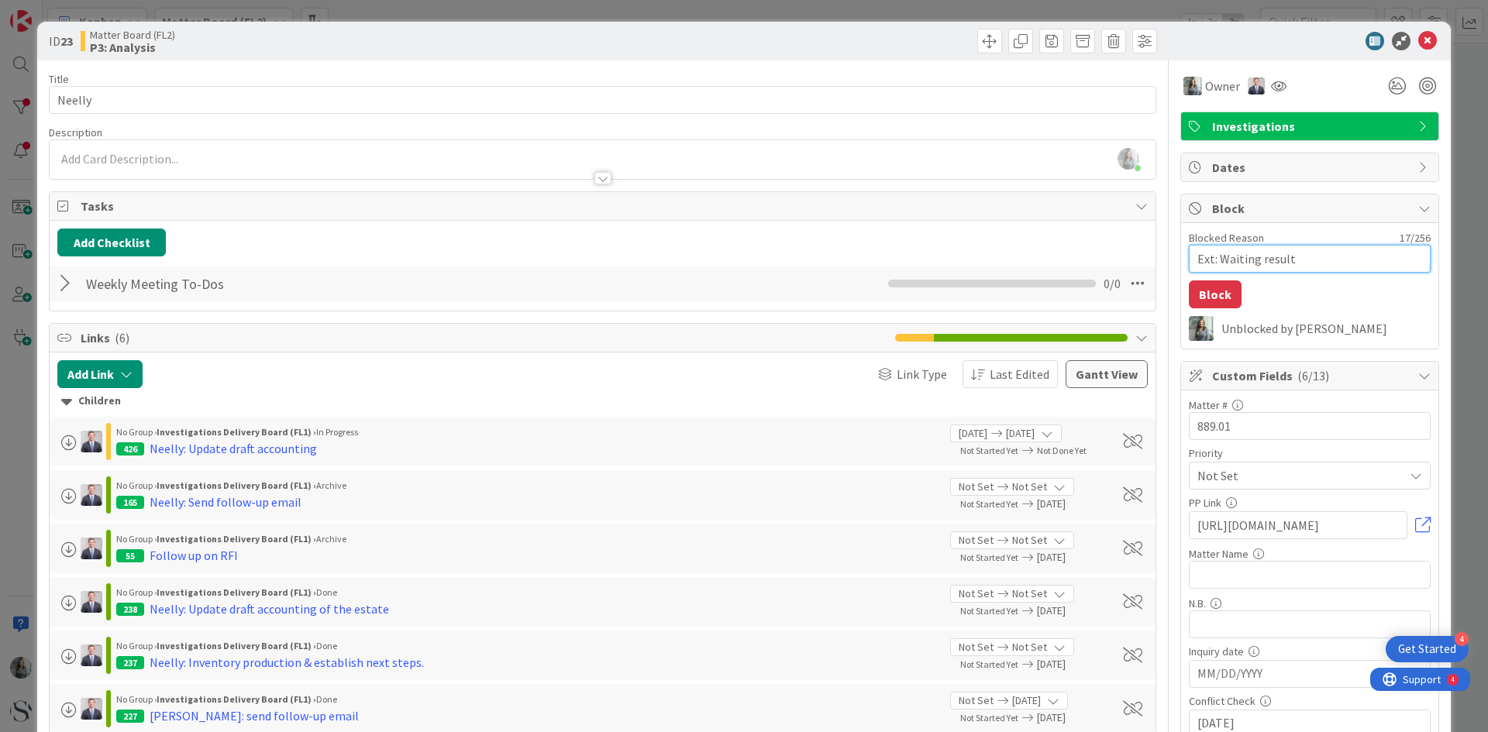
type textarea "Ext: Waiting results"
type textarea "x"
type textarea "Ext: Waiting results"
type textarea "x"
type textarea "Ext: Waiting results o"
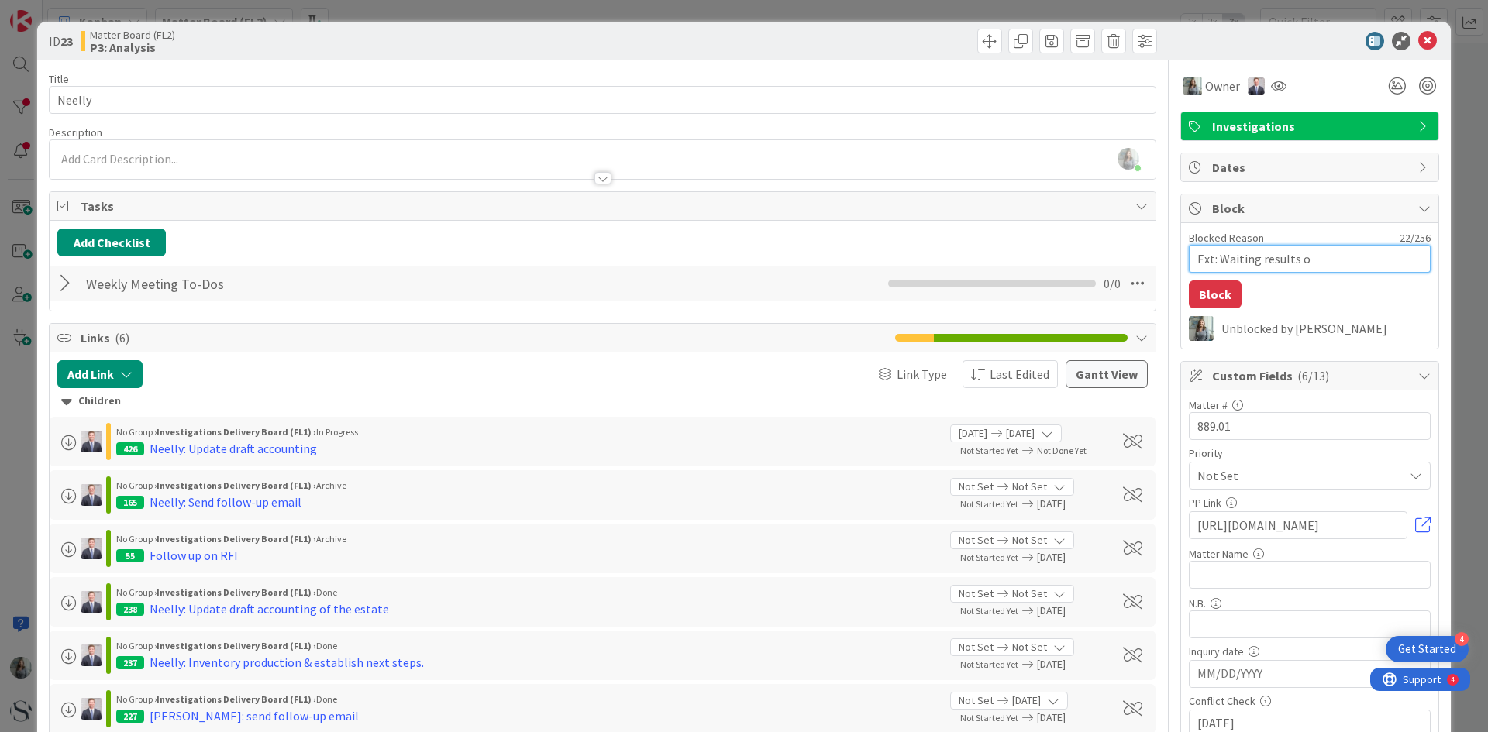
type textarea "x"
type textarea "Ext: Waiting results of"
type textarea "x"
type textarea "Ext: Waiting results of"
type textarea "x"
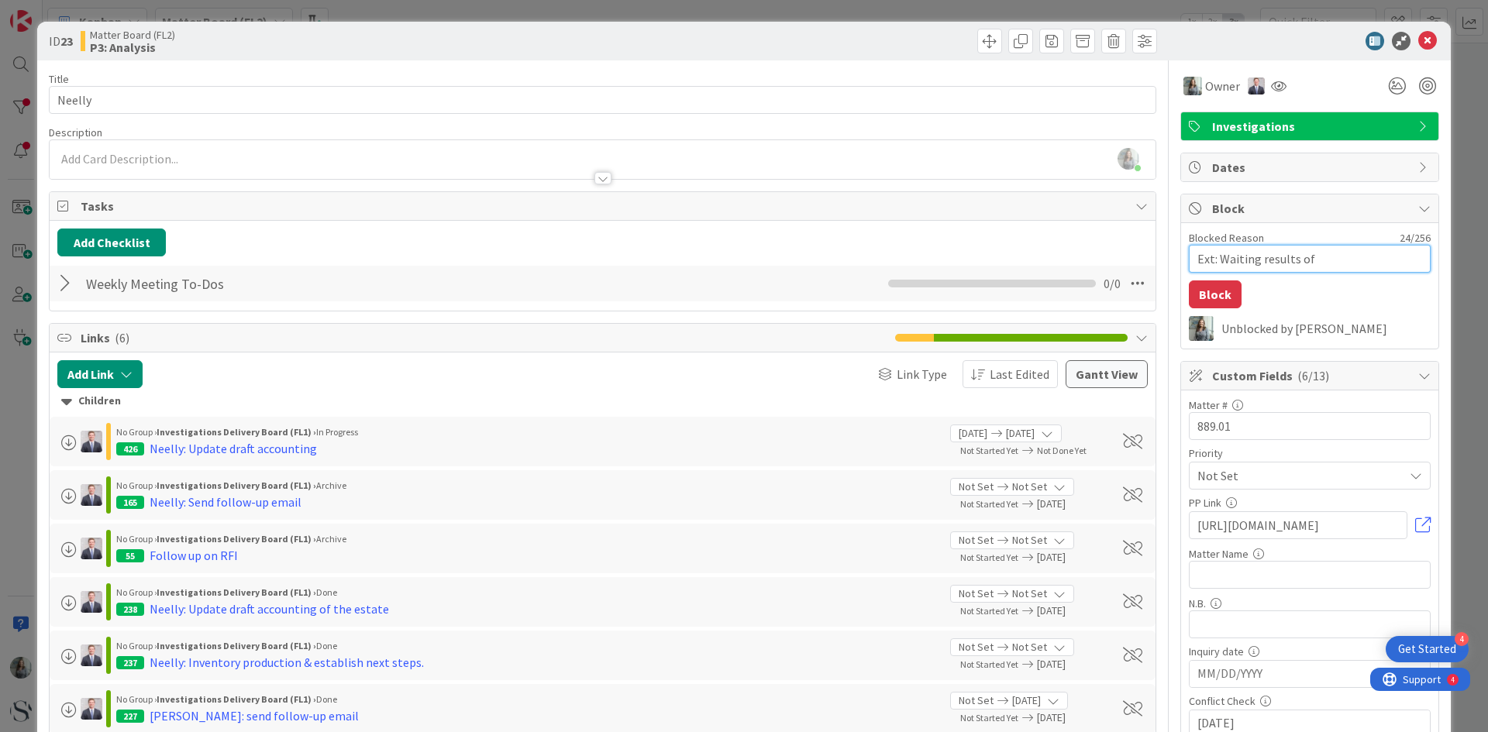
type textarea "Ext: Waiting results of h"
type textarea "x"
type textarea "Ext: Waiting results of he"
type textarea "x"
type textarea "Ext: Waiting results of hea"
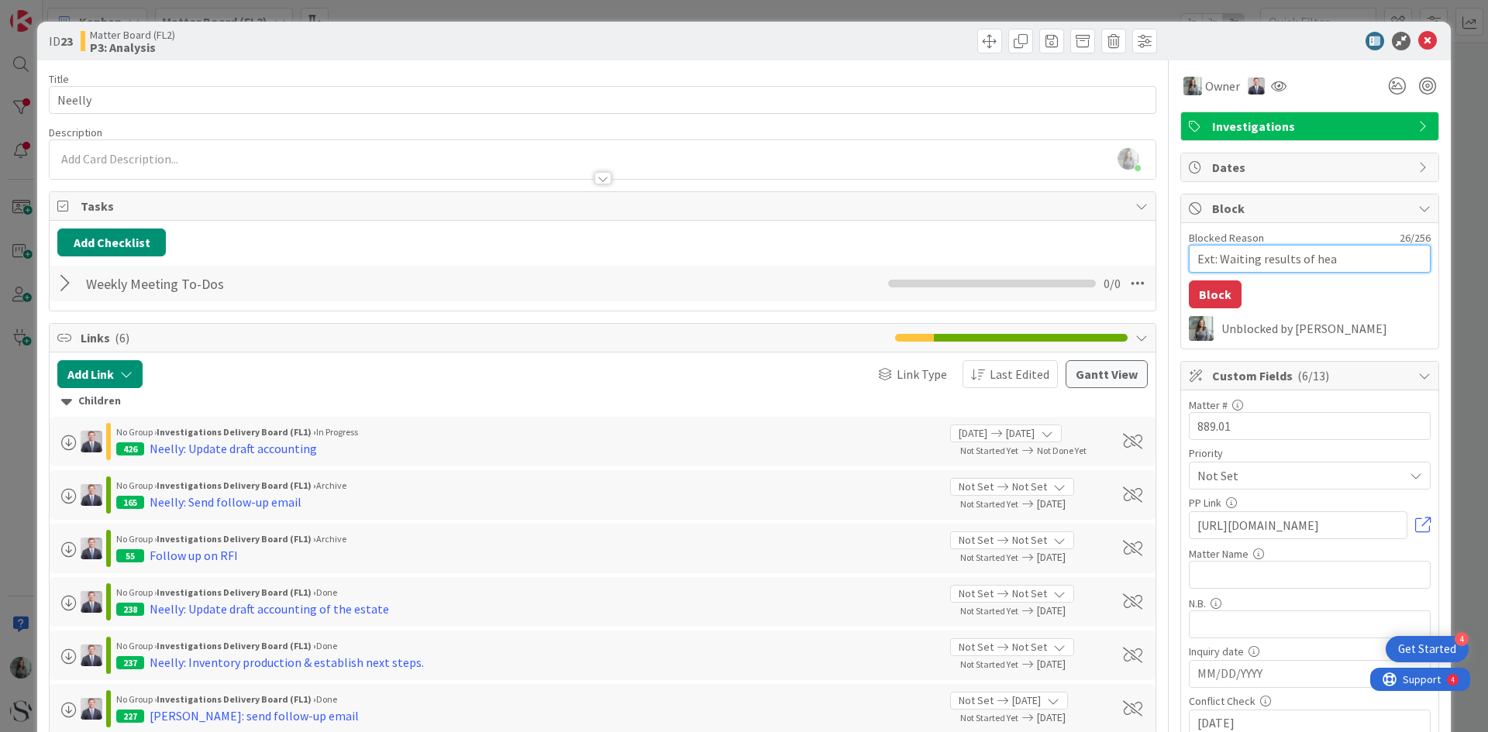
type textarea "x"
type textarea "Ext: Waiting results of hear"
type textarea "x"
type textarea "Ext: Waiting results of heari"
type textarea "x"
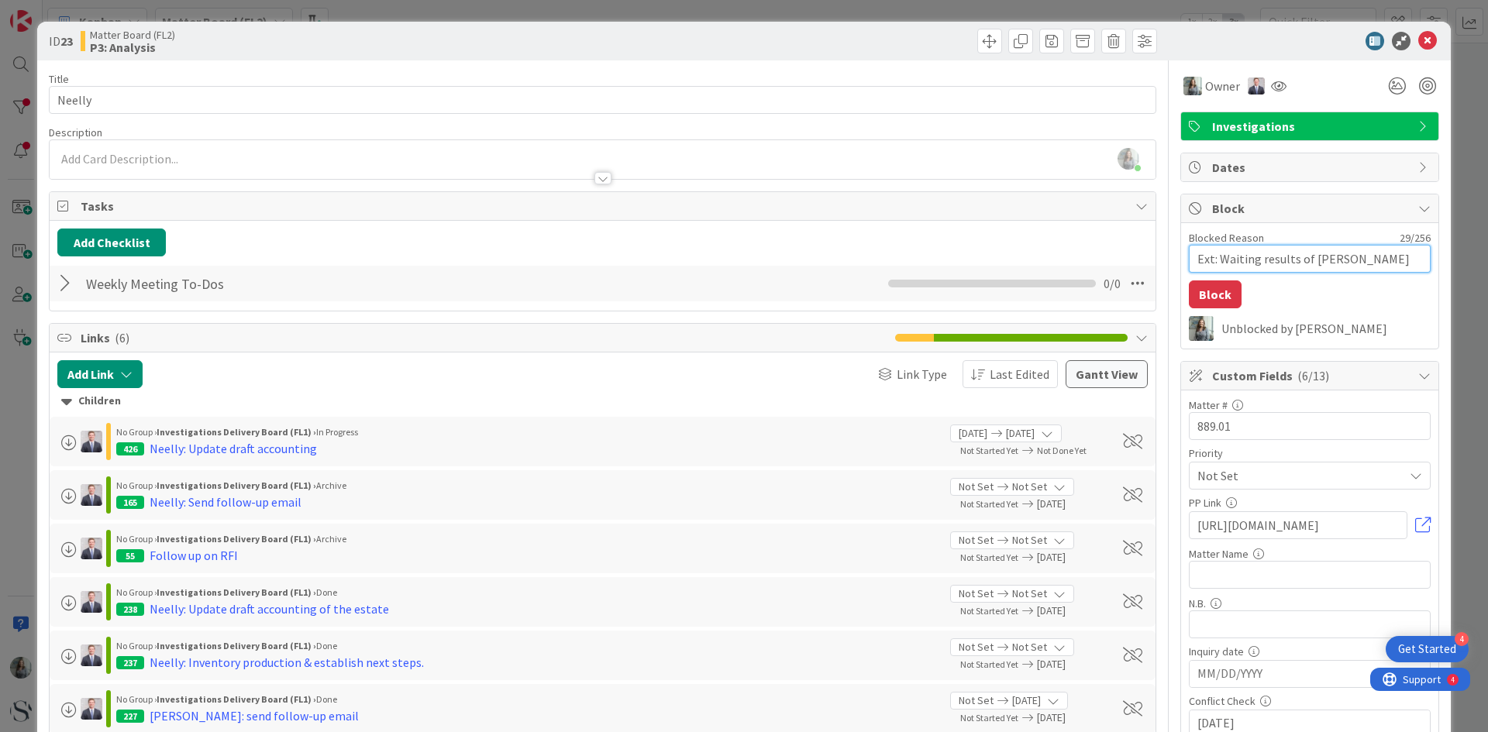
type textarea "Ext: Waiting results of hearin"
type textarea "x"
type textarea "Ext: Waiting results of hearing"
click at [1419, 41] on icon at bounding box center [1427, 41] width 19 height 19
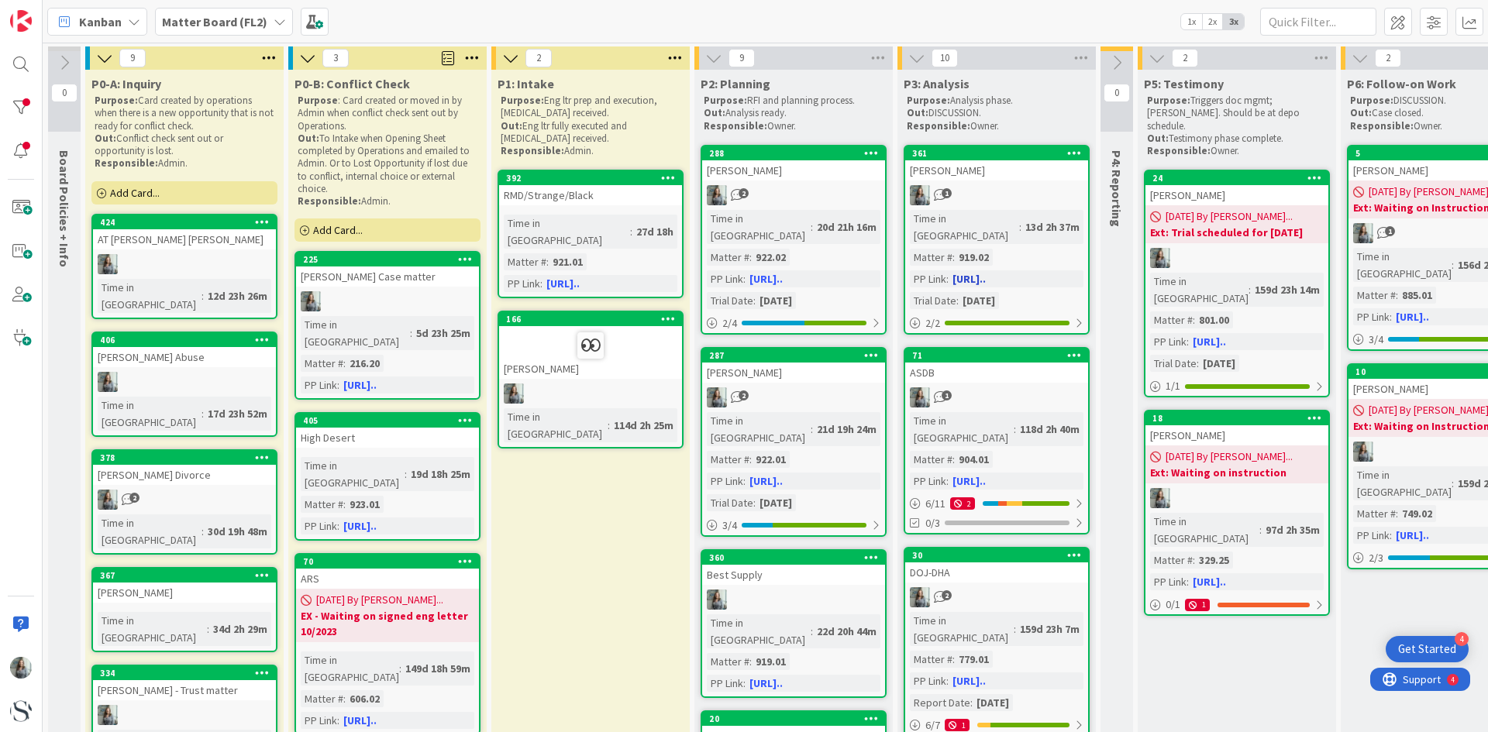
click at [1029, 177] on div "Ryan Bloom" at bounding box center [996, 170] width 183 height 20
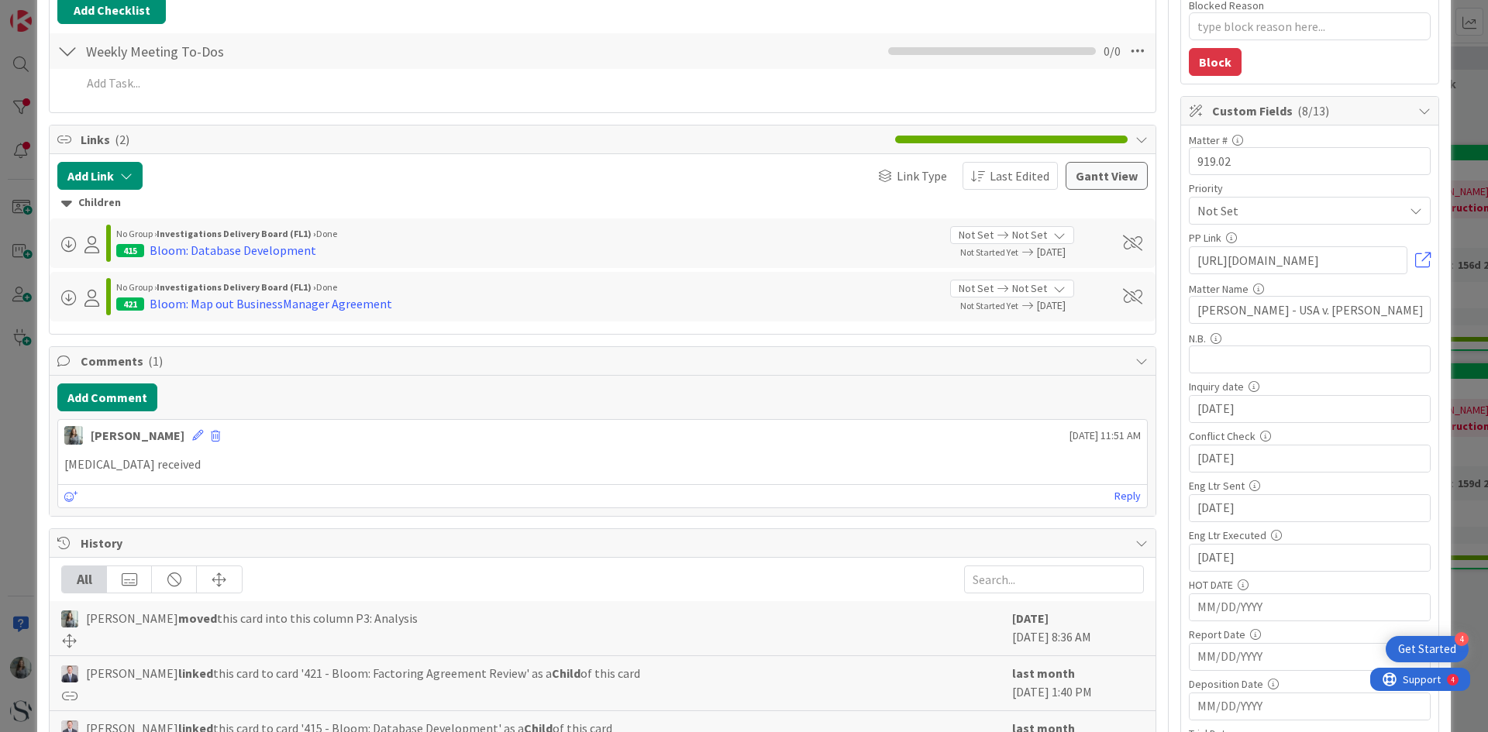
scroll to position [388, 0]
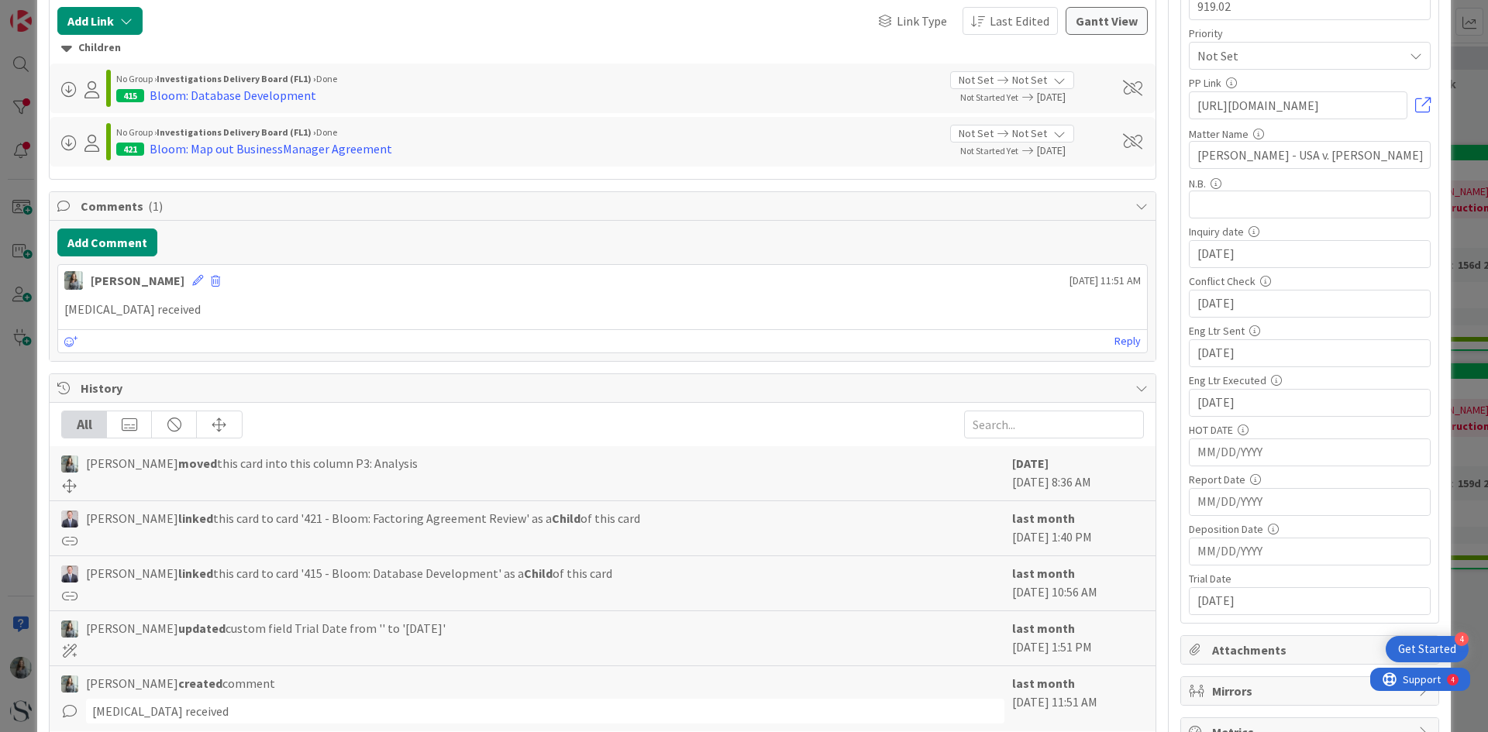
click at [1212, 267] on input "MM/DD/YYYY" at bounding box center [1310, 254] width 225 height 26
click at [1274, 719] on td "26" at bounding box center [1283, 715] width 30 height 29
type textarea "x"
type input "08/26/2025"
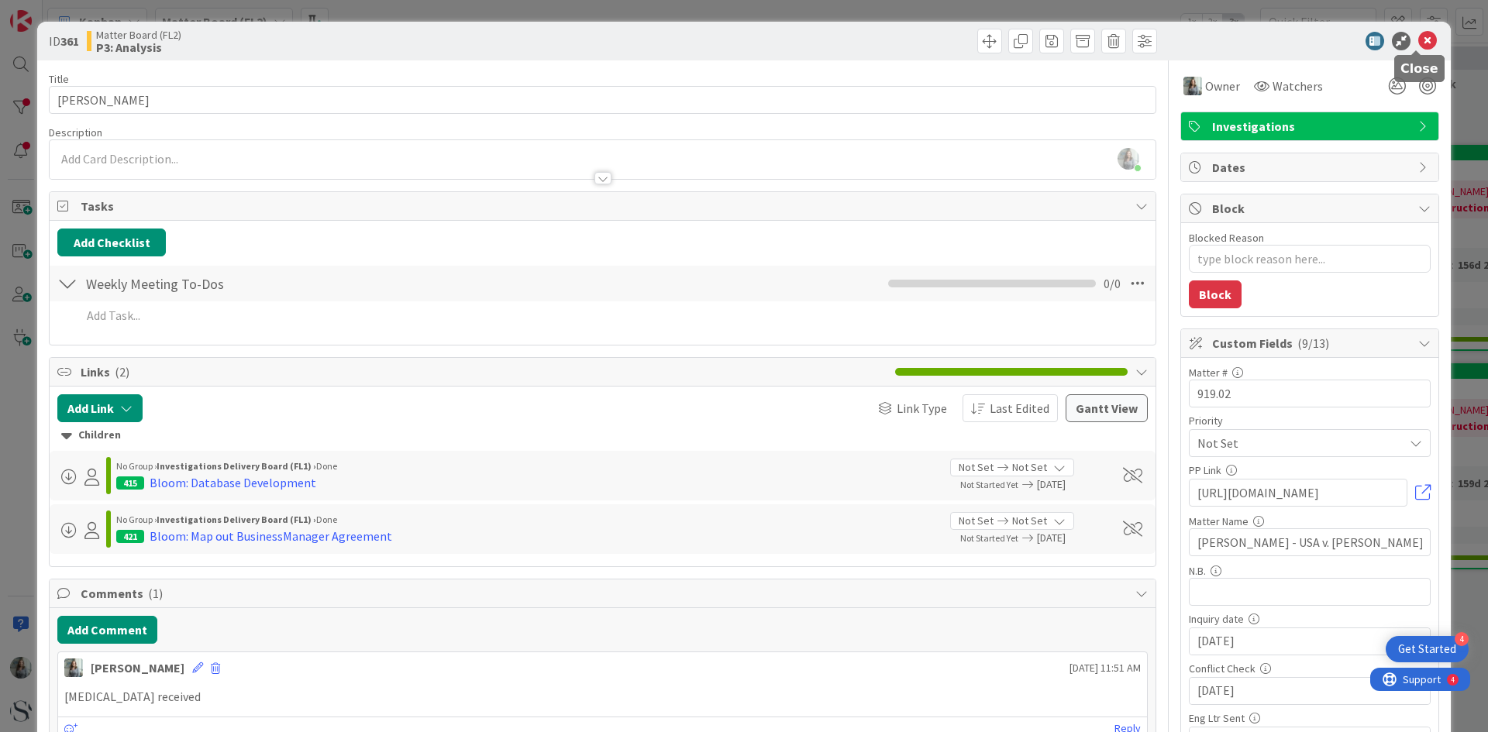
click at [1418, 40] on icon at bounding box center [1427, 41] width 19 height 19
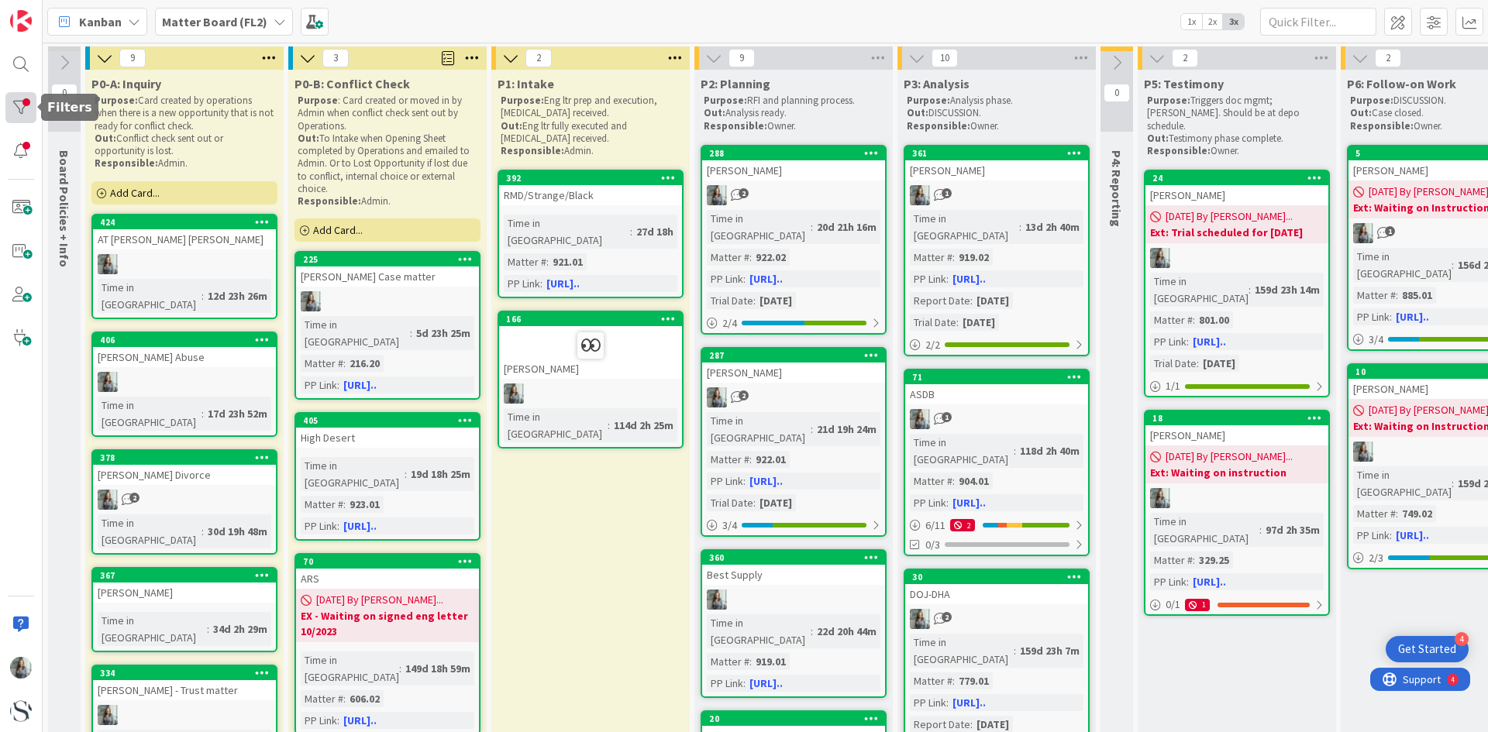
click at [23, 109] on div at bounding box center [20, 107] width 31 height 31
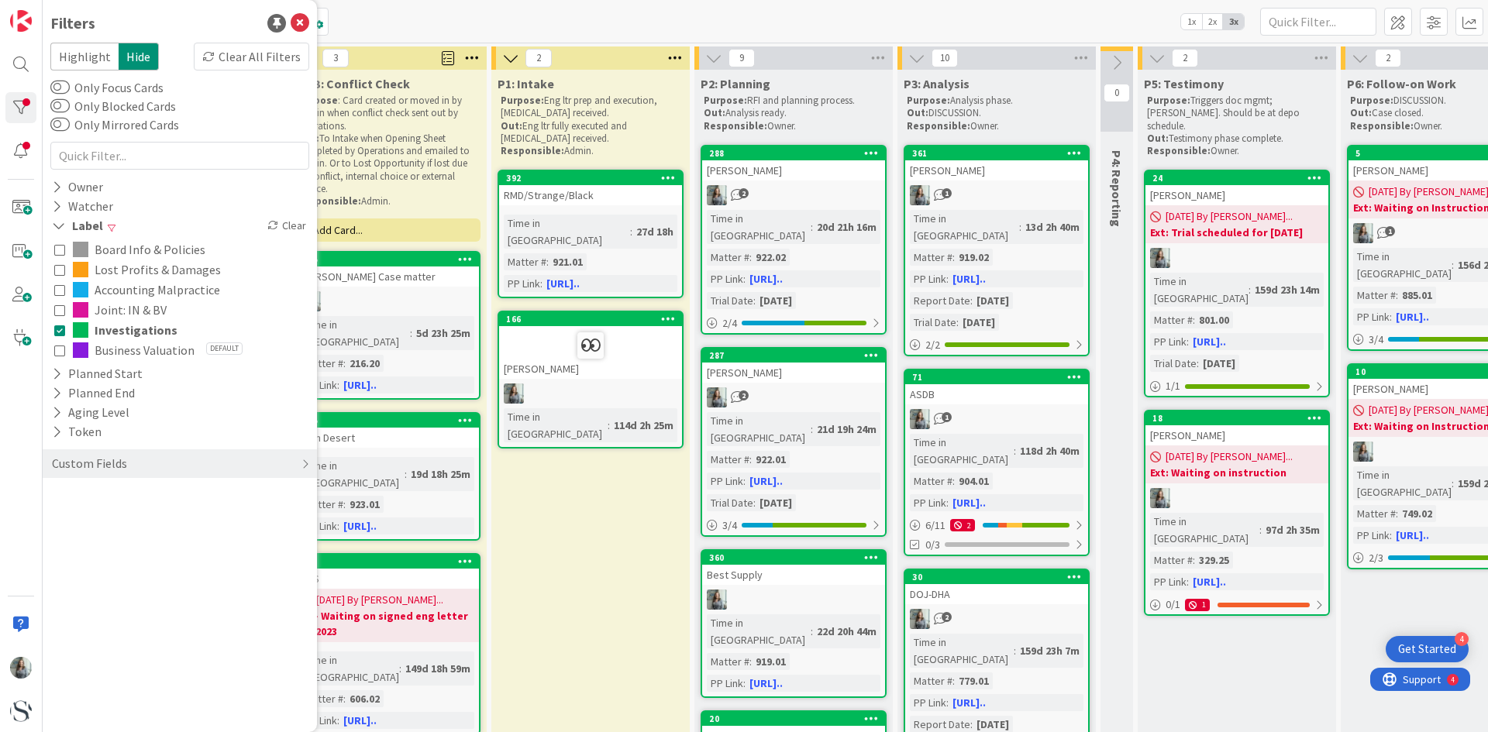
click at [60, 274] on icon at bounding box center [59, 269] width 11 height 11
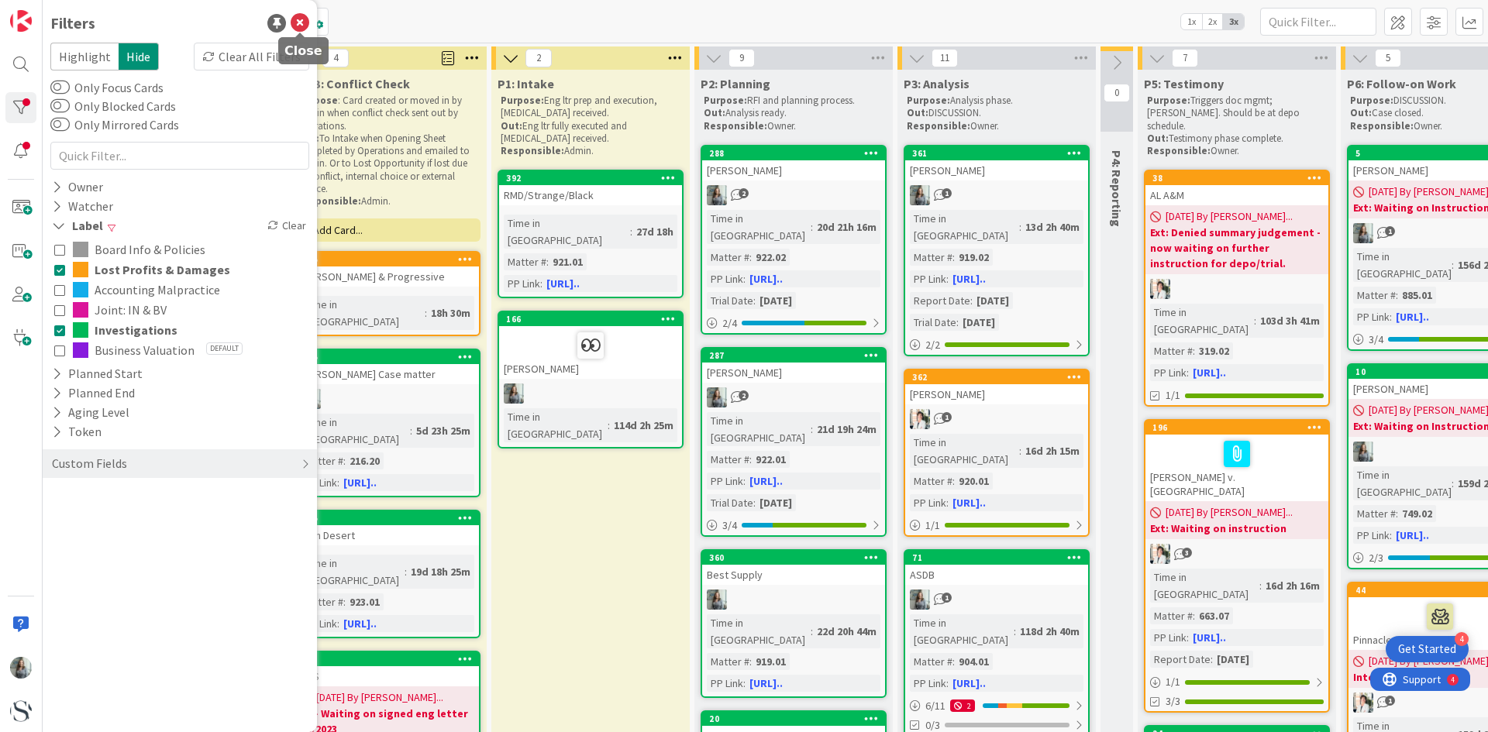
click at [295, 29] on icon at bounding box center [300, 23] width 19 height 19
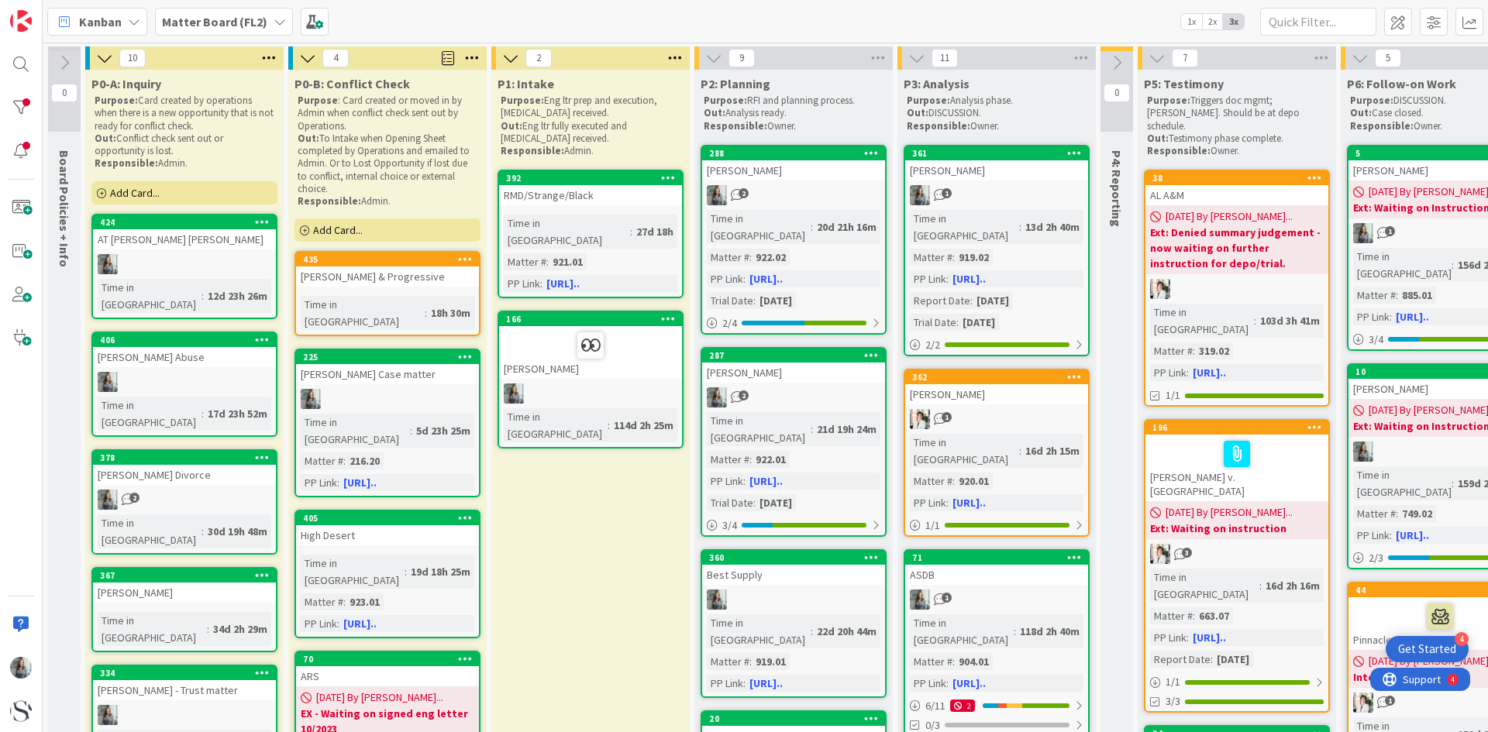
click at [346, 285] on div "Johnson & Progressive" at bounding box center [387, 277] width 183 height 20
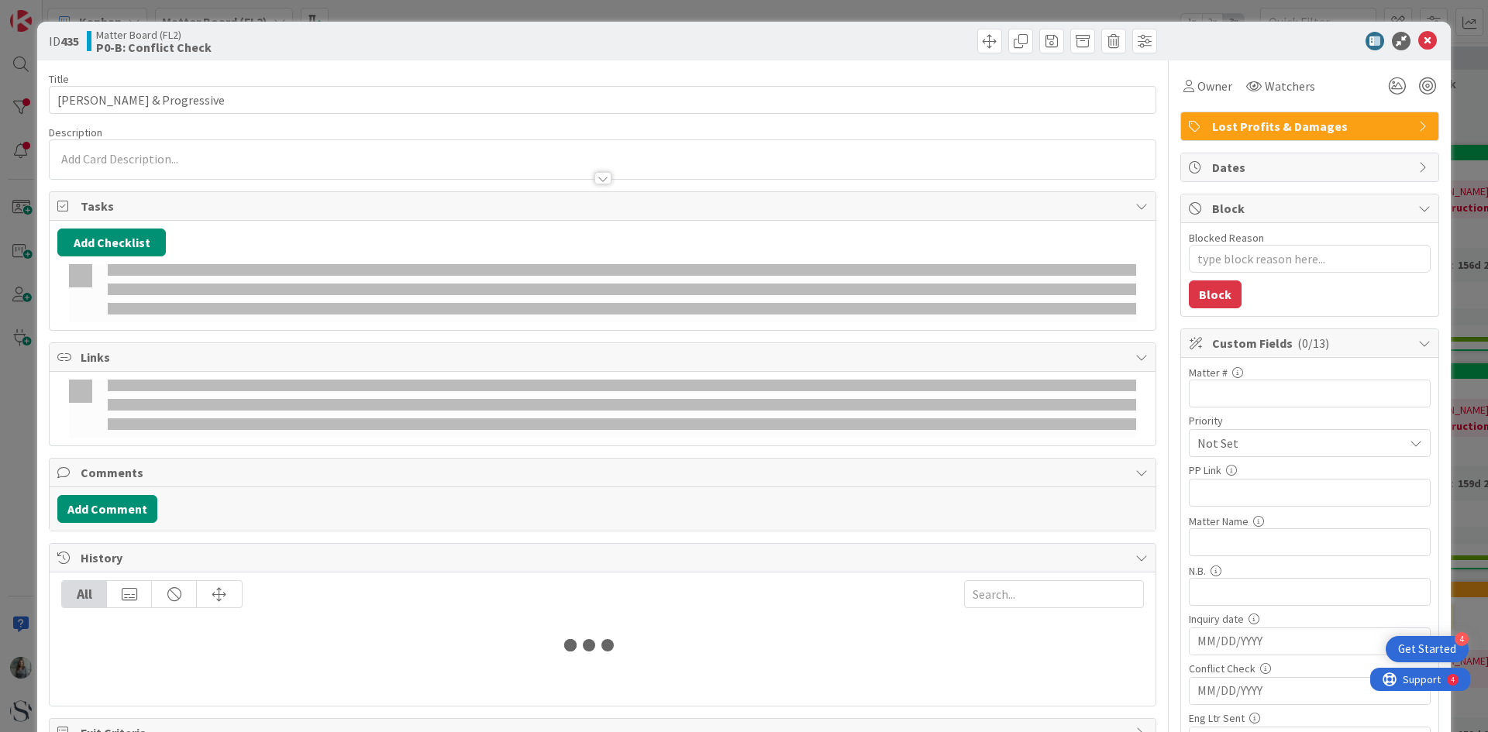
type textarea "x"
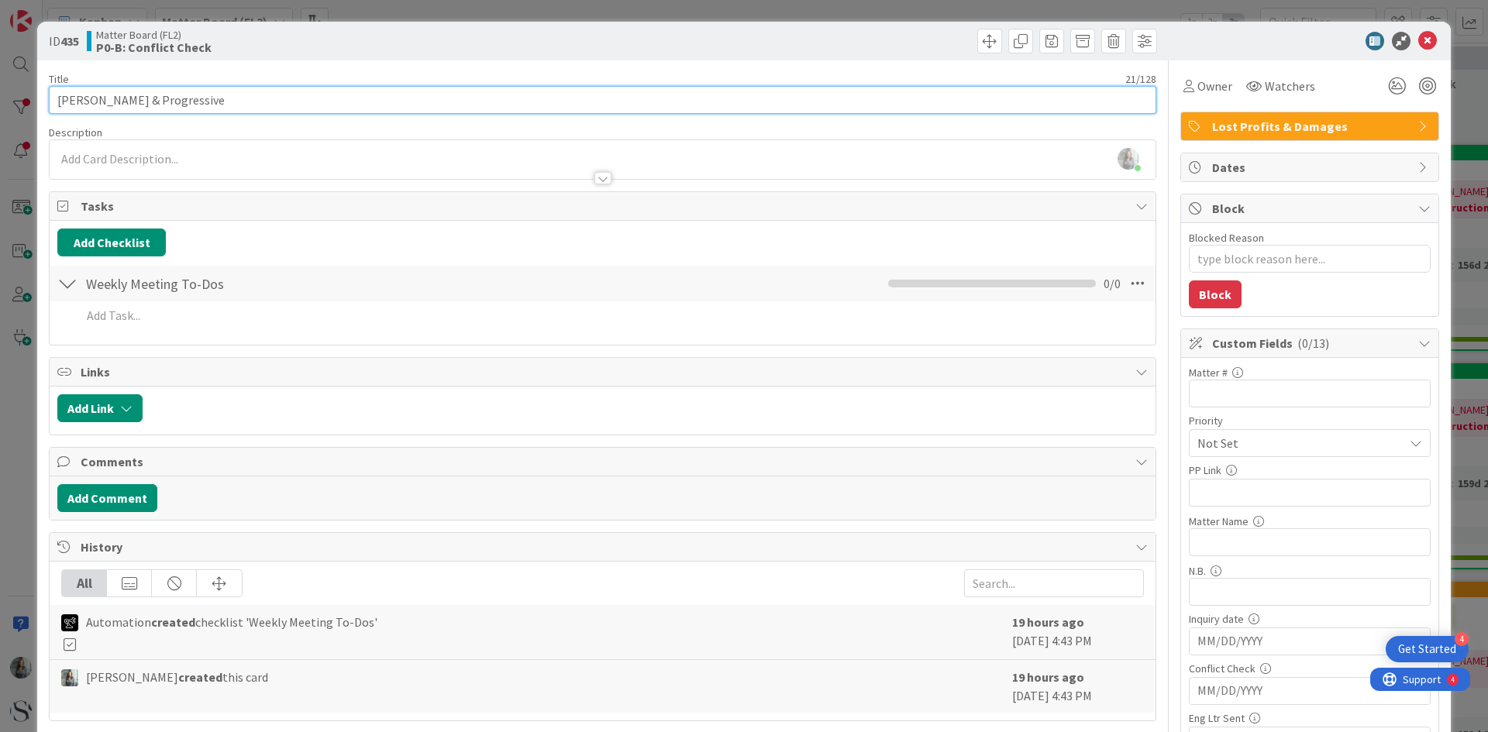
drag, startPoint x: 106, startPoint y: 102, endPoint x: 226, endPoint y: 109, distance: 120.4
click at [226, 109] on input "Johnson & Progressive" at bounding box center [603, 100] width 1108 height 28
type input "Johnson"
type textarea "x"
type input "Johnson"
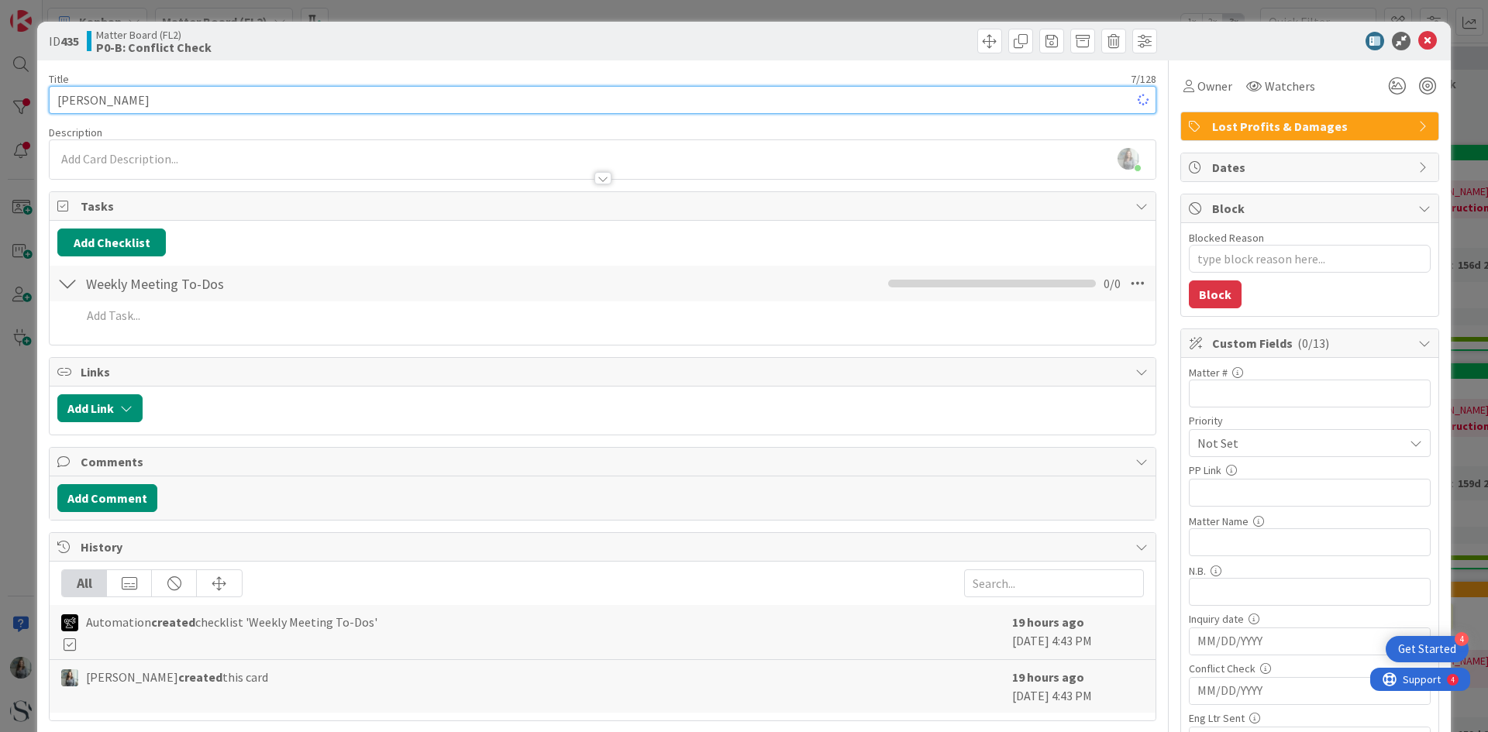
type textarea "x"
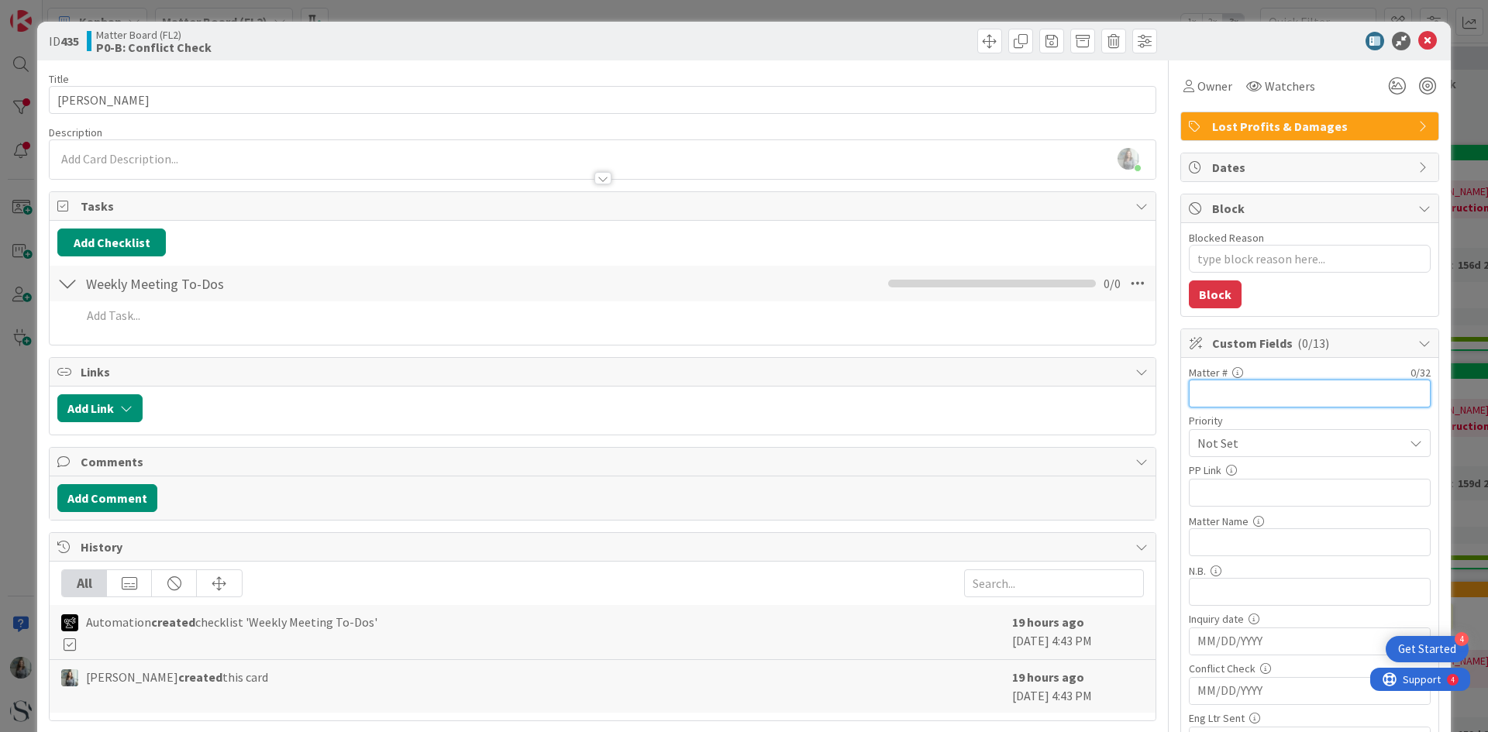
click at [1214, 393] on input "text" at bounding box center [1310, 394] width 242 height 28
type input "674.02"
type textarea "x"
click at [1198, 498] on input "text" at bounding box center [1310, 493] width 242 height 28
paste input "https://app.practicepanther.com/Project/Details/712114a3-a94e-4e1f-aee3-535bbc3…"
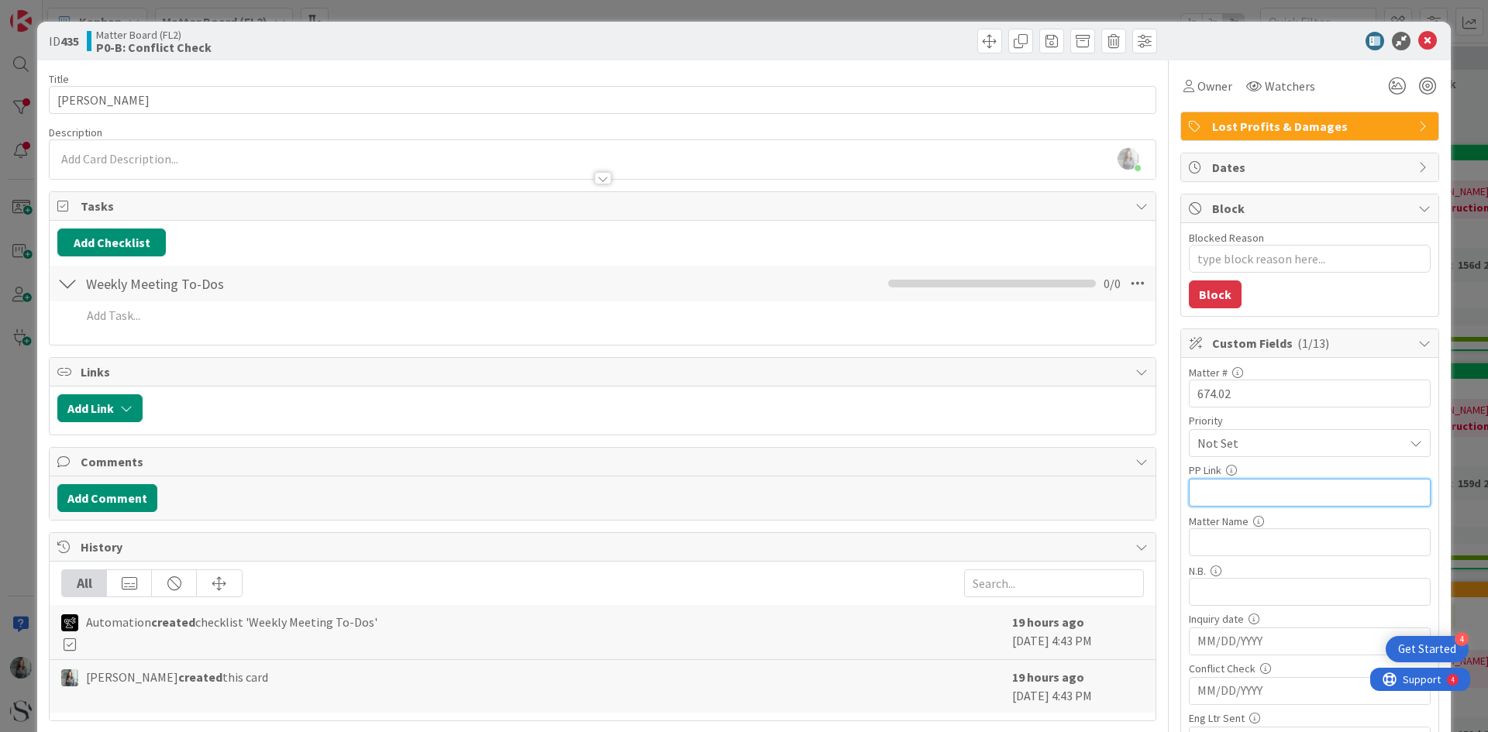
type input "https://app.practicepanther.com/Project/Details/712114a3-a94e-4e1f-aee3-535bbc3…"
click at [1191, 537] on input "text" at bounding box center [1310, 543] width 242 height 28
paste input "Johnson Zachary - Curtis William"
click at [1418, 40] on icon at bounding box center [1427, 41] width 19 height 19
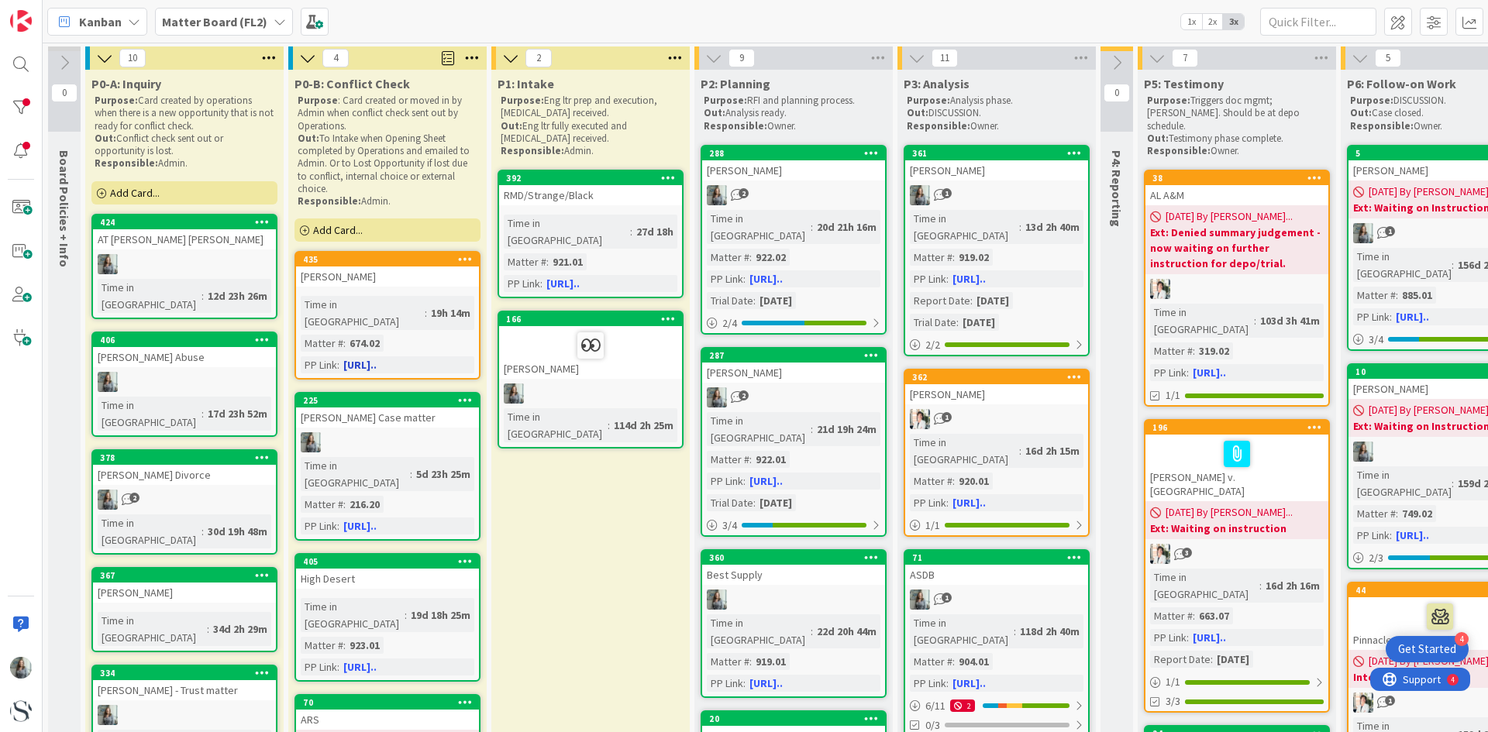
click at [375, 271] on div "Johnson" at bounding box center [387, 277] width 183 height 20
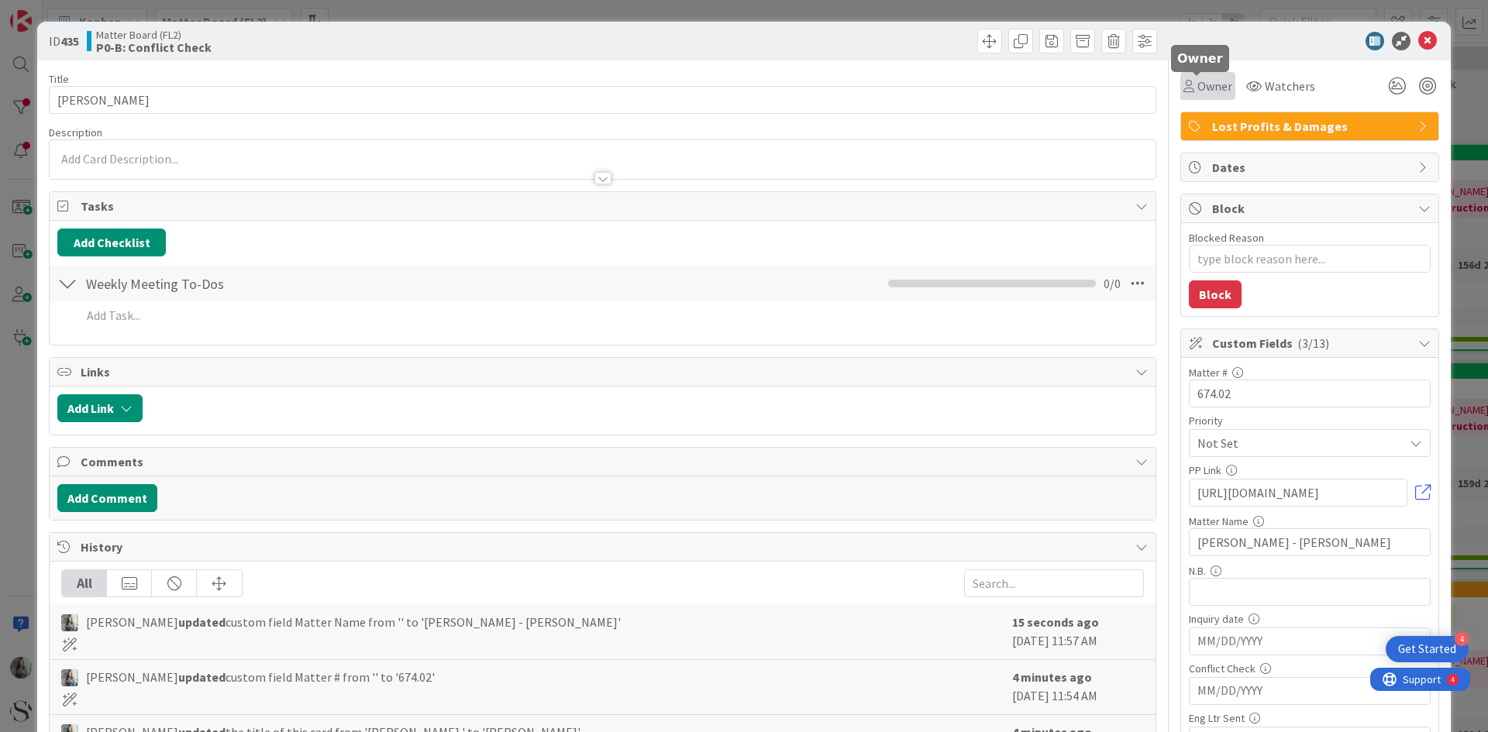
click at [1217, 88] on span "Owner" at bounding box center [1215, 86] width 35 height 19
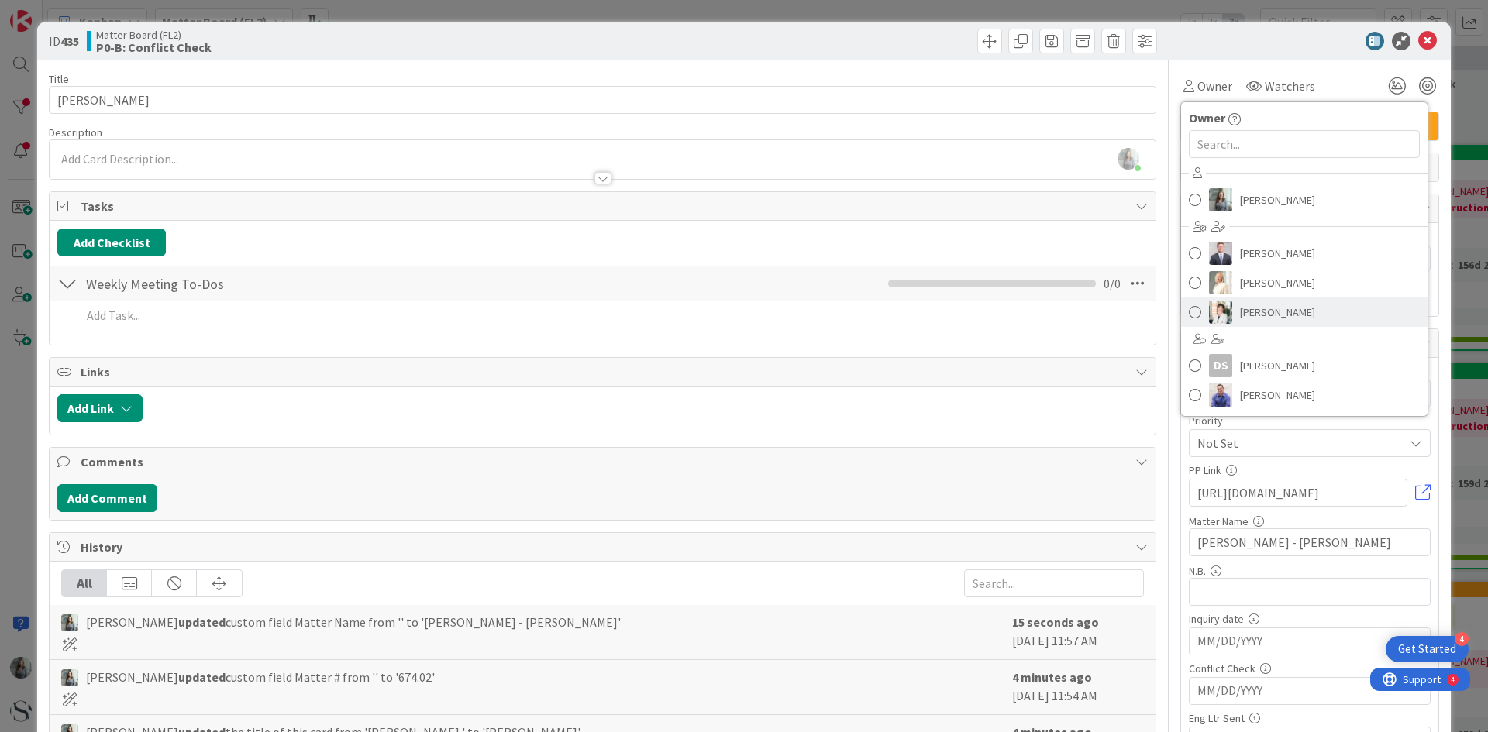
click at [1240, 305] on span "Kelly Todd" at bounding box center [1277, 312] width 75 height 23
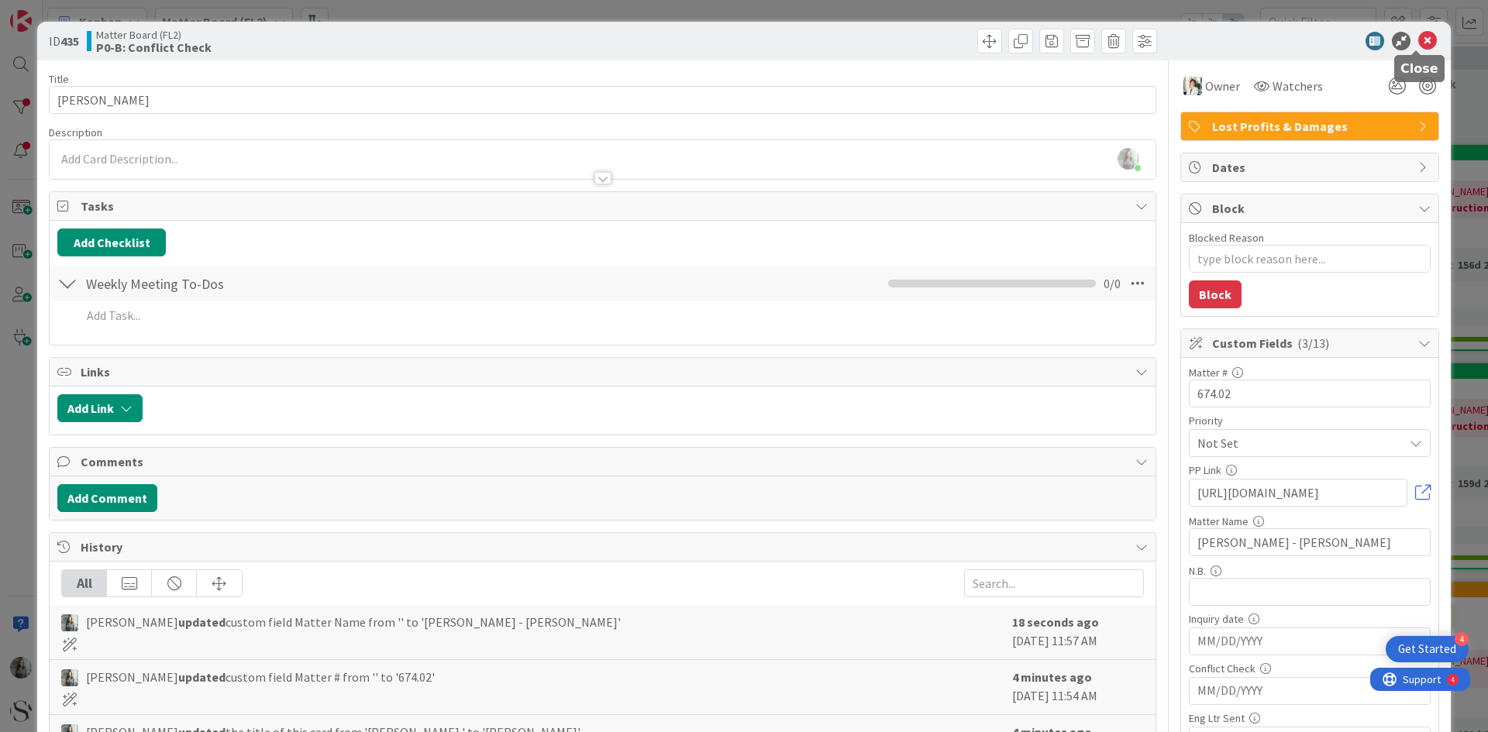
click at [1419, 41] on icon at bounding box center [1427, 41] width 19 height 19
